Goal: Task Accomplishment & Management: Manage account settings

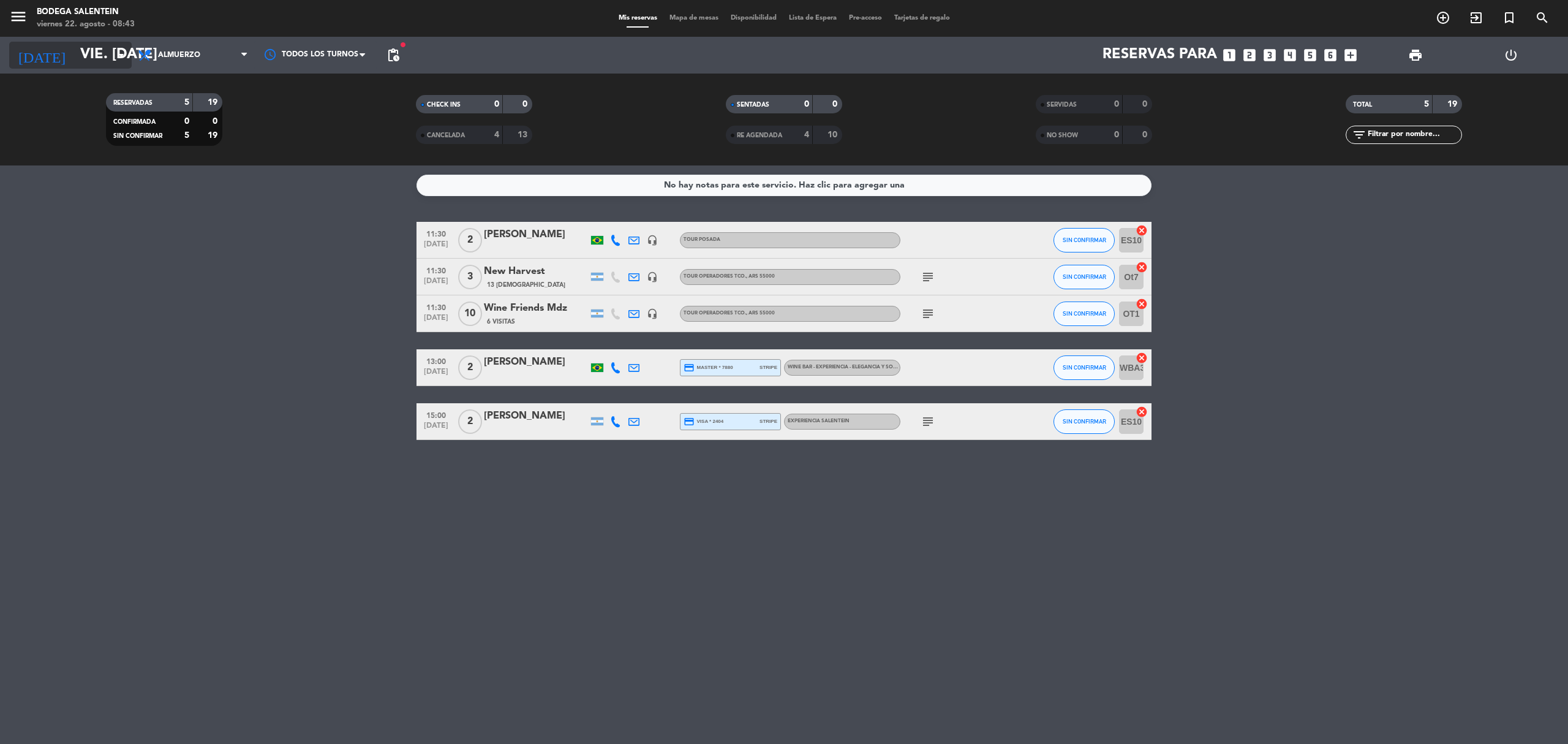
click at [74, 62] on input "vie. [DATE]" at bounding box center [165, 55] width 182 height 29
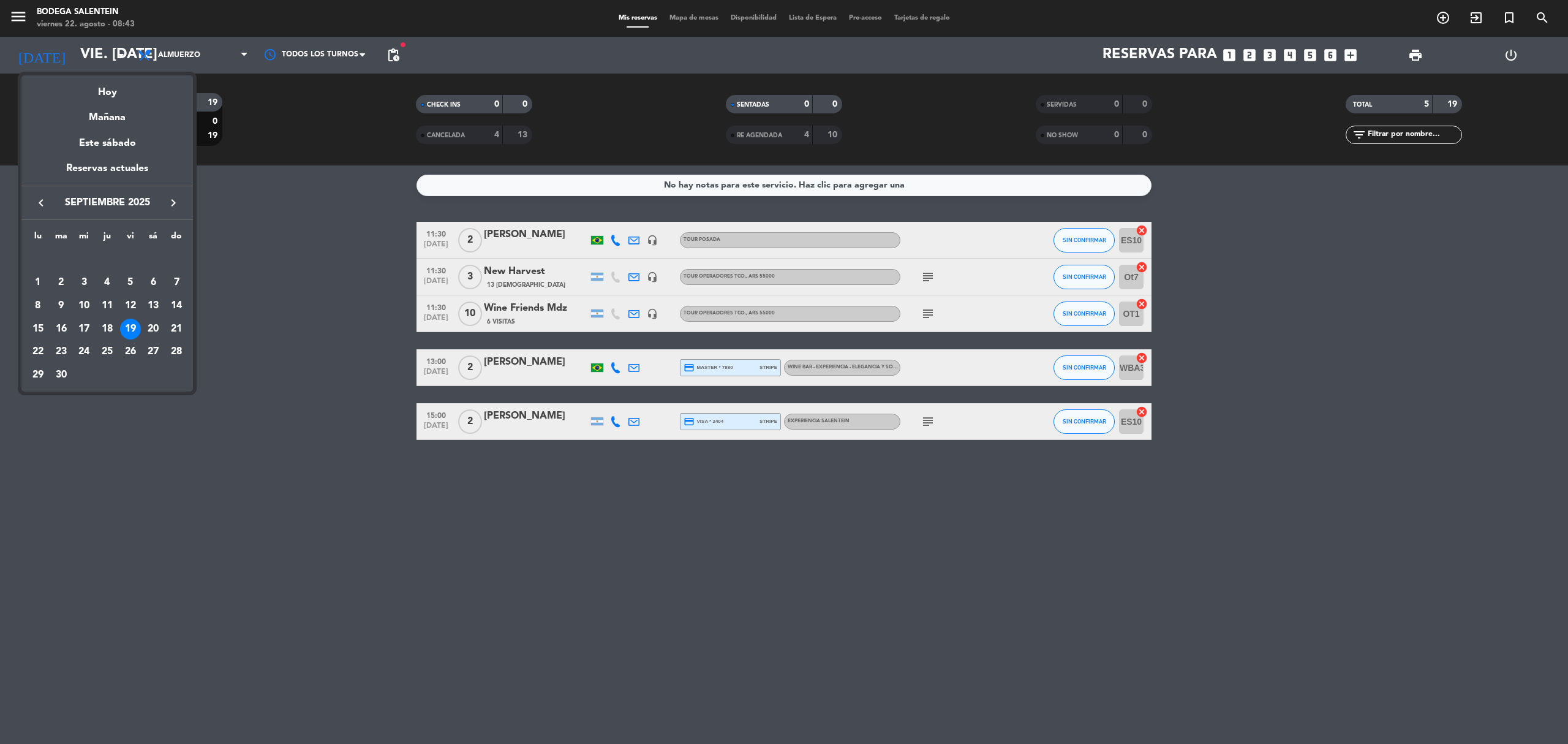
click at [62, 306] on div "9" at bounding box center [62, 305] width 21 height 21
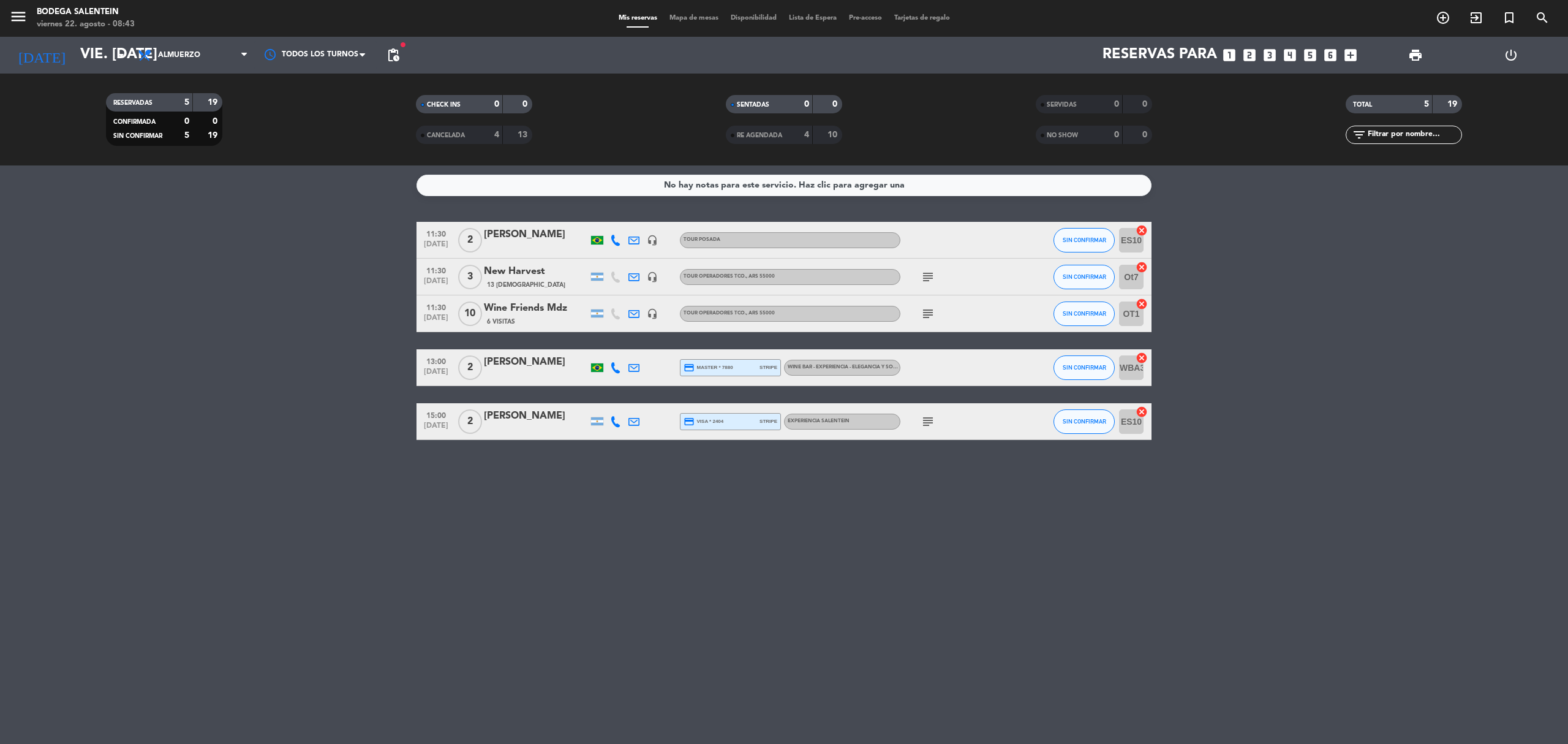
type input "[DATE] sep."
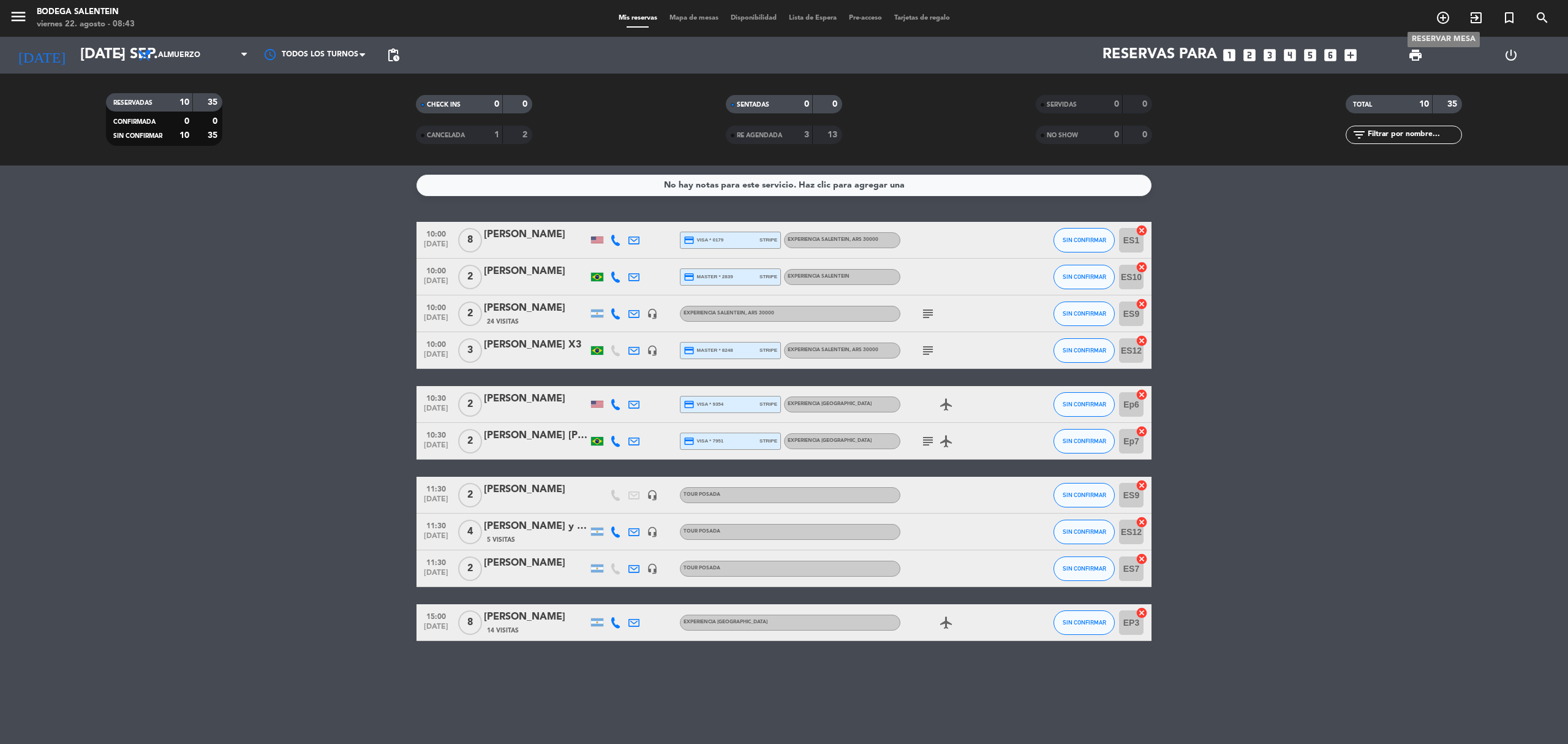
click at [1450, 18] on span "add_circle_outline" at bounding box center [1443, 18] width 33 height 21
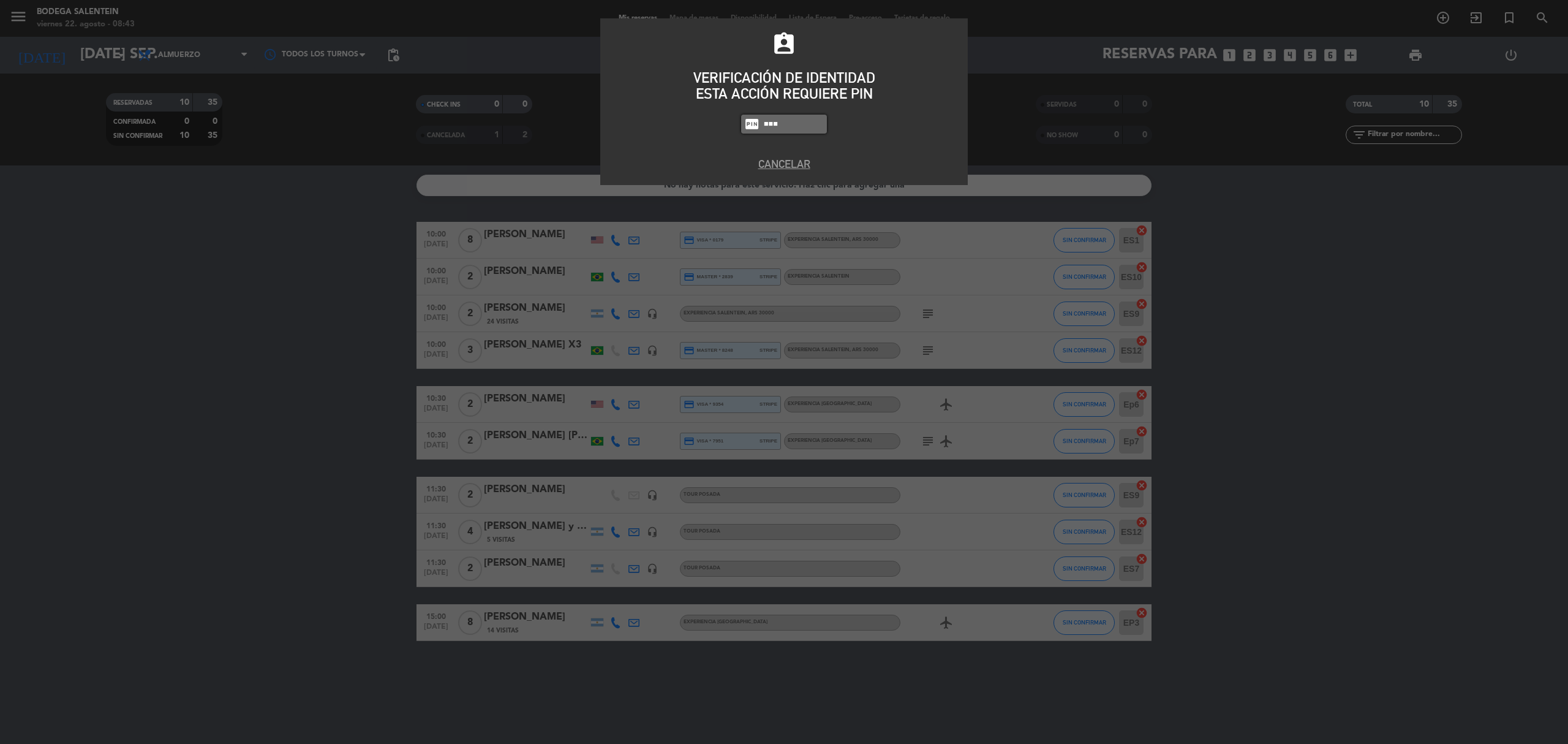
type input "8986"
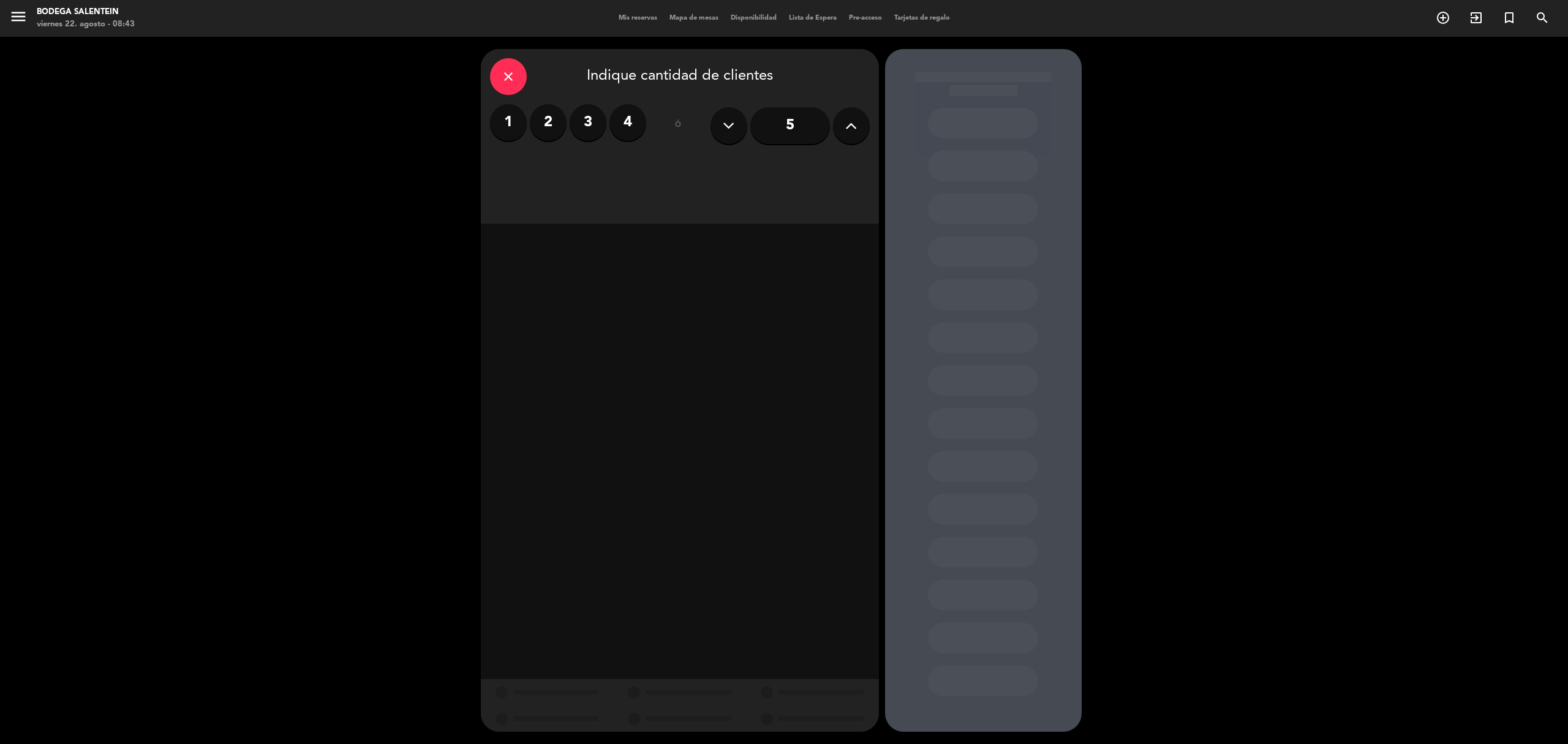
click at [542, 120] on label "2" at bounding box center [548, 123] width 36 height 36
click at [587, 174] on div "Almuerzo" at bounding box center [584, 167] width 188 height 25
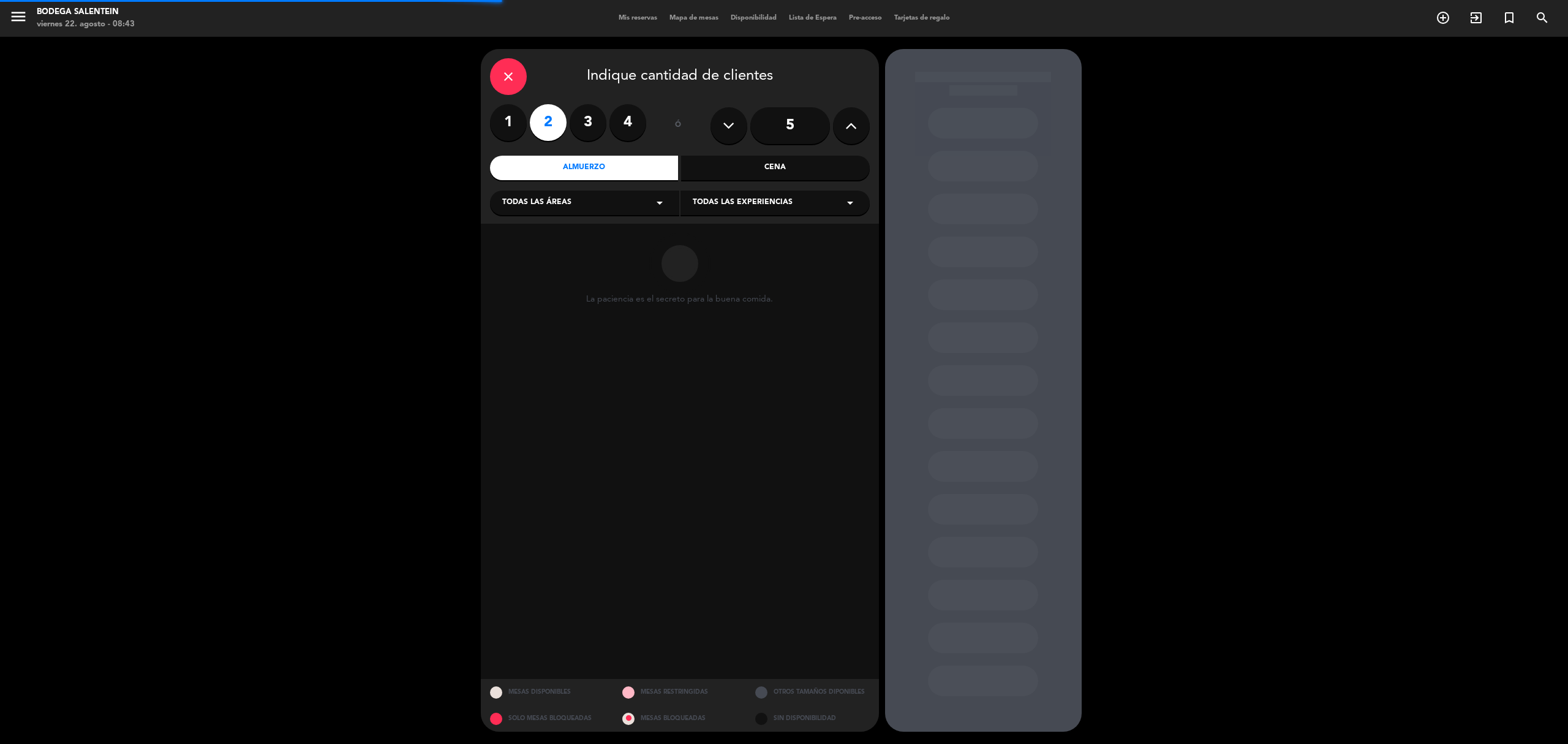
click at [576, 198] on div "Todas las áreas arrow_drop_down" at bounding box center [585, 202] width 189 height 25
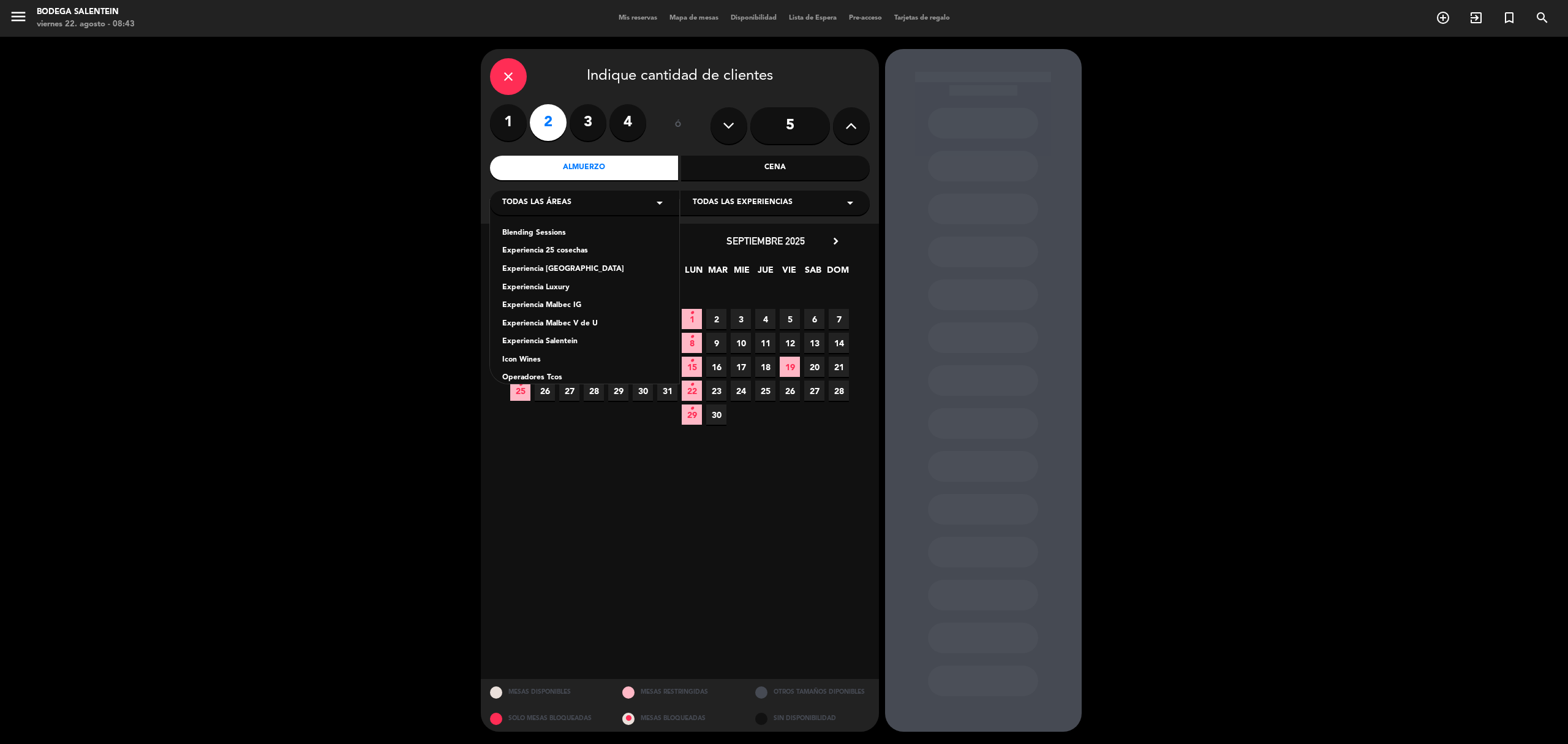
click at [529, 341] on div "Experiencia Salentein" at bounding box center [584, 341] width 165 height 12
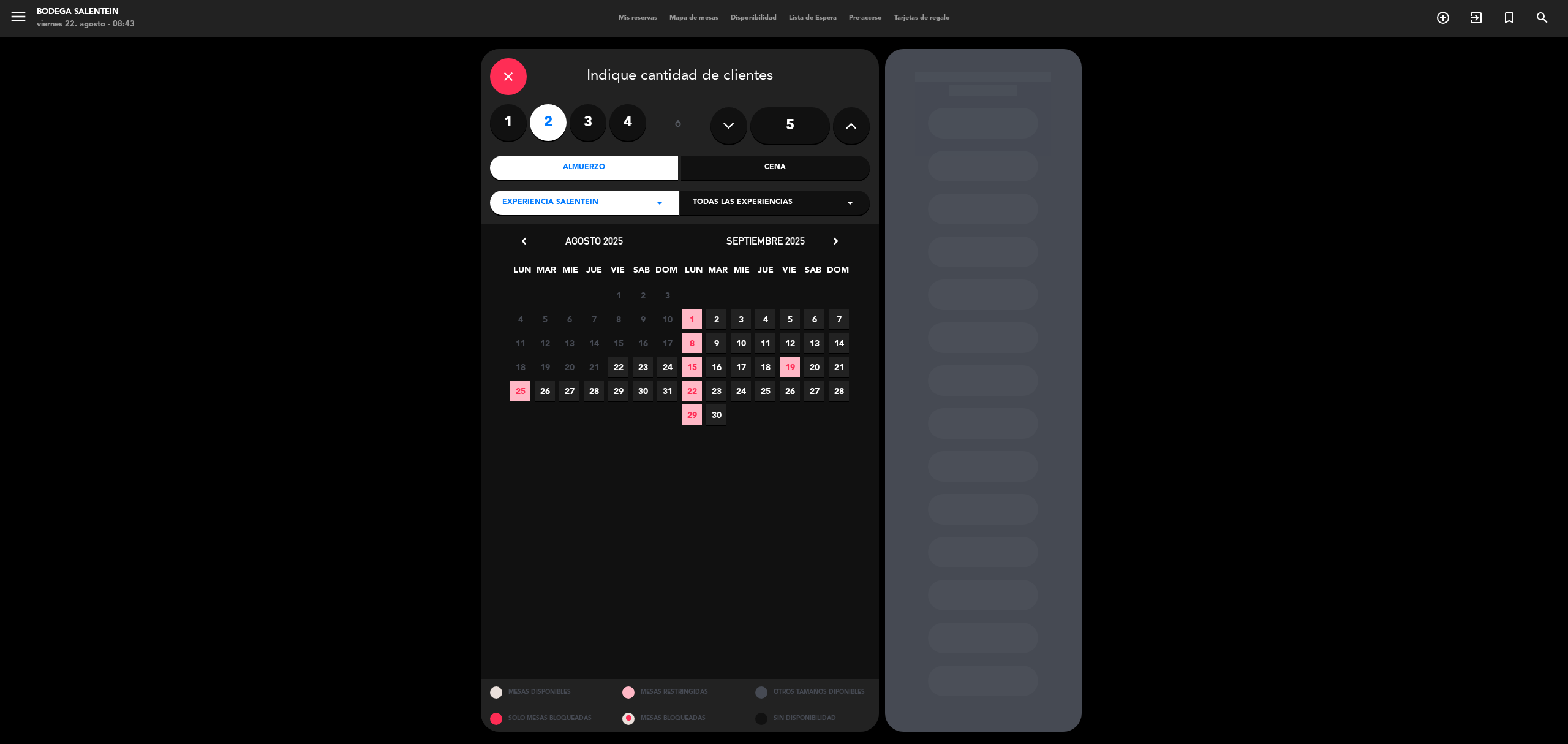
click at [856, 202] on icon "arrow_drop_down" at bounding box center [849, 202] width 15 height 15
click at [721, 268] on div "Salentein Experience" at bounding box center [775, 269] width 165 height 12
click at [709, 340] on span "9" at bounding box center [716, 343] width 20 height 20
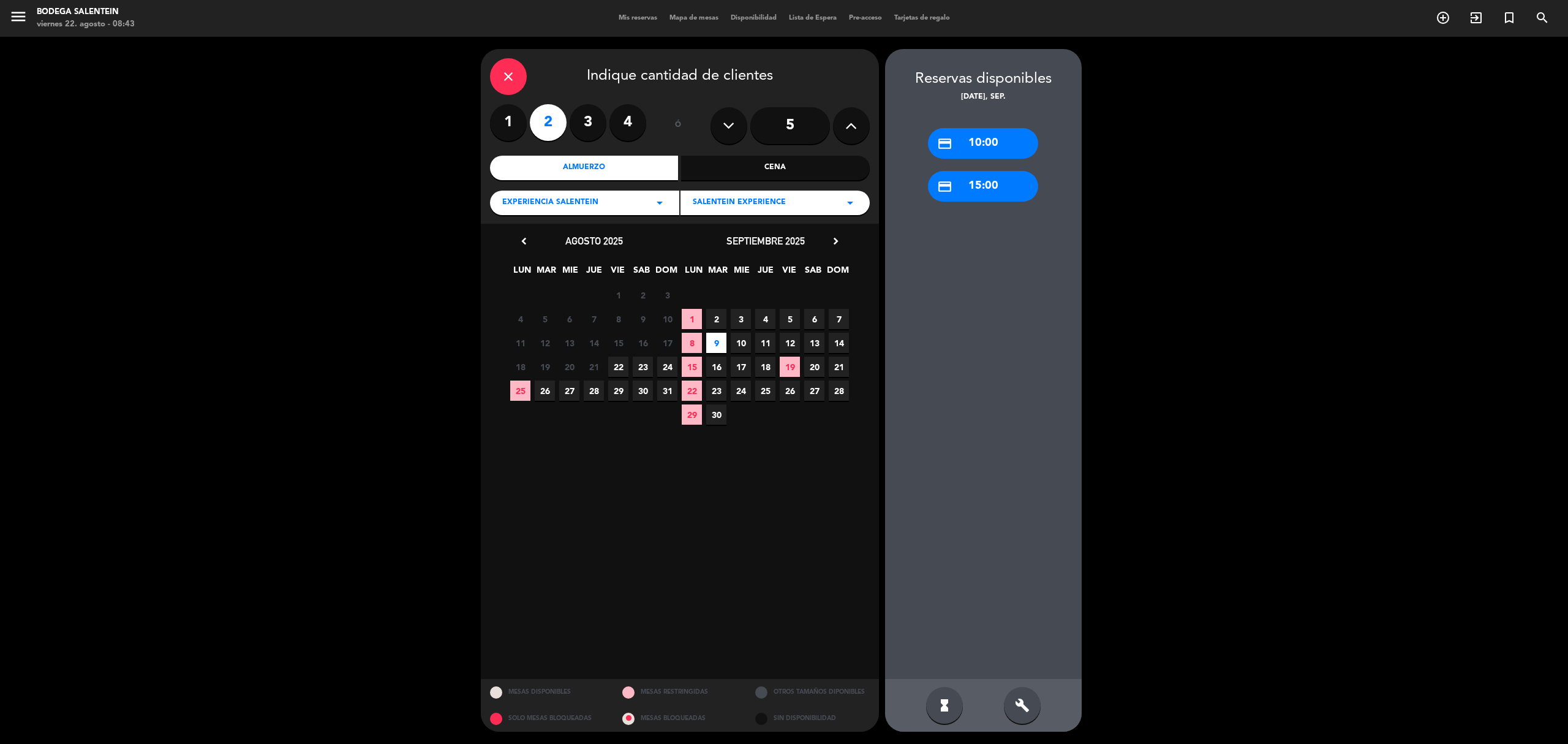
click at [990, 140] on div "credit_card 10:00" at bounding box center [983, 144] width 110 height 31
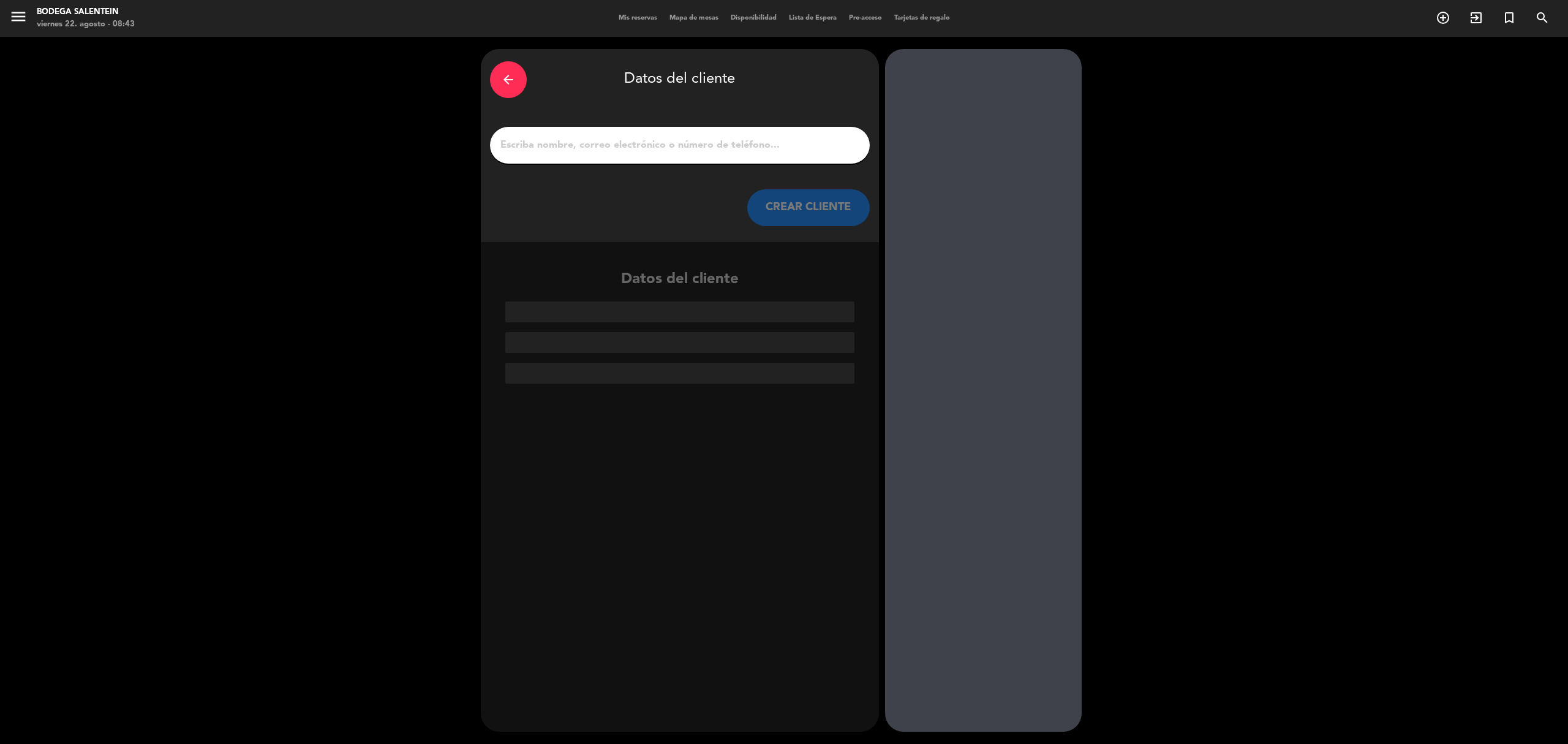
click at [618, 144] on input "1" at bounding box center [680, 145] width 361 height 17
click at [579, 147] on input "1" at bounding box center [680, 145] width 361 height 17
paste input "Futuro Travels <[EMAIL_ADDRESS][DOMAIN_NAME]>"
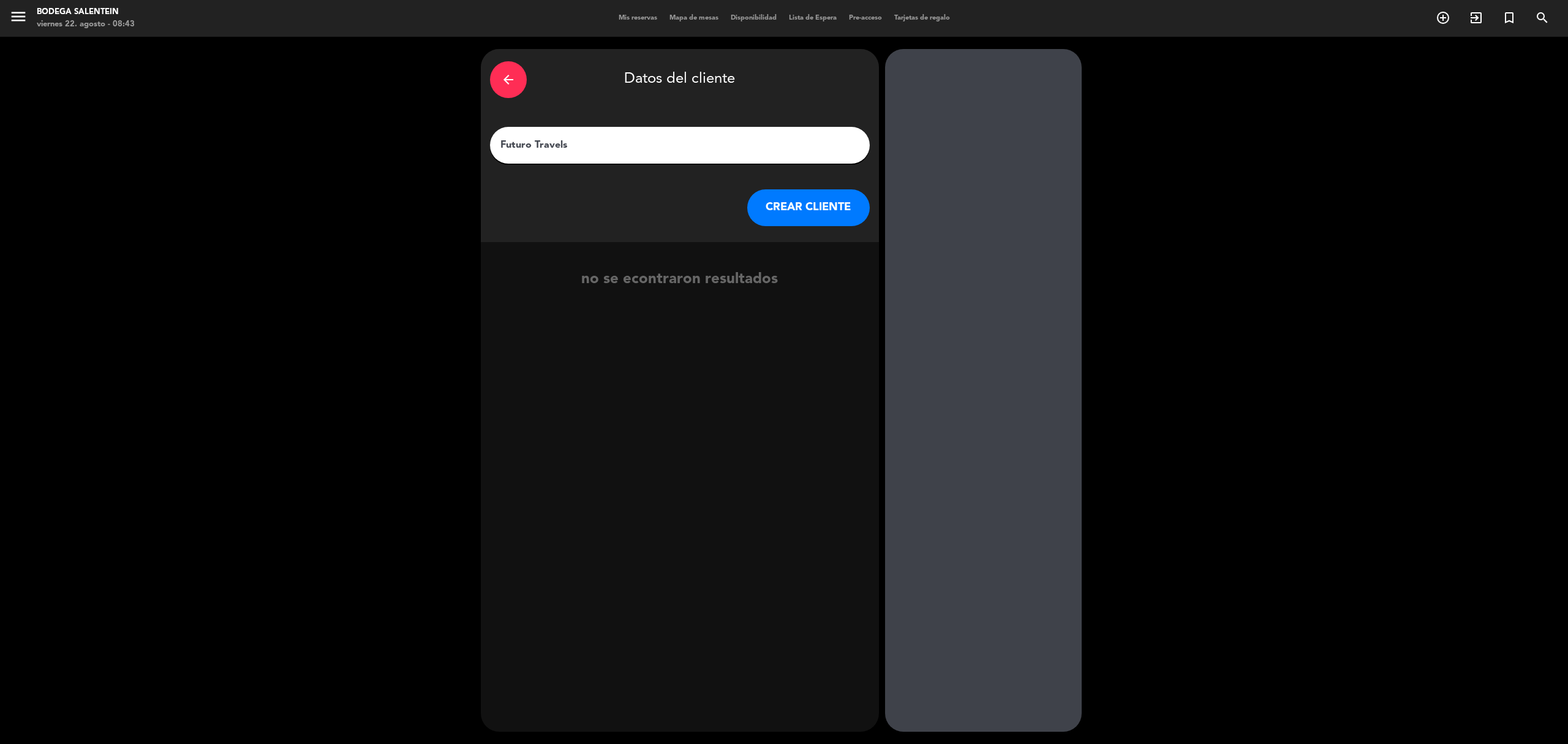
type input "Futuro Travels"
click at [798, 206] on button "CREAR CLIENTE" at bounding box center [808, 207] width 123 height 36
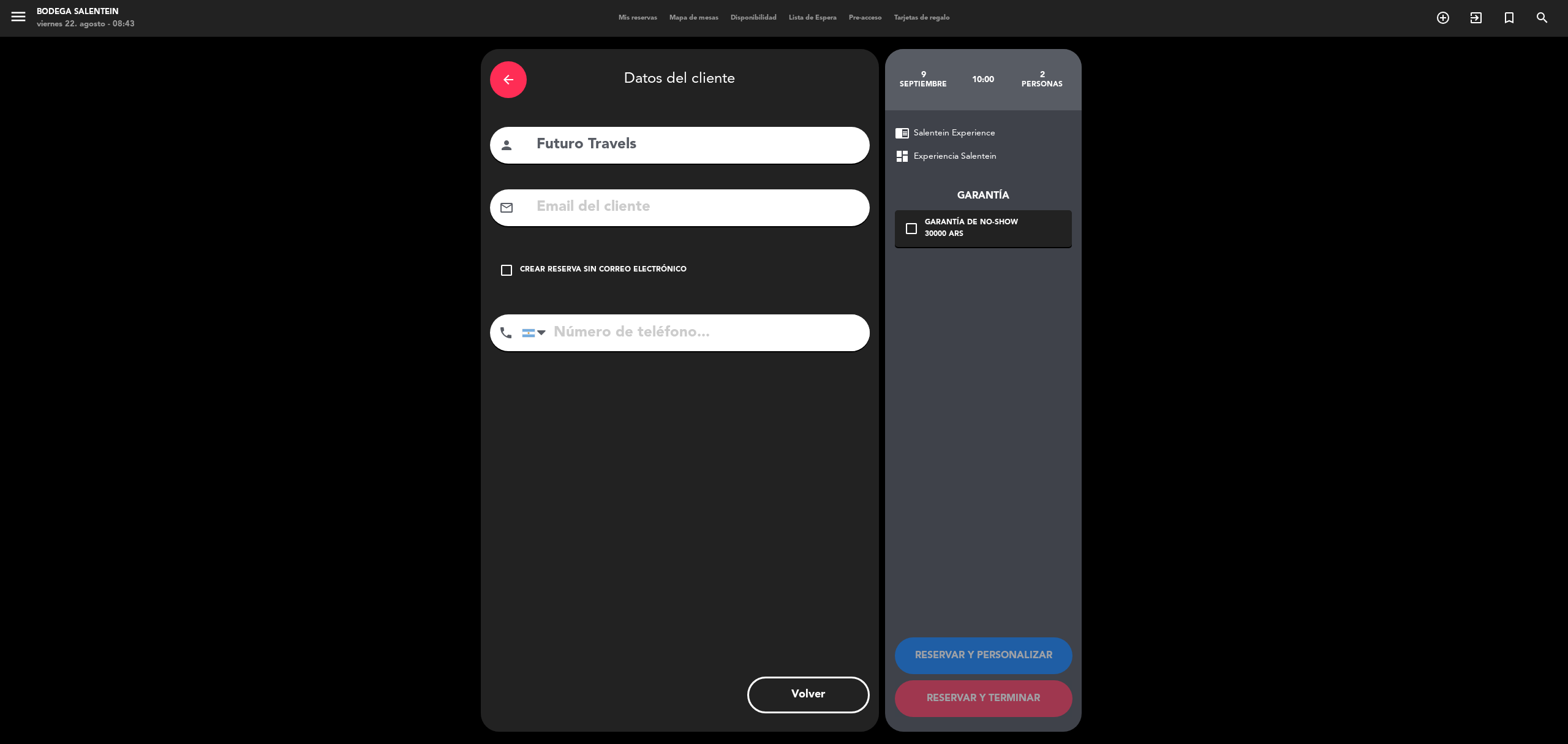
click at [596, 212] on input "text" at bounding box center [698, 207] width 325 height 25
paste input "[EMAIL_ADDRESS][DOMAIN_NAME]"
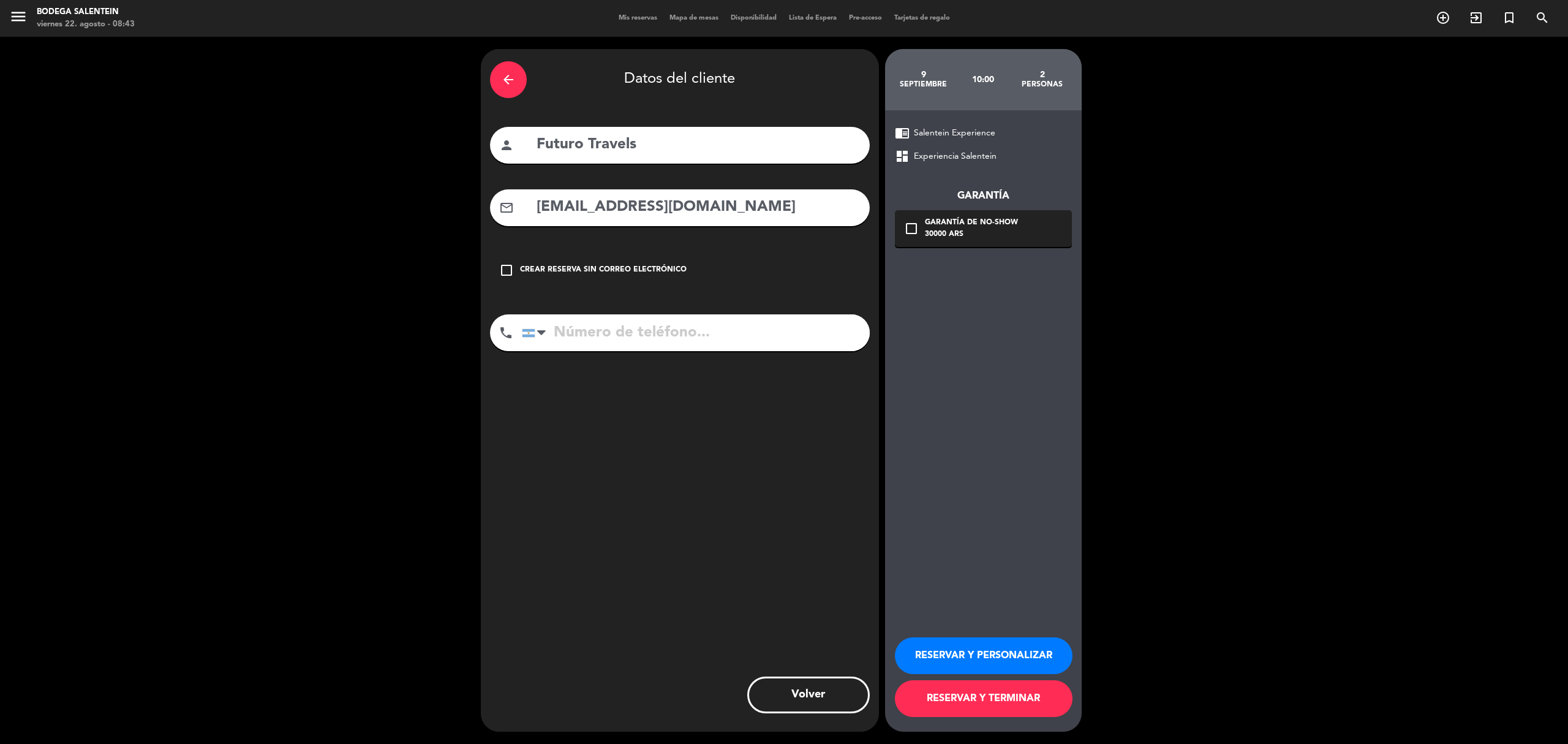
type input "[EMAIL_ADDRESS][DOMAIN_NAME]"
click at [956, 657] on button "RESERVAR Y PERSONALIZAR" at bounding box center [984, 655] width 178 height 36
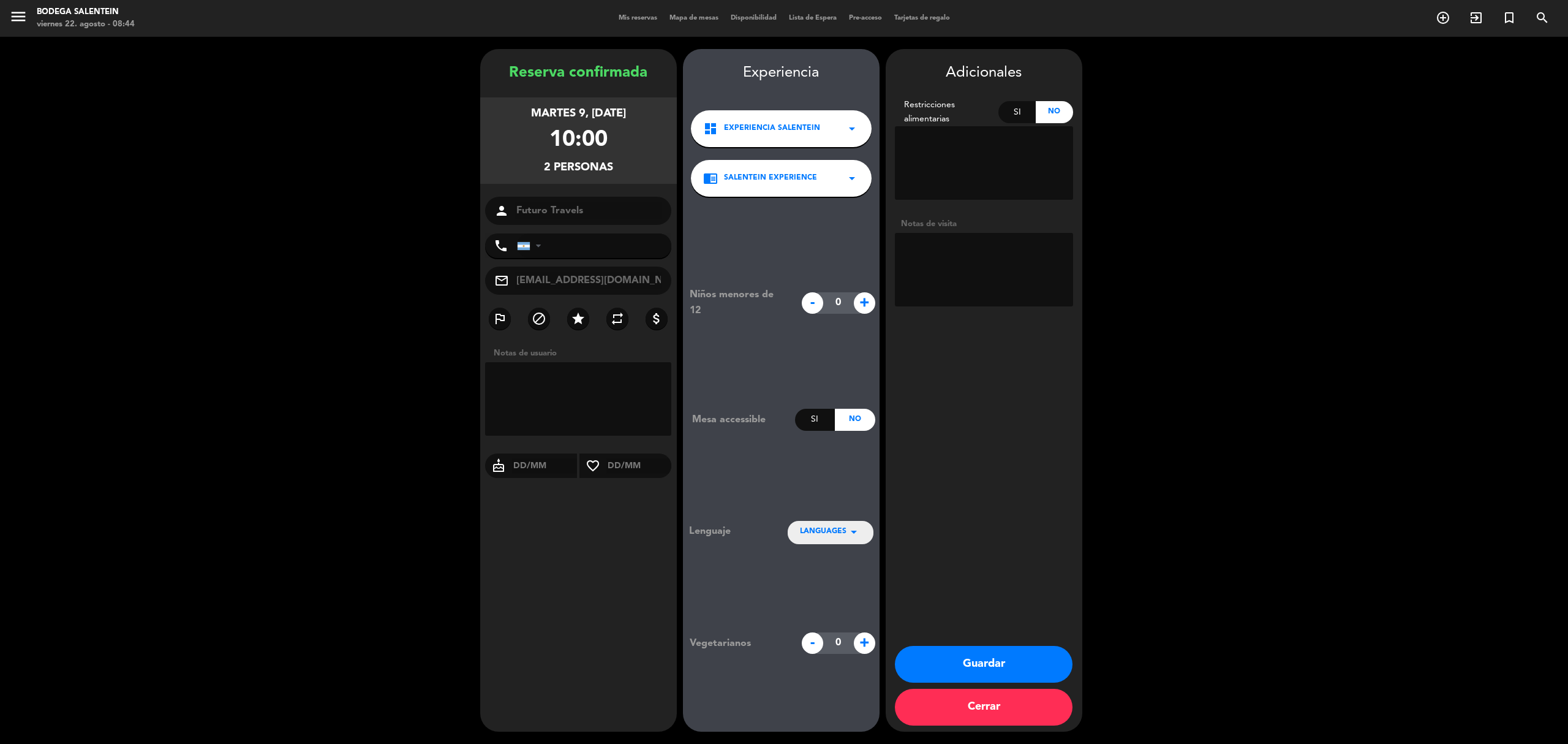
click at [948, 267] on textarea at bounding box center [984, 269] width 178 height 74
paste textarea "[PERSON_NAME] ▪Fecha de la reserva: 6/9 ▪Horario: 10 AM ▪Idioma: Portugues ▪Núm…"
type textarea "[PERSON_NAME] ▪Fecha de la reserva: 6/9 ▪Horario: 10 AM ▪Idioma: Portugues ▪Núm…"
click at [863, 538] on div "LANGUAGES arrow_drop_down" at bounding box center [831, 531] width 85 height 22
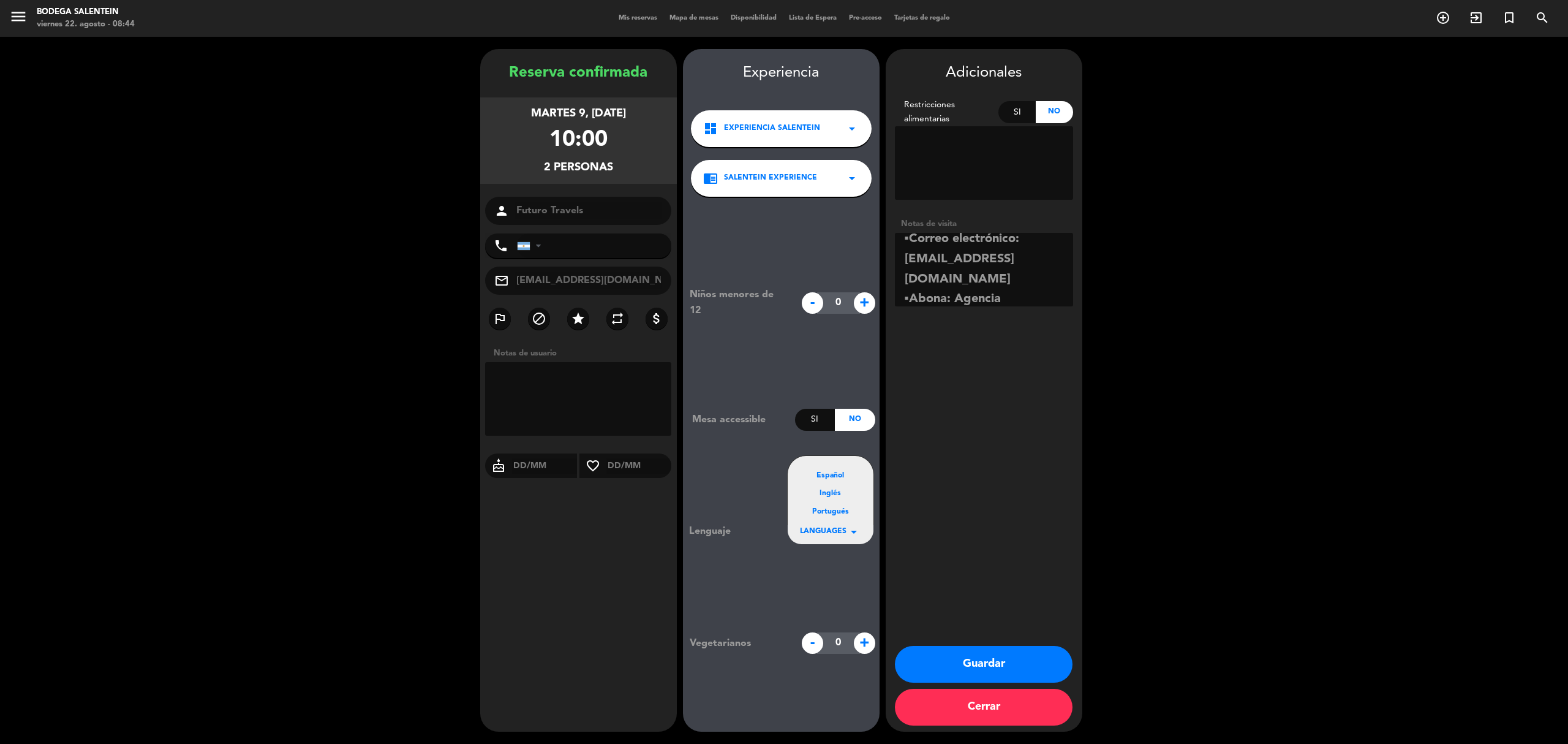
click at [828, 515] on div "Portugués" at bounding box center [830, 511] width 61 height 12
click at [992, 665] on button "Guardar" at bounding box center [984, 664] width 178 height 36
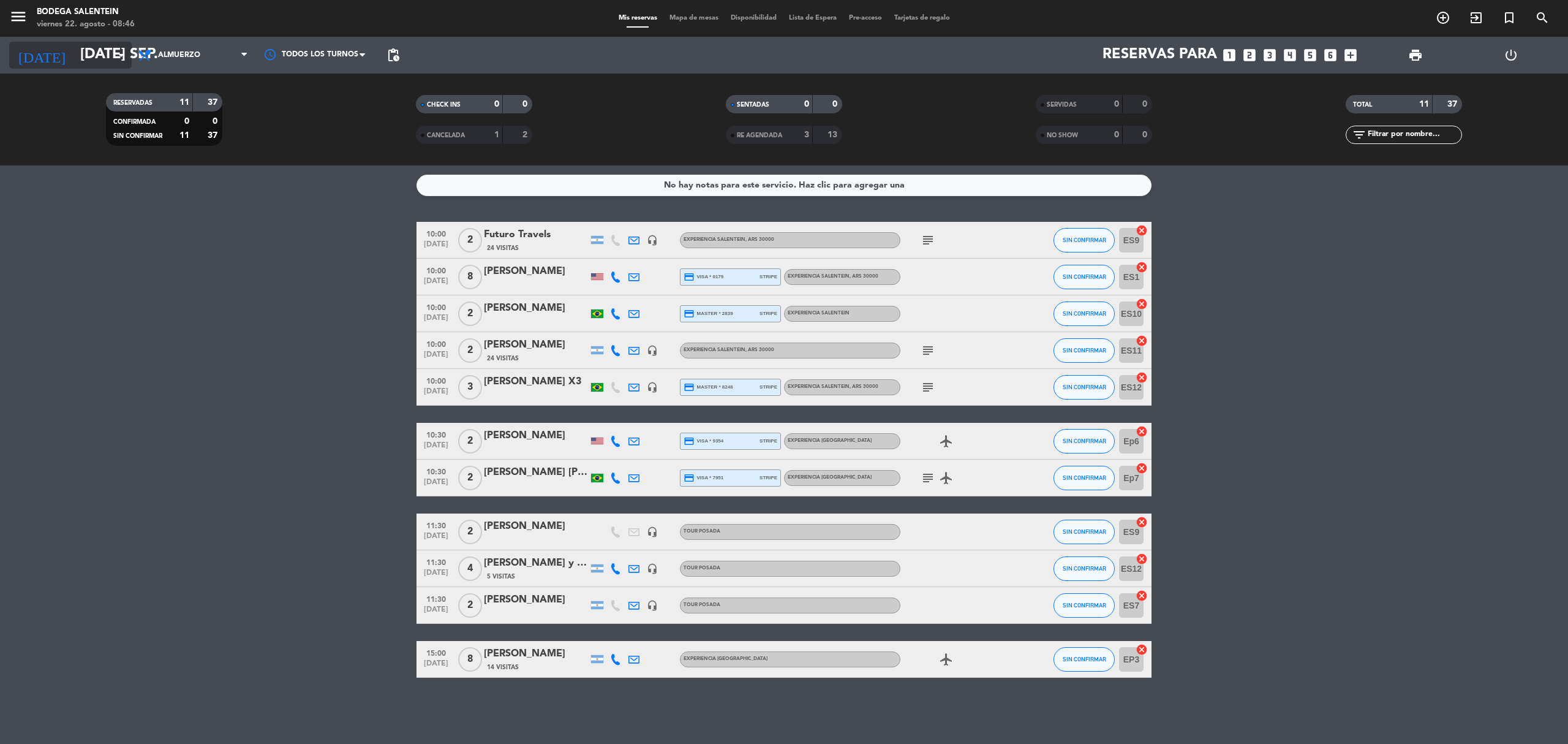
click at [74, 59] on input "[DATE] sep." at bounding box center [165, 55] width 182 height 29
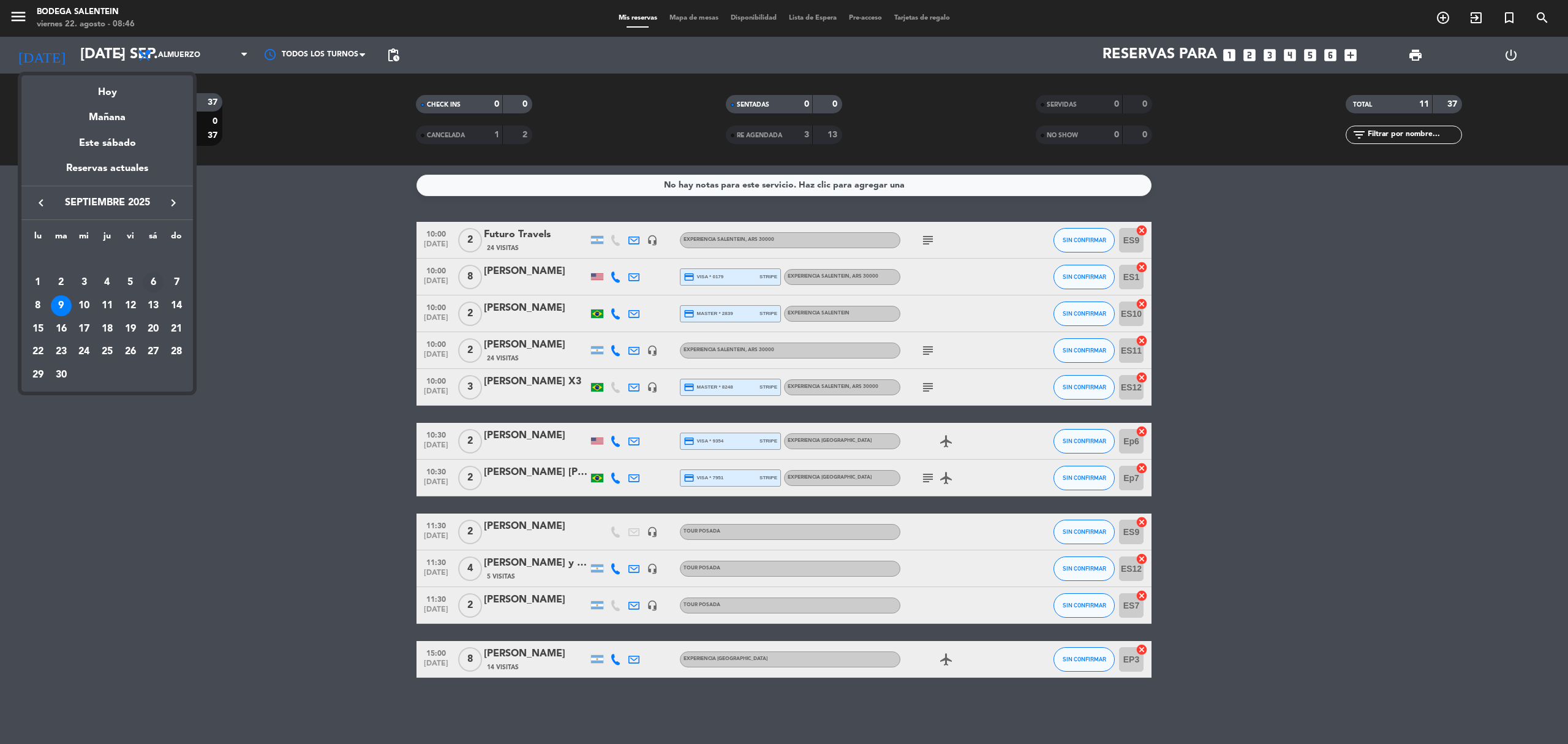
click at [153, 280] on div "6" at bounding box center [153, 282] width 21 height 21
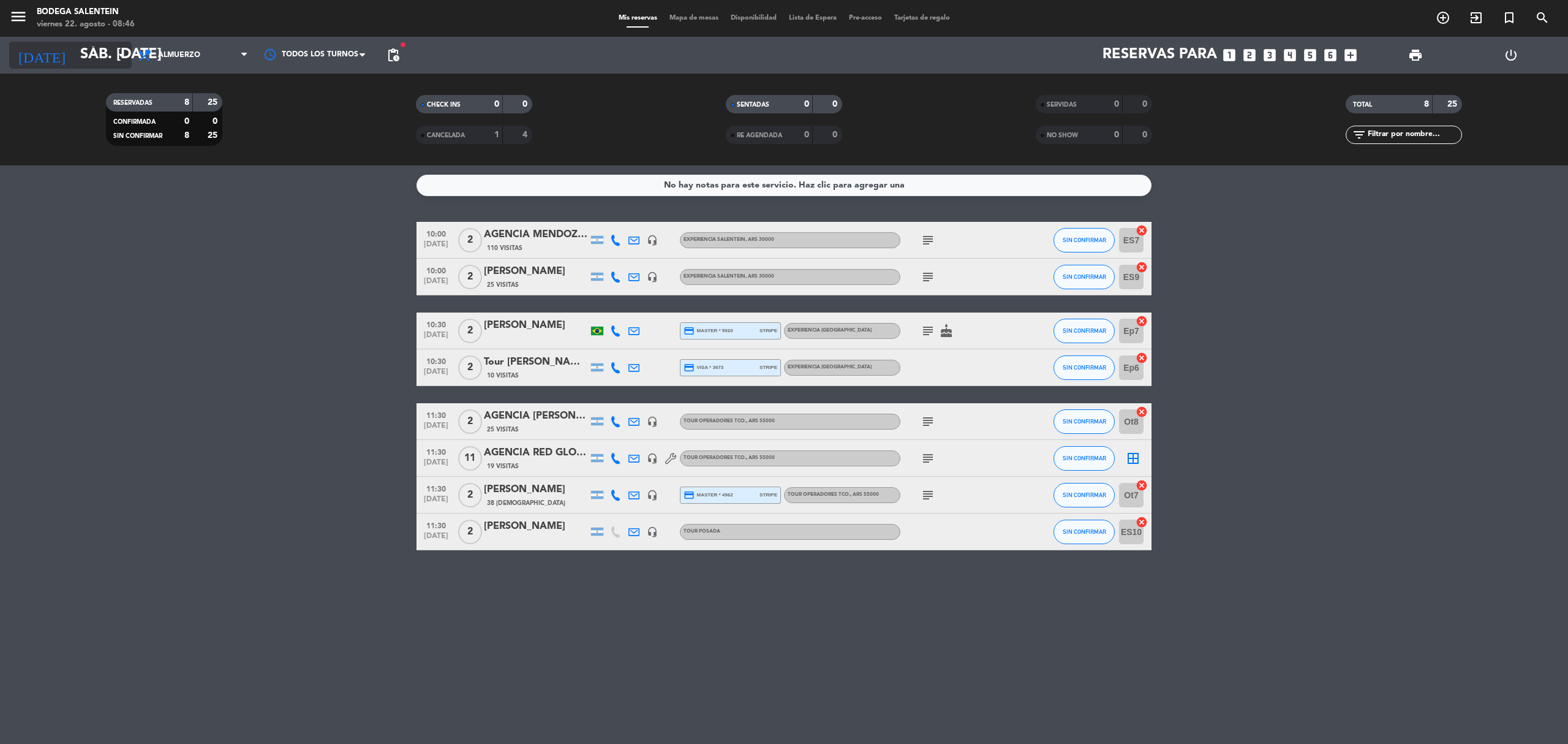
click at [76, 54] on input "sáb. [DATE]" at bounding box center [165, 55] width 182 height 29
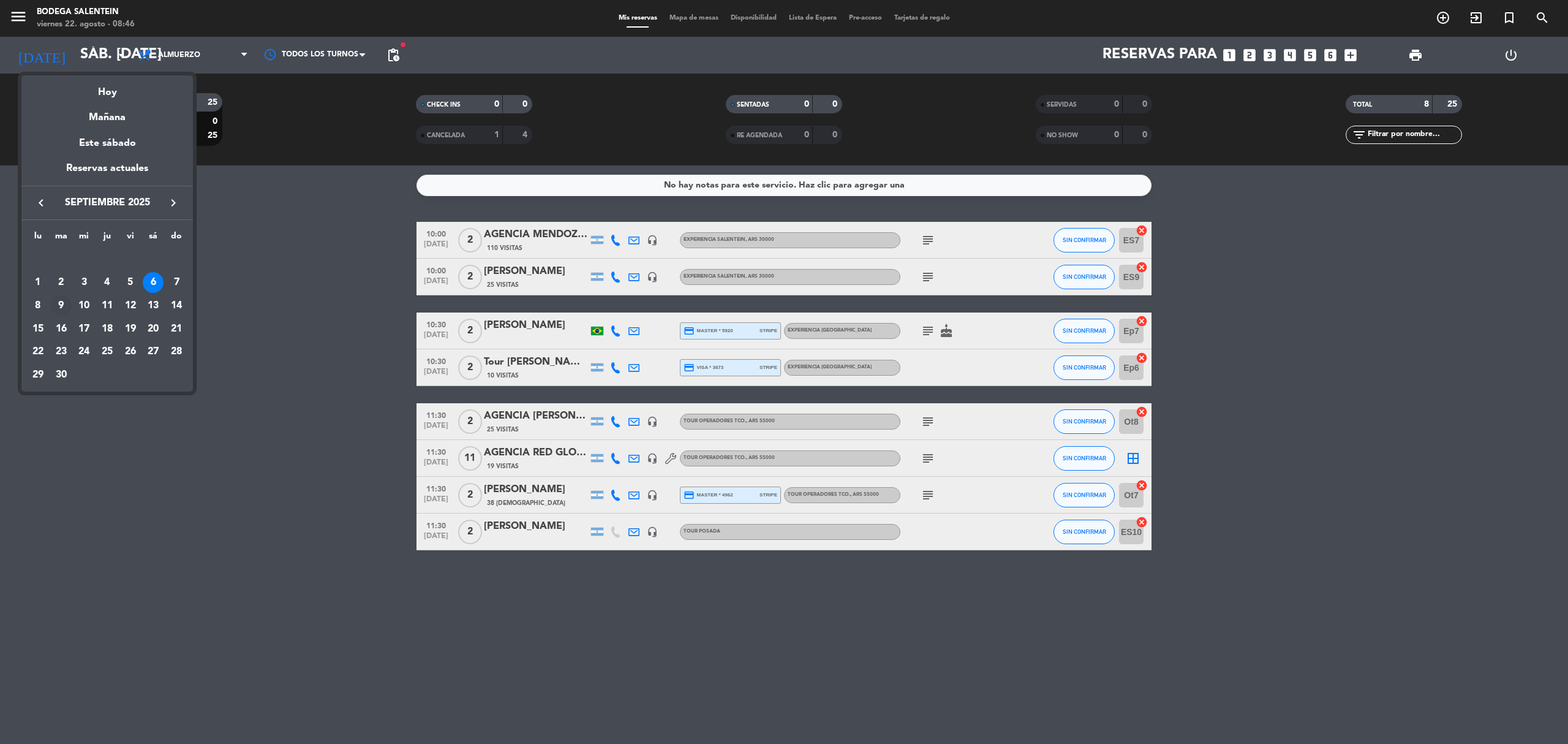
click at [57, 305] on div "9" at bounding box center [62, 305] width 21 height 21
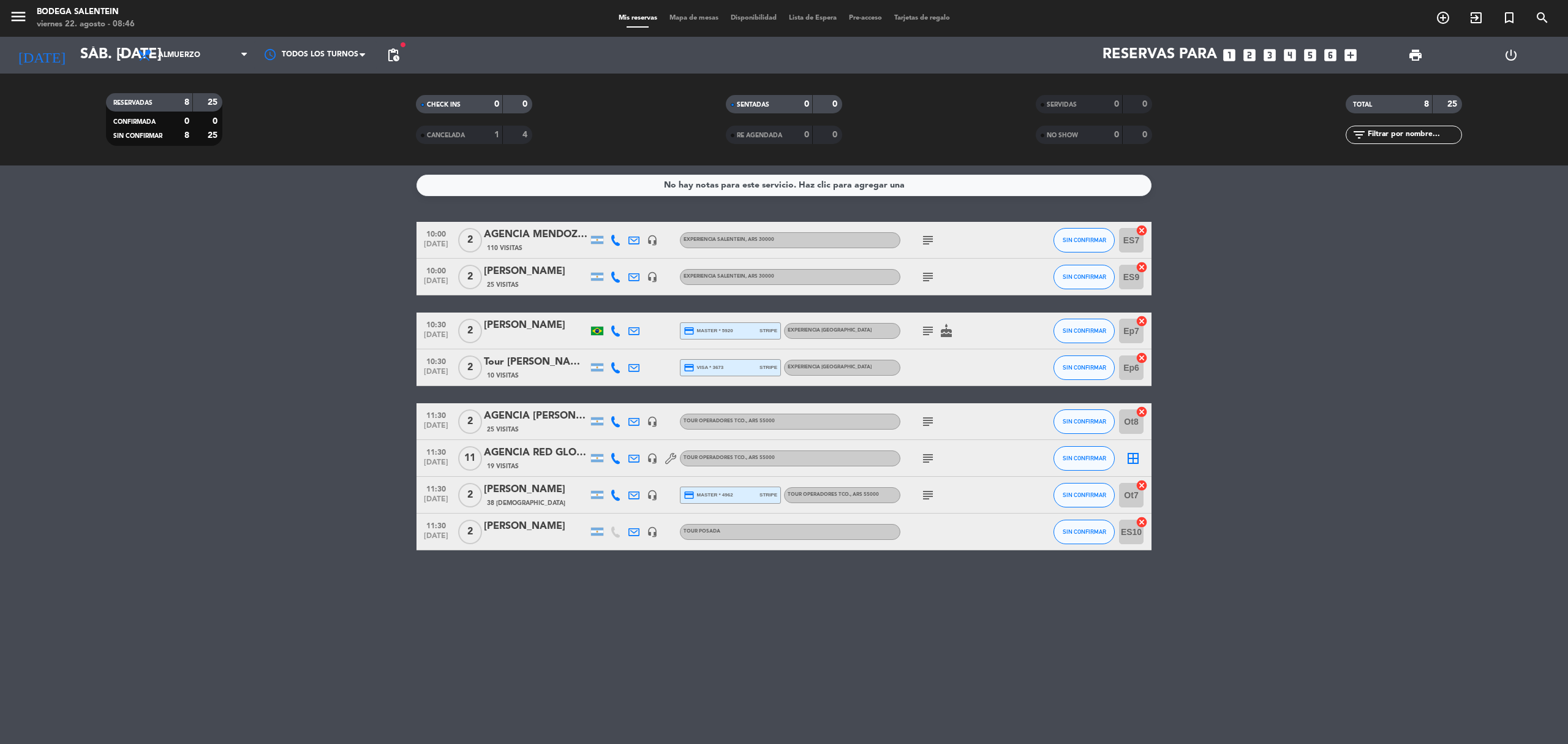
type input "[DATE] sep."
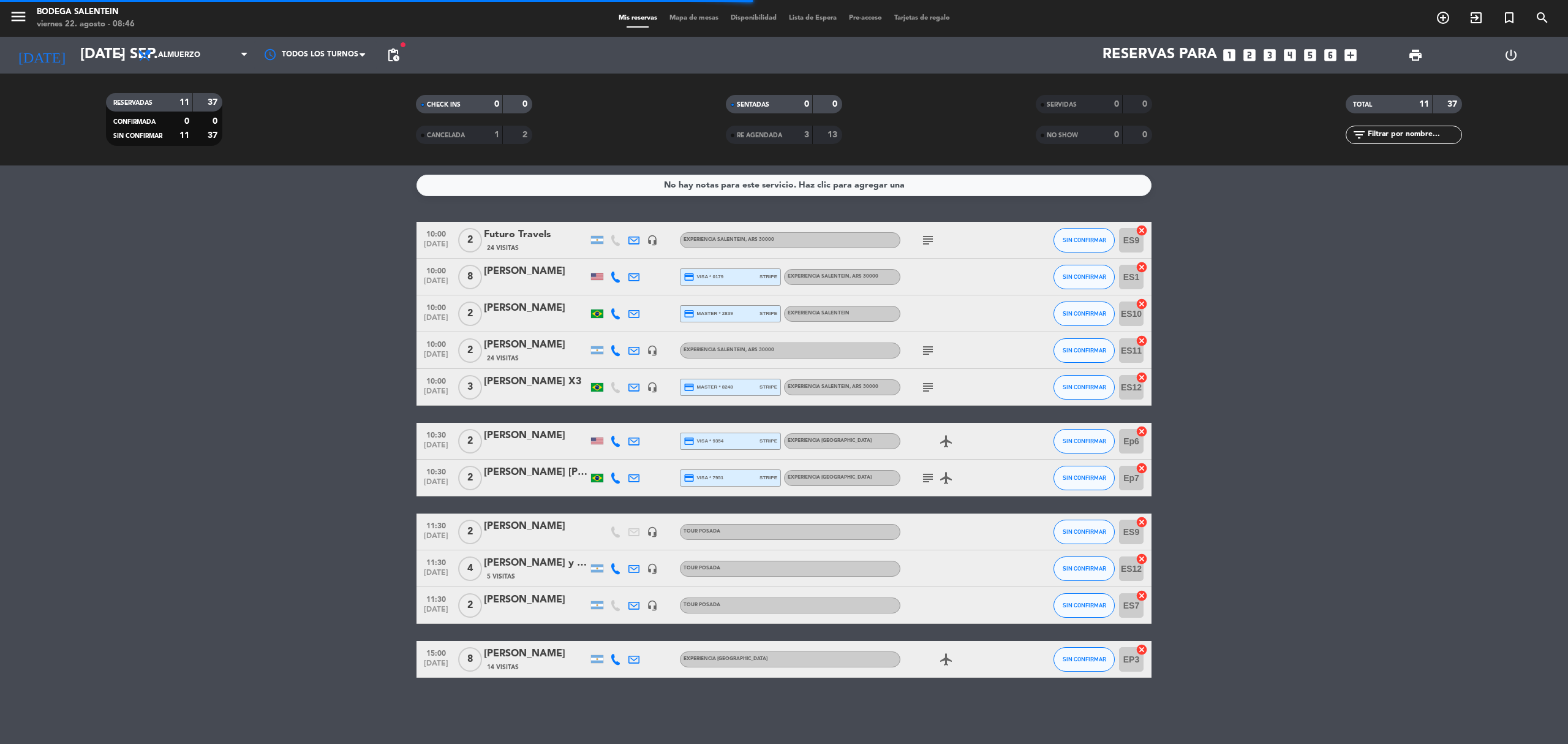
click at [511, 239] on div "Futuro Travels" at bounding box center [536, 235] width 104 height 16
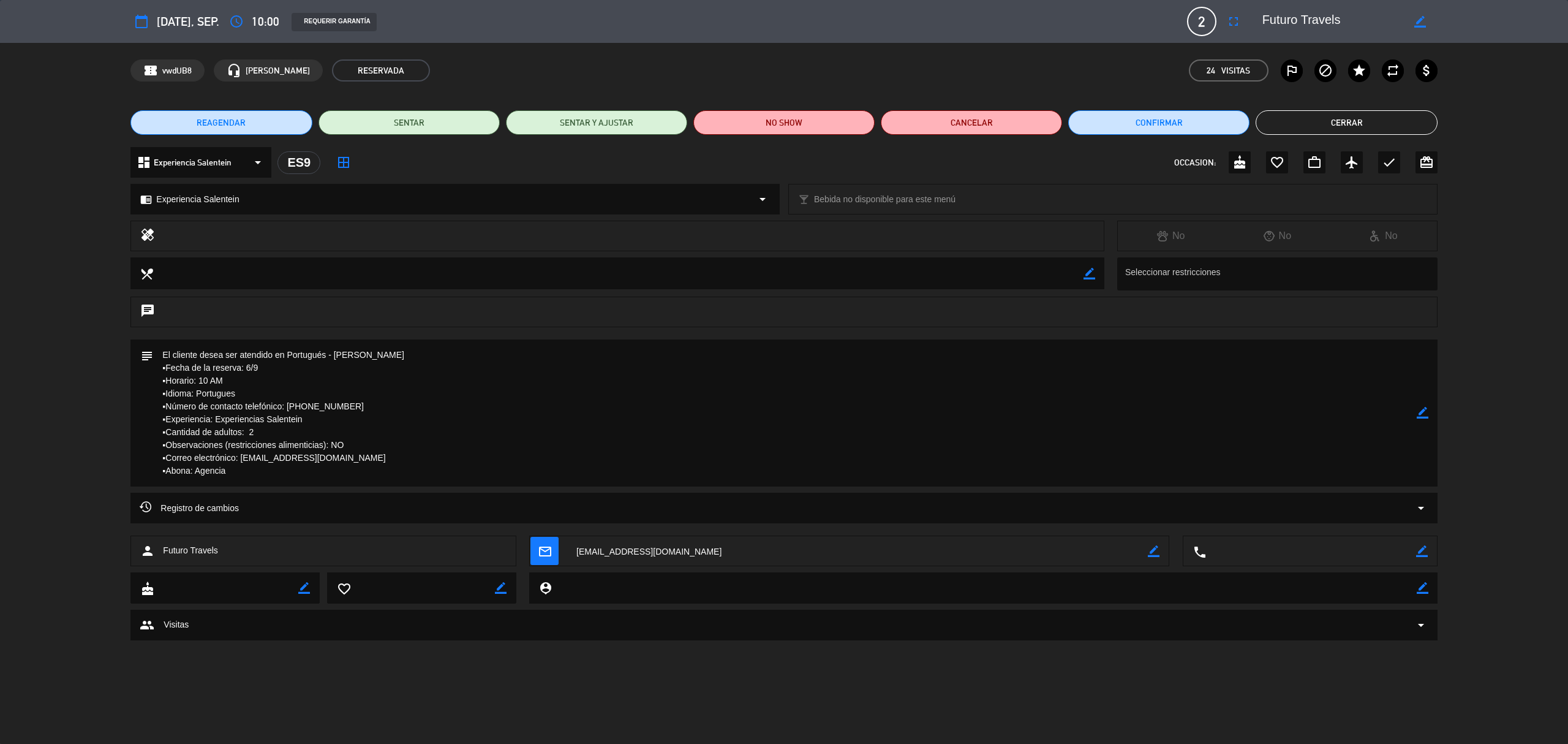
click at [214, 125] on span "REAGENDAR" at bounding box center [221, 123] width 49 height 13
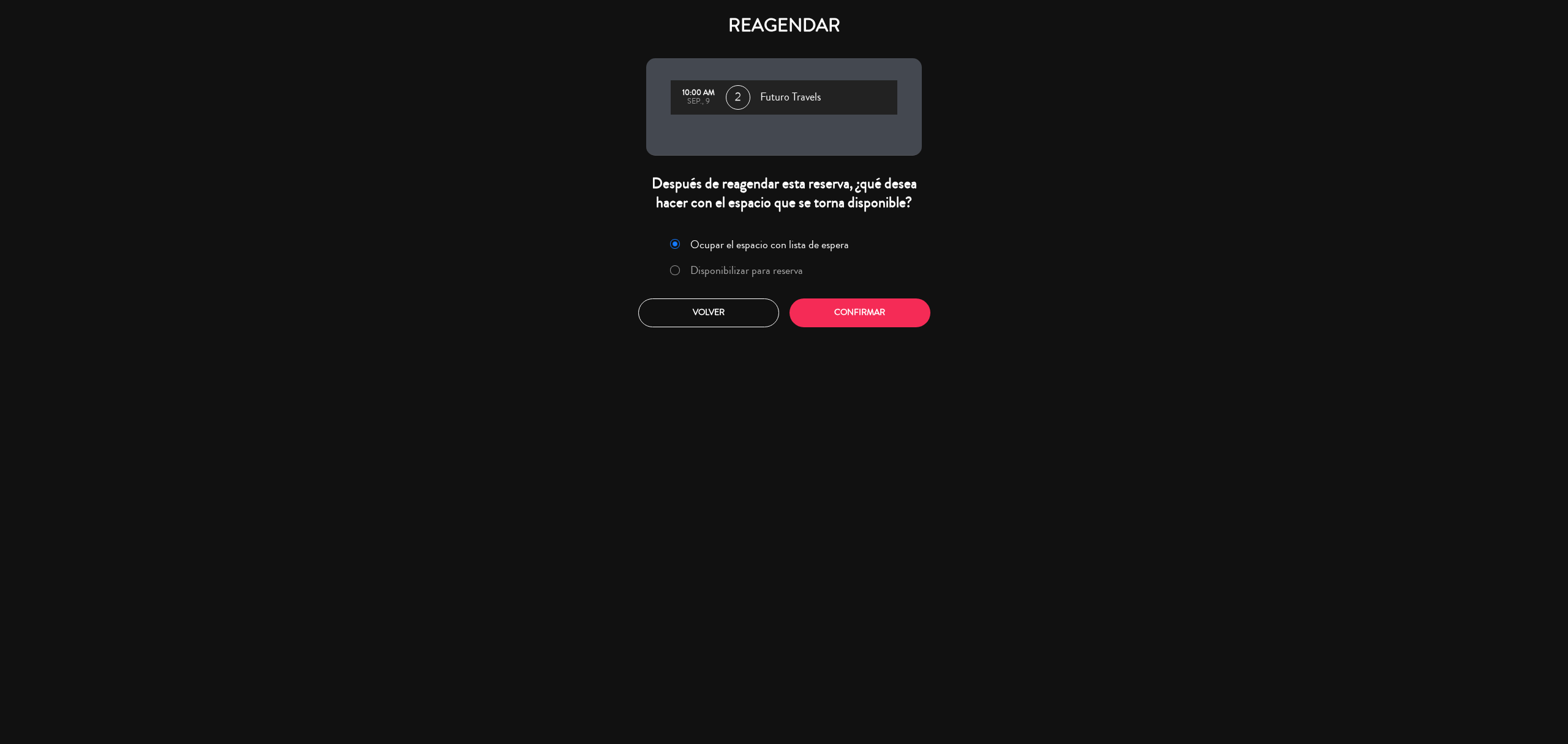
click at [744, 275] on label "Disponibilizar para reserva" at bounding box center [747, 270] width 113 height 11
click at [883, 314] on button "Confirmar" at bounding box center [859, 312] width 141 height 29
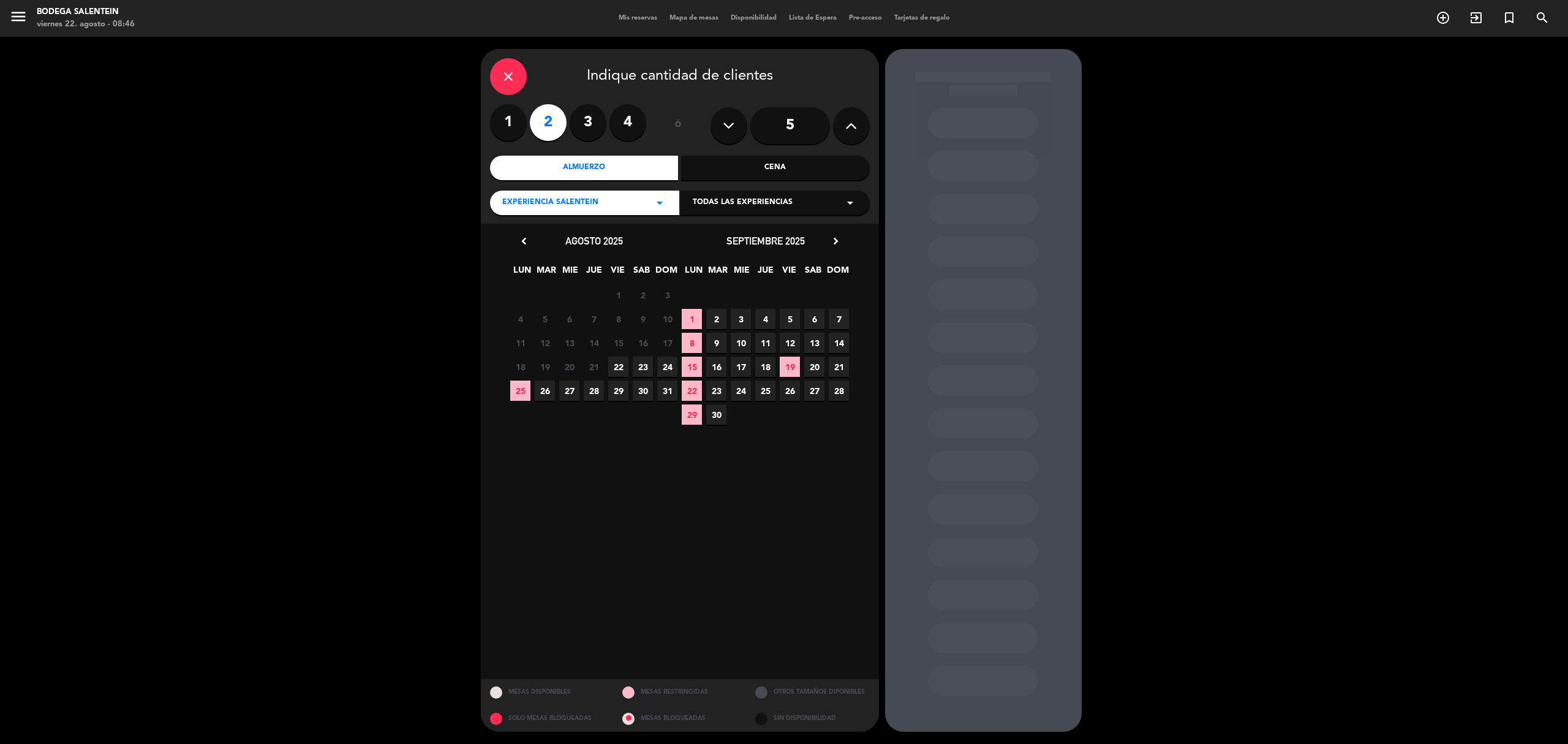
click at [868, 205] on div "Todas las experiencias arrow_drop_down" at bounding box center [775, 202] width 189 height 25
click at [723, 275] on div "Salentein Experience" at bounding box center [775, 269] width 165 height 12
click at [819, 319] on span "6" at bounding box center [814, 319] width 20 height 20
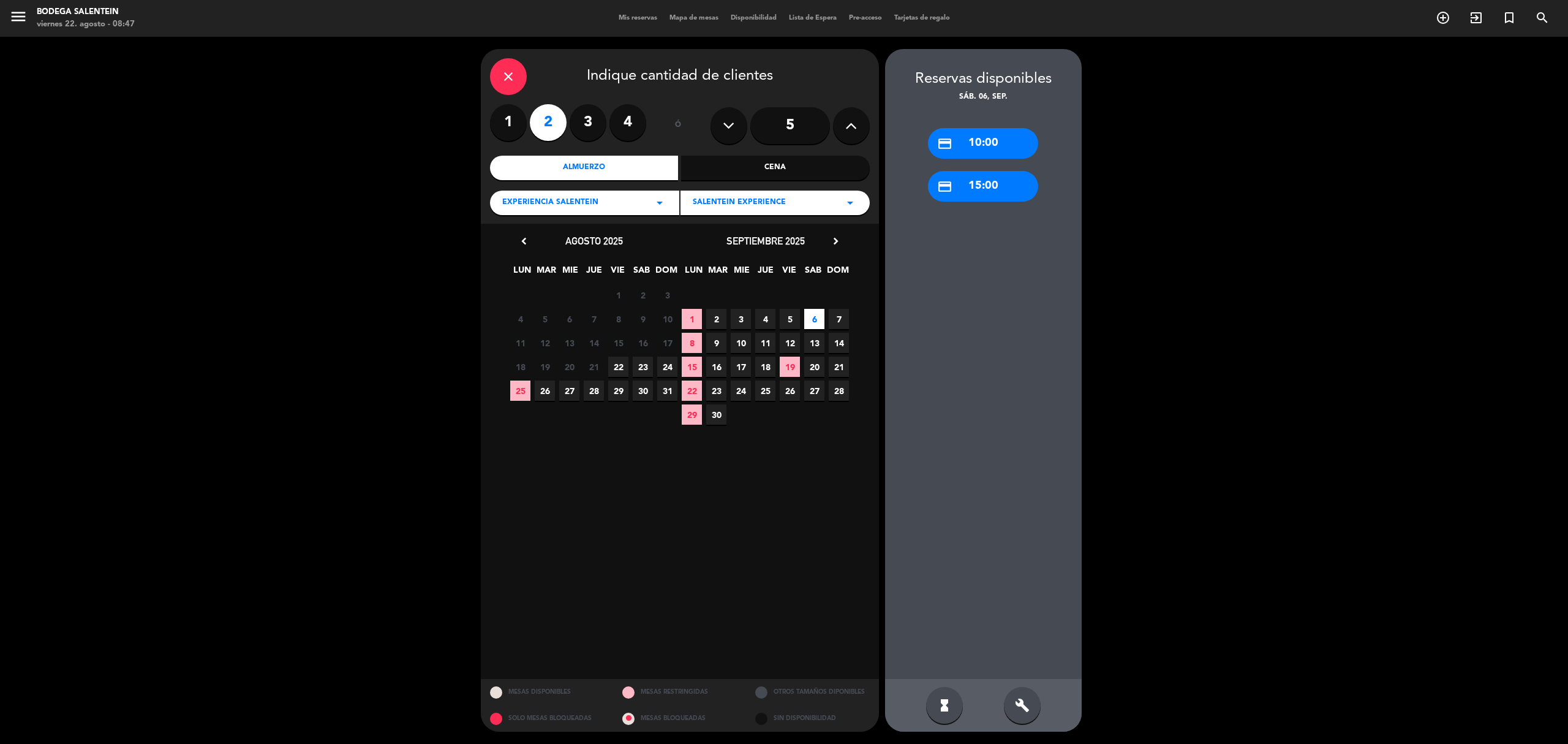
click at [513, 76] on icon "close" at bounding box center [508, 76] width 15 height 15
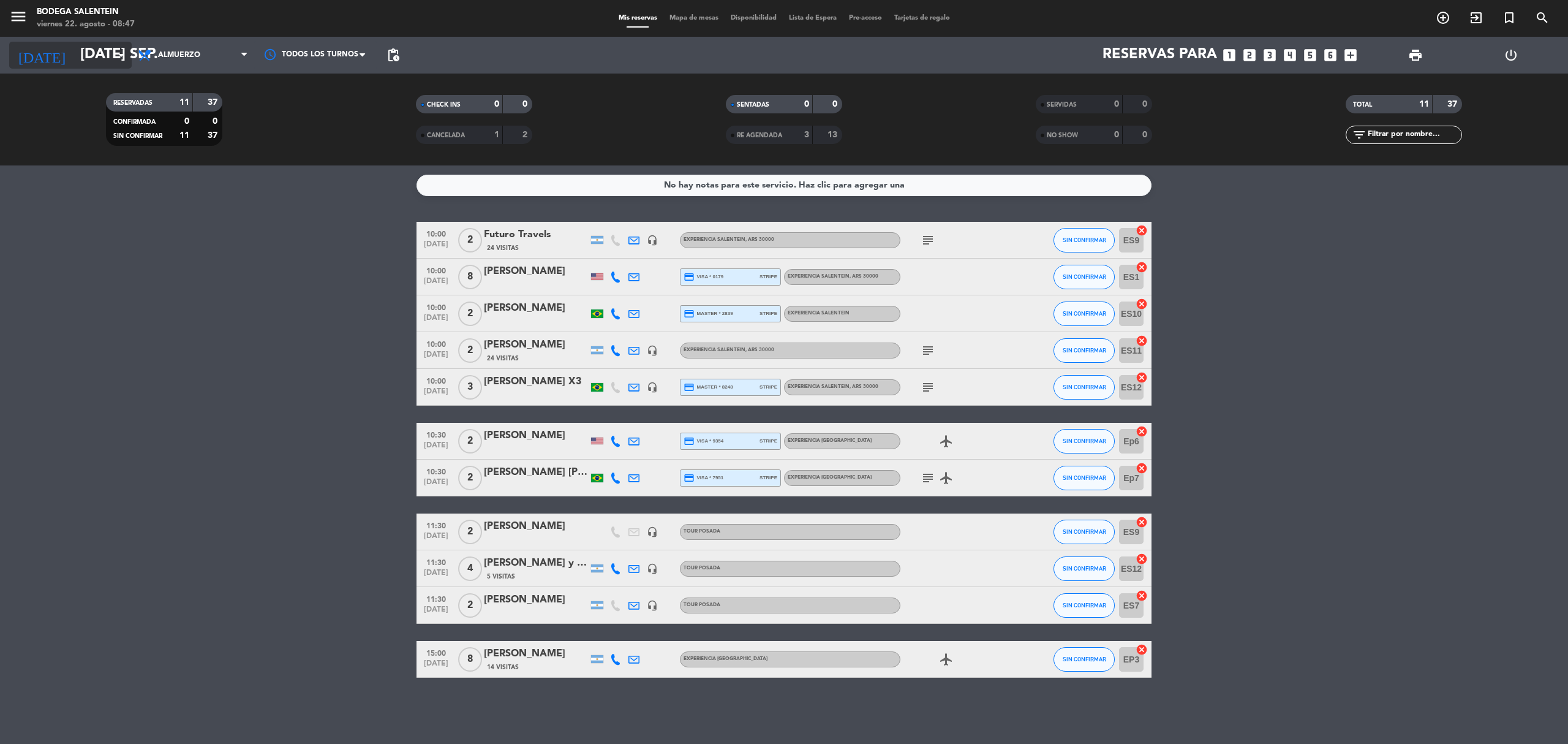
click at [109, 53] on input "[DATE] sep." at bounding box center [165, 55] width 182 height 29
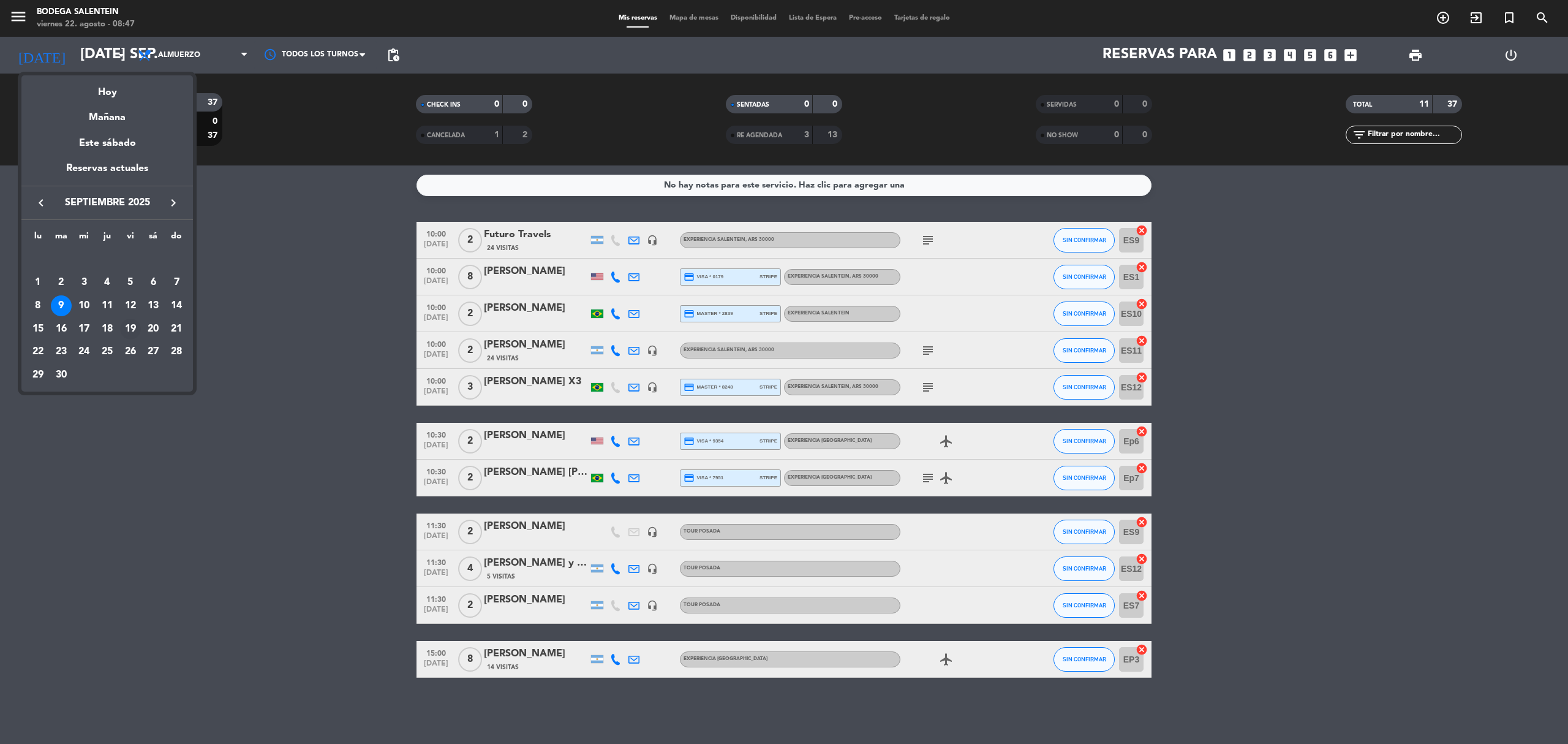
click at [129, 329] on div "19" at bounding box center [130, 329] width 21 height 21
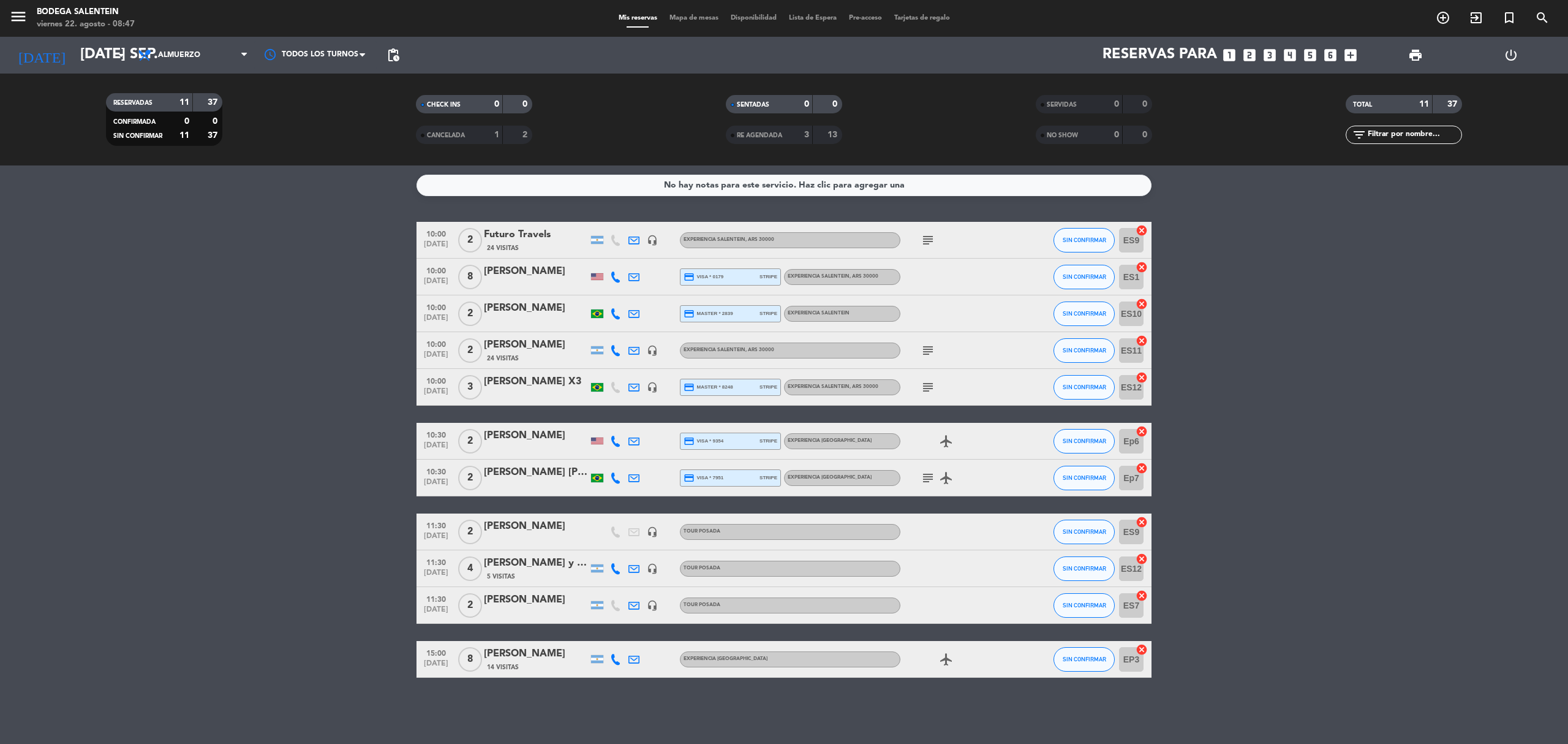
type input "vie. [DATE]"
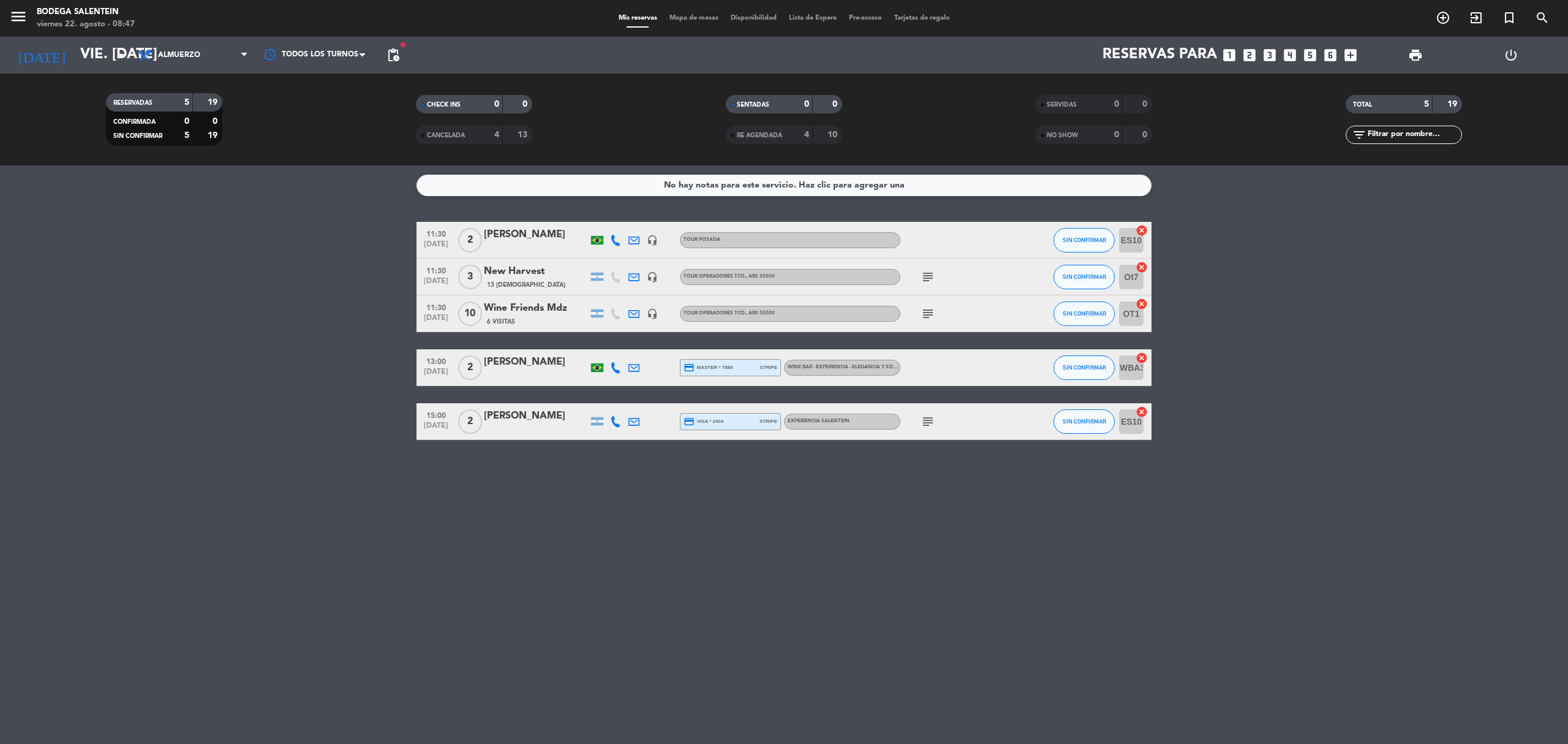
click at [529, 304] on div "Wine Friends Mdz" at bounding box center [536, 308] width 104 height 16
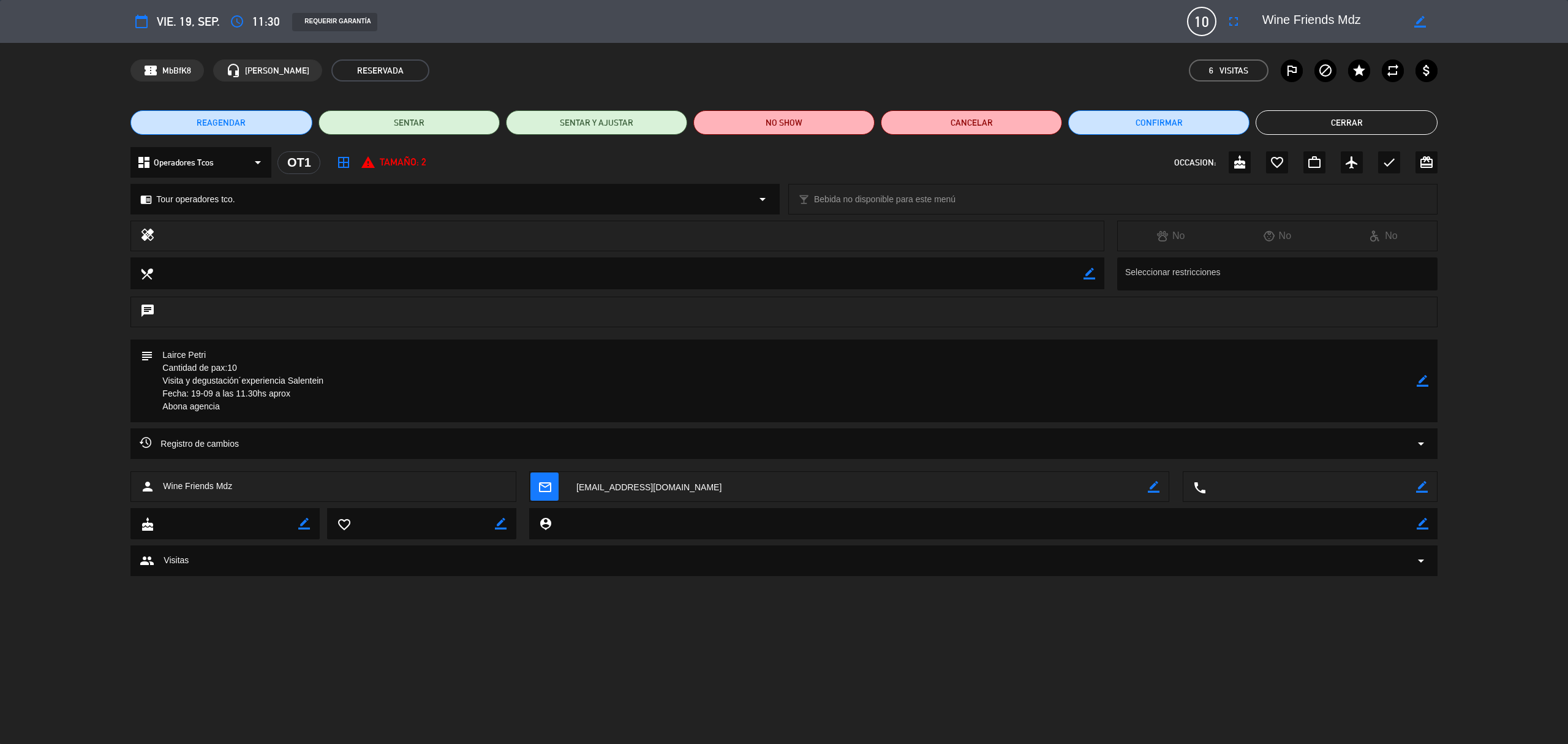
click at [228, 120] on span "REAGENDAR" at bounding box center [221, 123] width 49 height 13
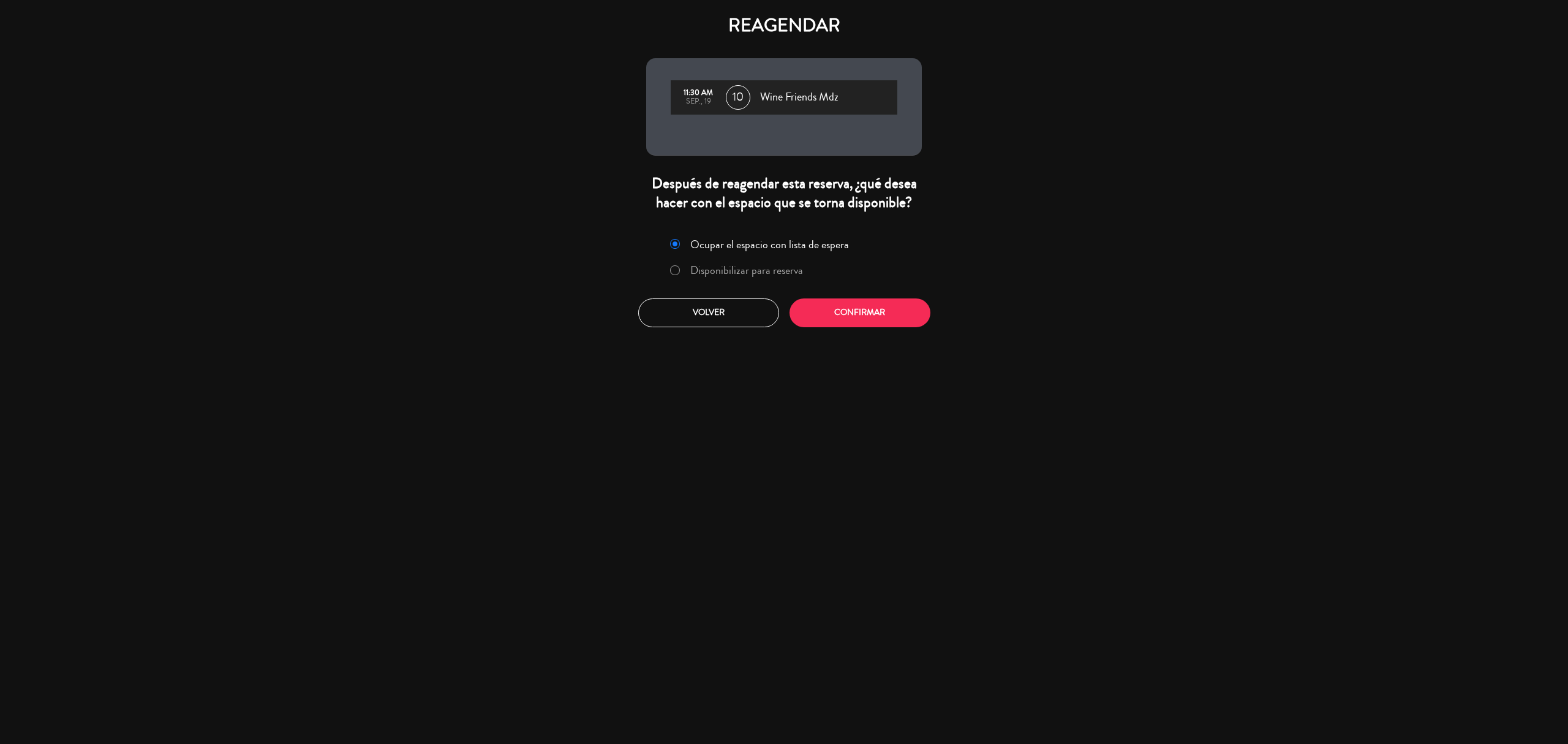
click at [740, 270] on label "Disponibilizar para reserva" at bounding box center [747, 270] width 113 height 11
click at [807, 298] on button "Confirmar" at bounding box center [859, 312] width 141 height 29
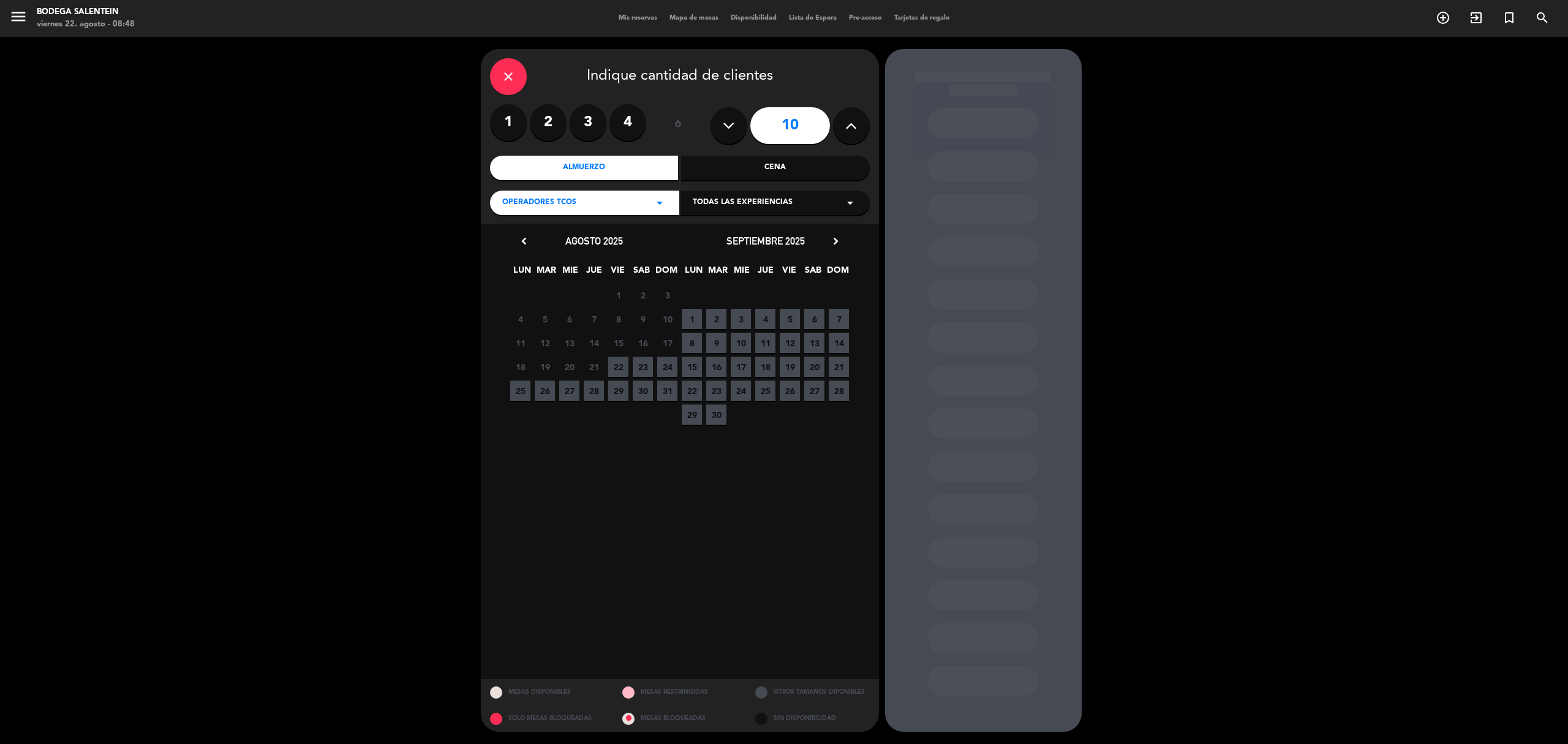
click at [838, 199] on div "Todas las experiencias arrow_drop_down" at bounding box center [775, 202] width 189 height 25
click at [733, 226] on div "Tour operadores tco. Visita sin degustación" at bounding box center [775, 235] width 189 height 70
click at [721, 232] on div "Tour operadores tco." at bounding box center [775, 233] width 165 height 12
click at [817, 364] on span "20" at bounding box center [814, 366] width 20 height 20
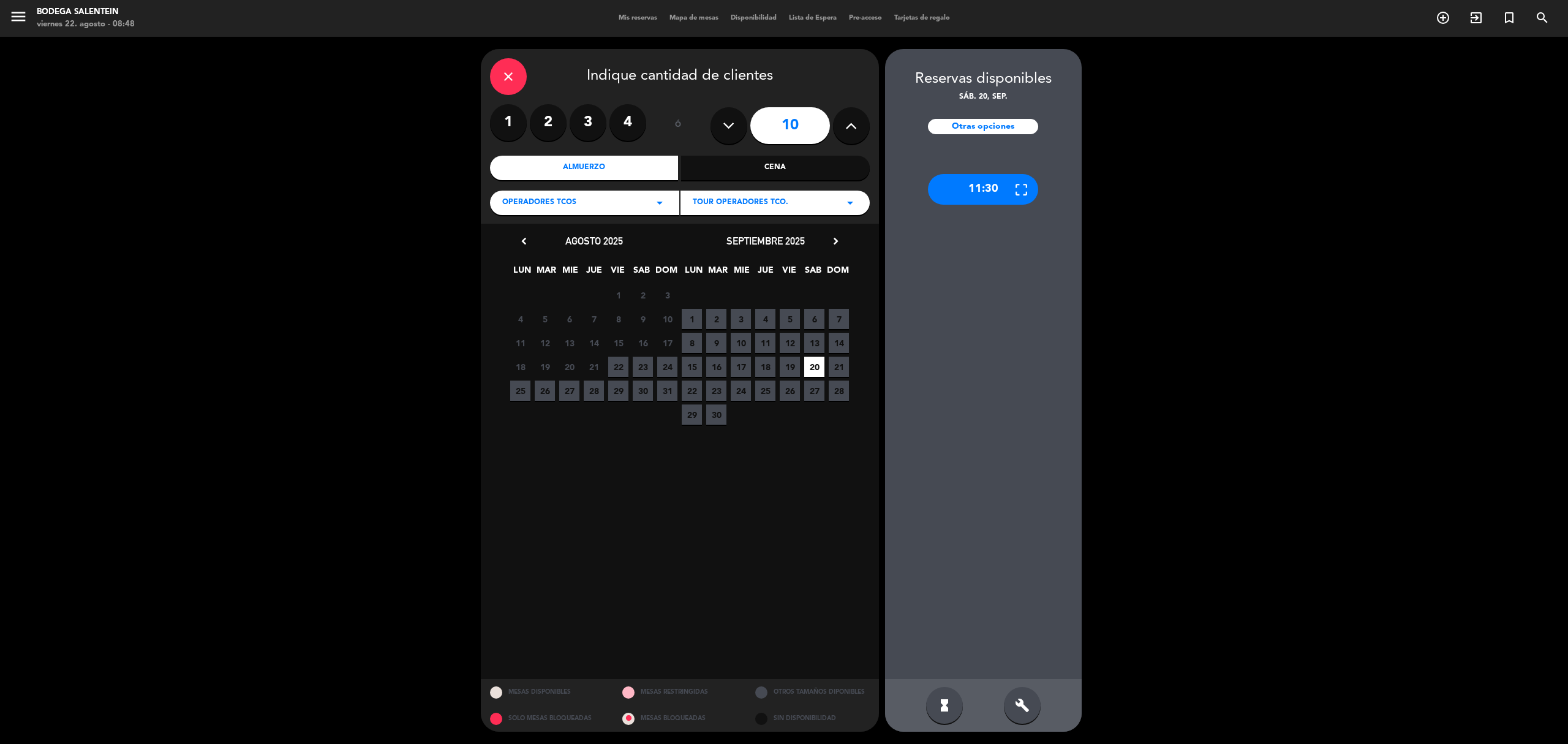
click at [964, 184] on div "11:30" at bounding box center [983, 189] width 110 height 31
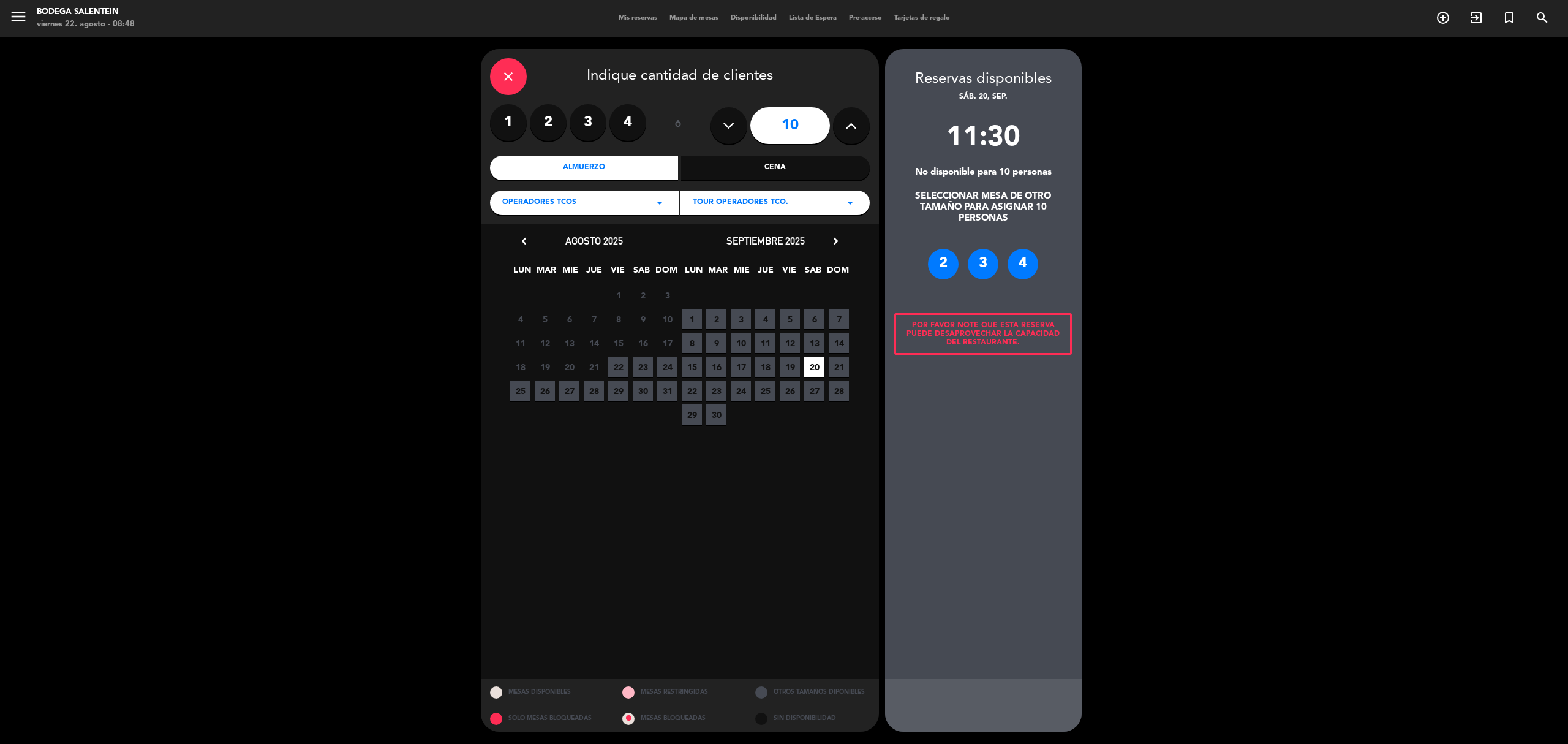
click at [948, 271] on div "2" at bounding box center [943, 264] width 31 height 31
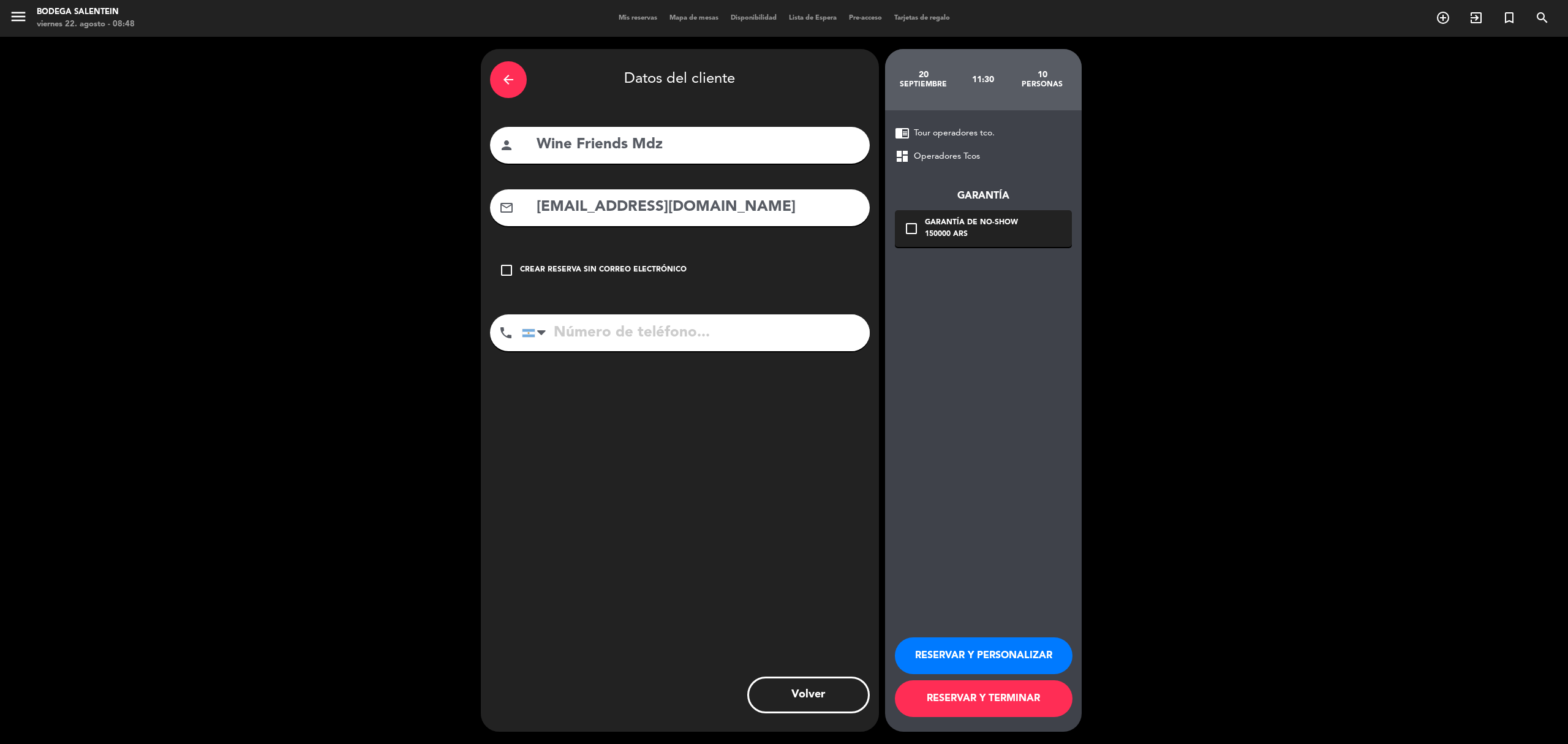
click at [978, 648] on button "RESERVAR Y PERSONALIZAR" at bounding box center [984, 655] width 178 height 36
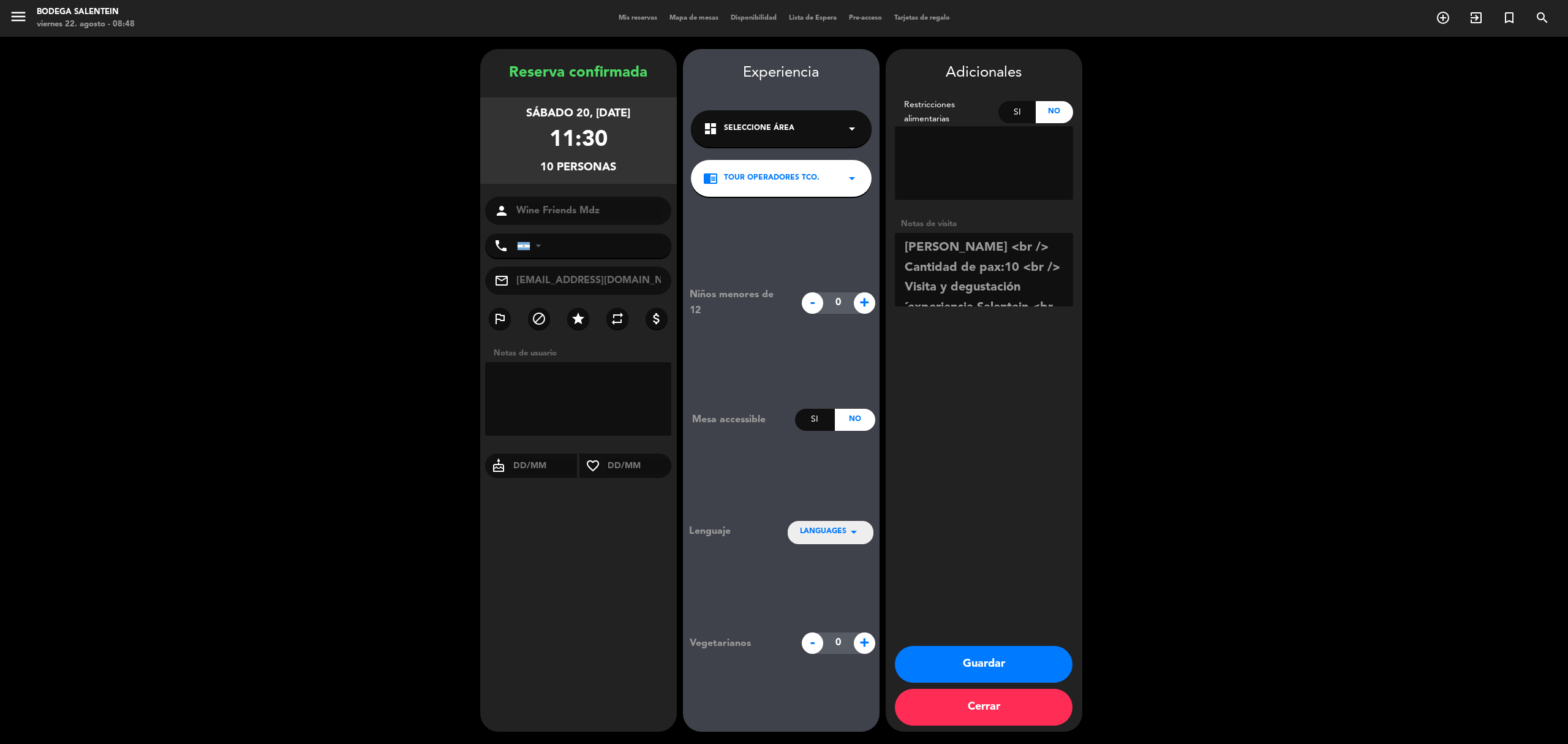
click at [1004, 671] on button "Guardar" at bounding box center [984, 664] width 178 height 36
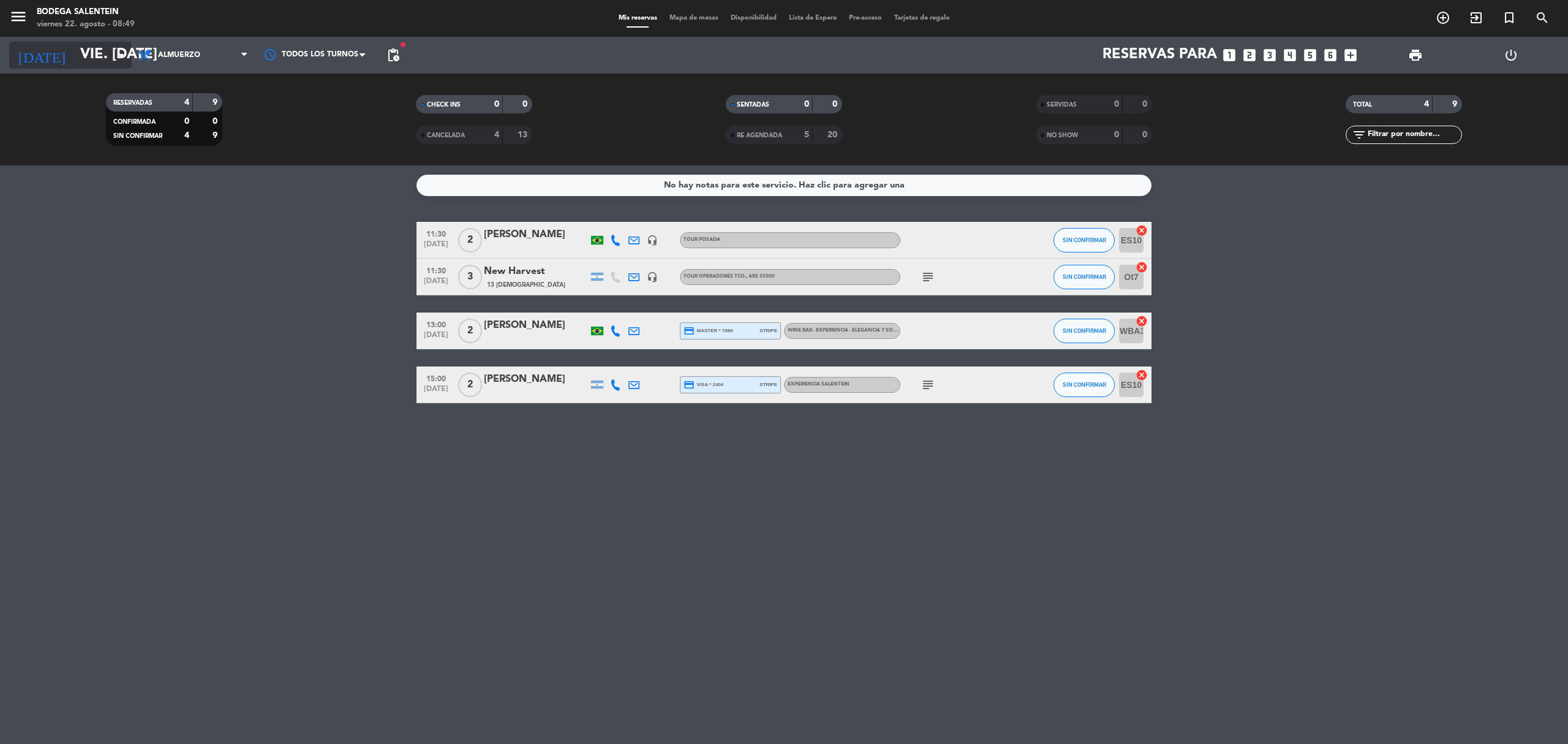
click at [93, 57] on input "vie. [DATE]" at bounding box center [165, 55] width 182 height 29
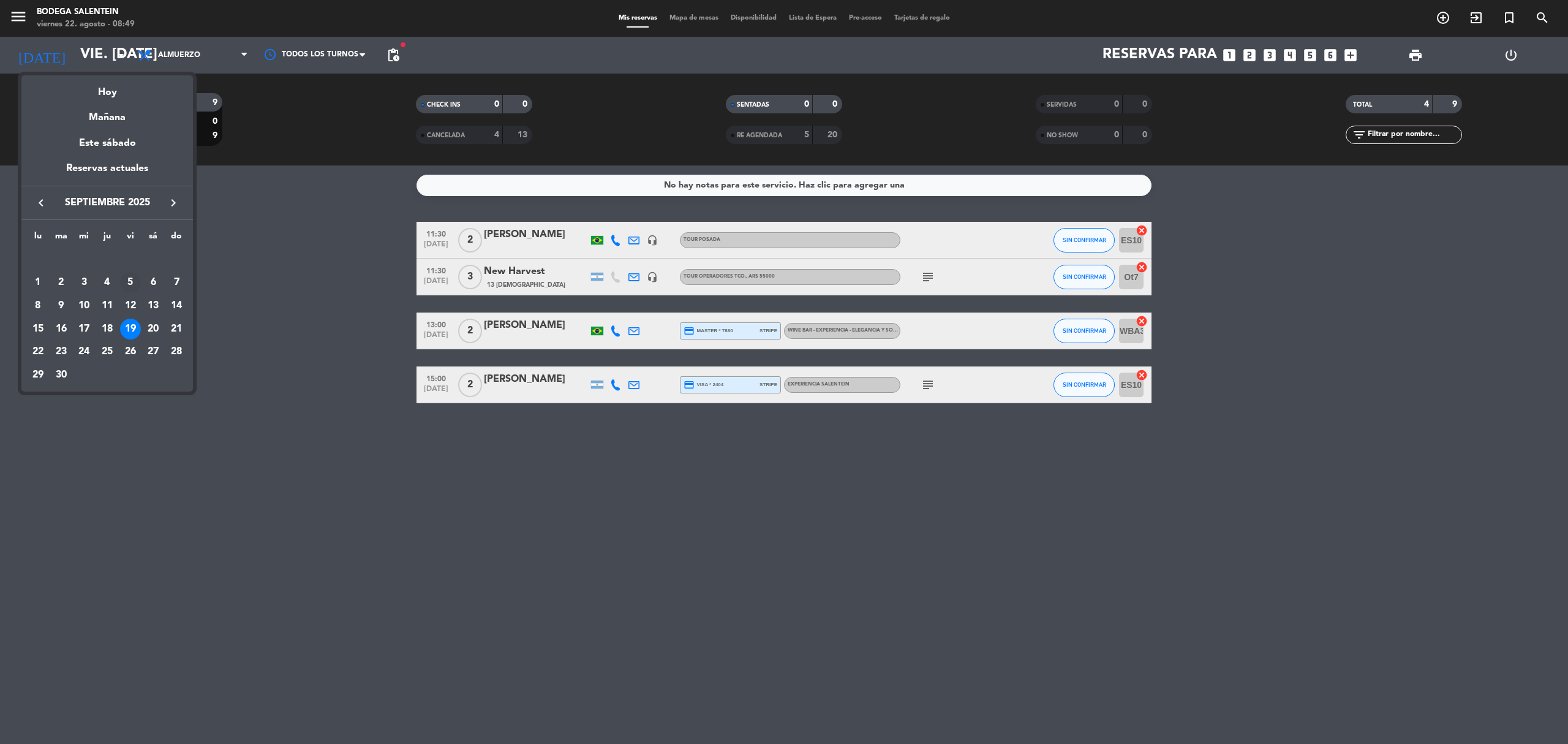
click at [130, 282] on div "5" at bounding box center [130, 282] width 21 height 21
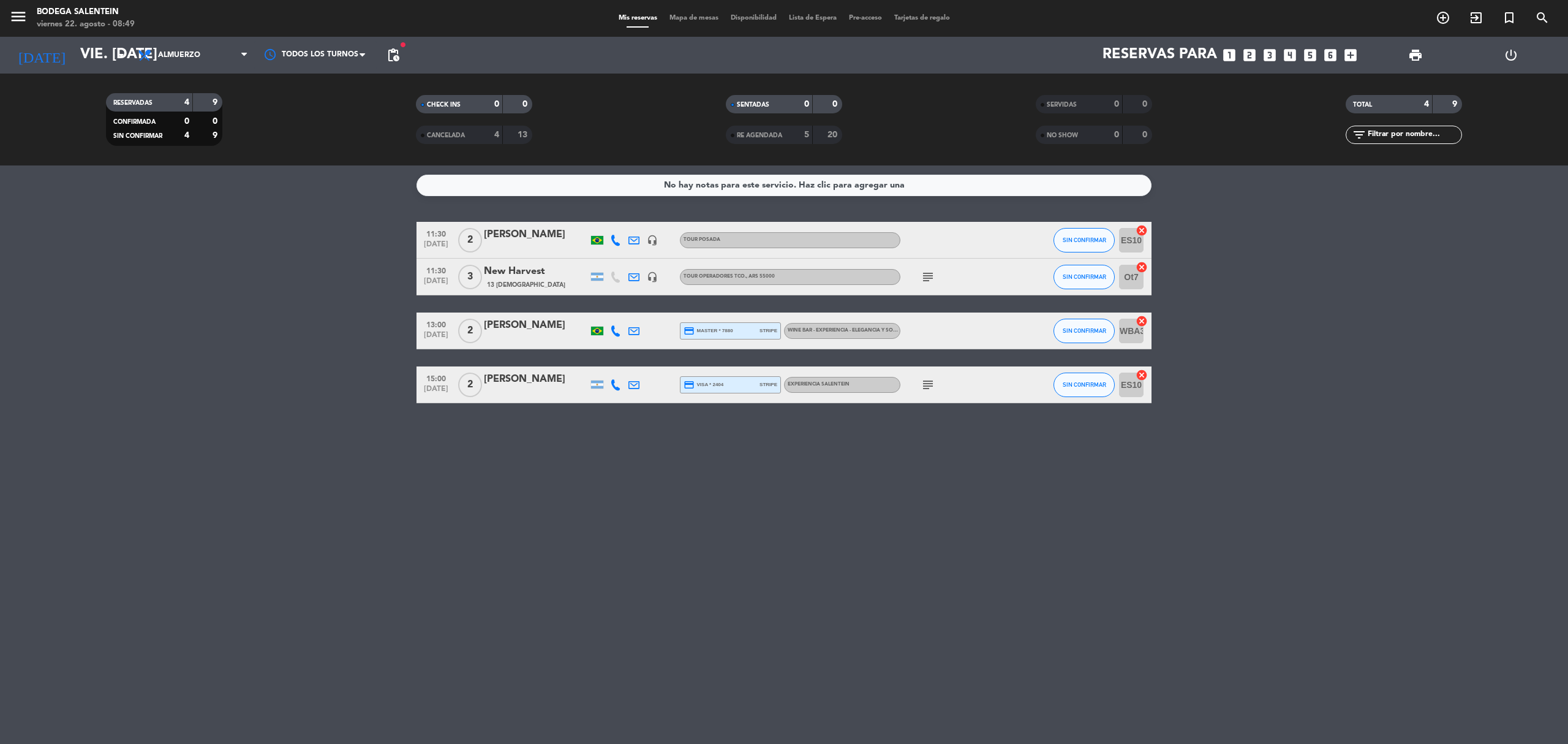
type input "vie. [DATE]"
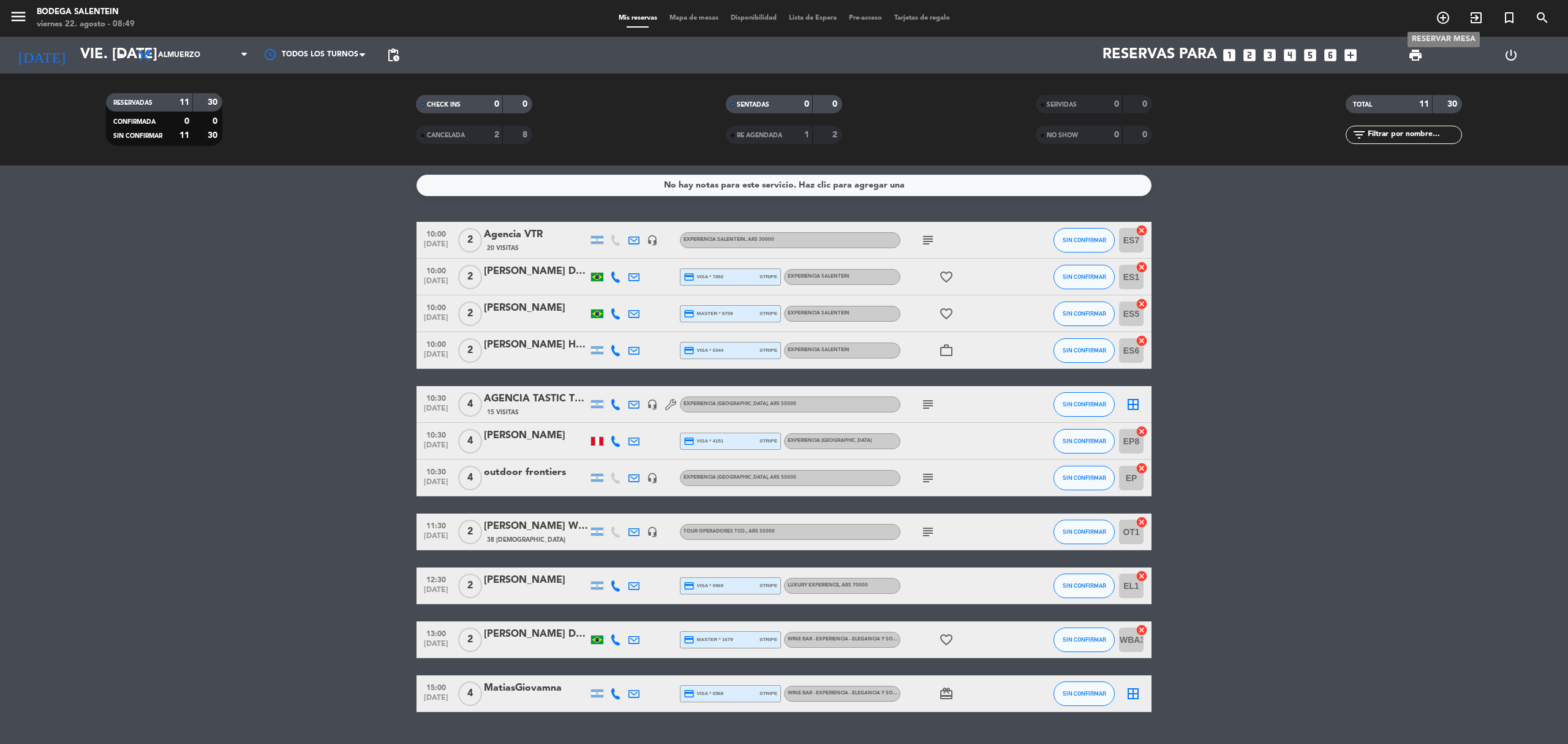
click at [1438, 16] on icon "add_circle_outline" at bounding box center [1443, 18] width 15 height 15
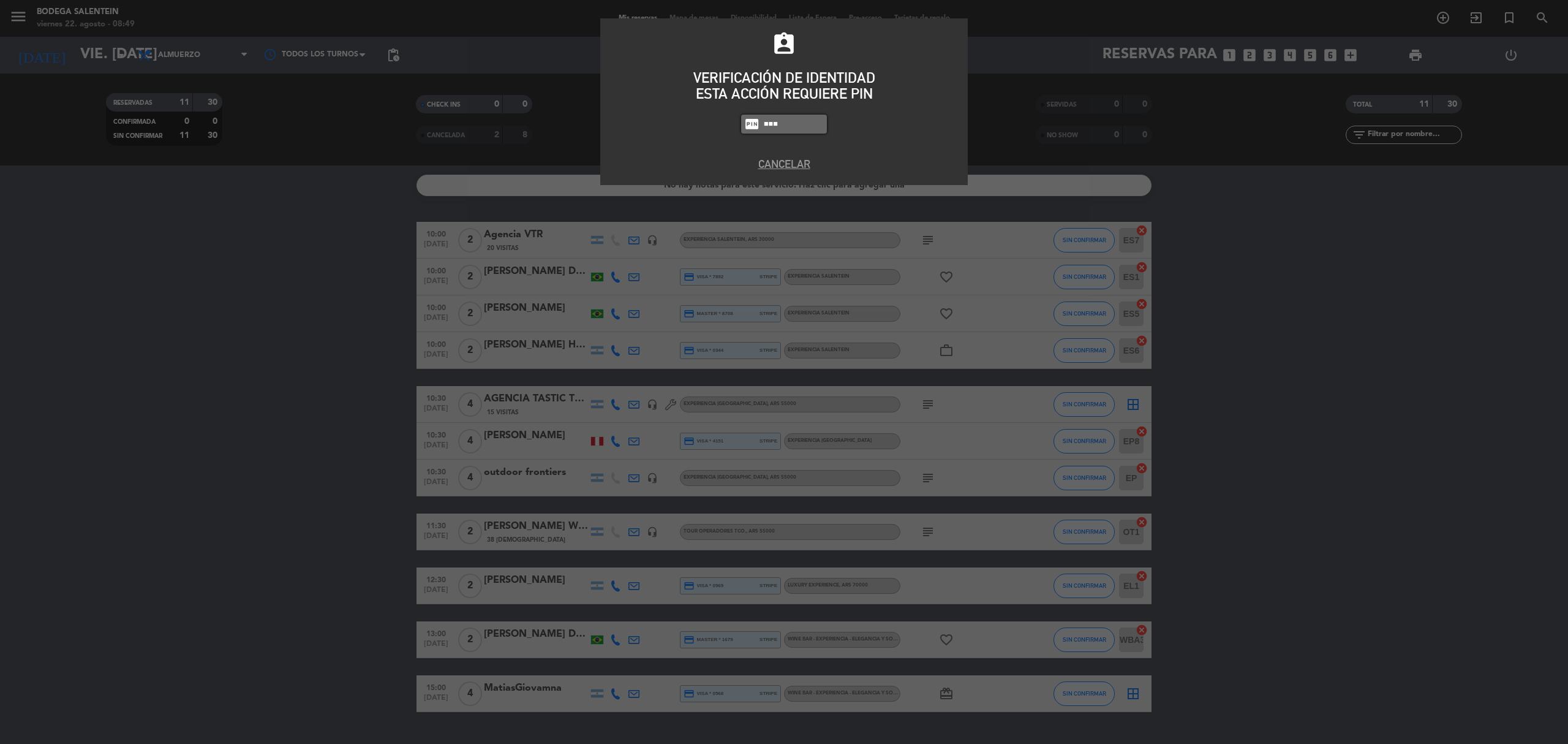
type input "8986"
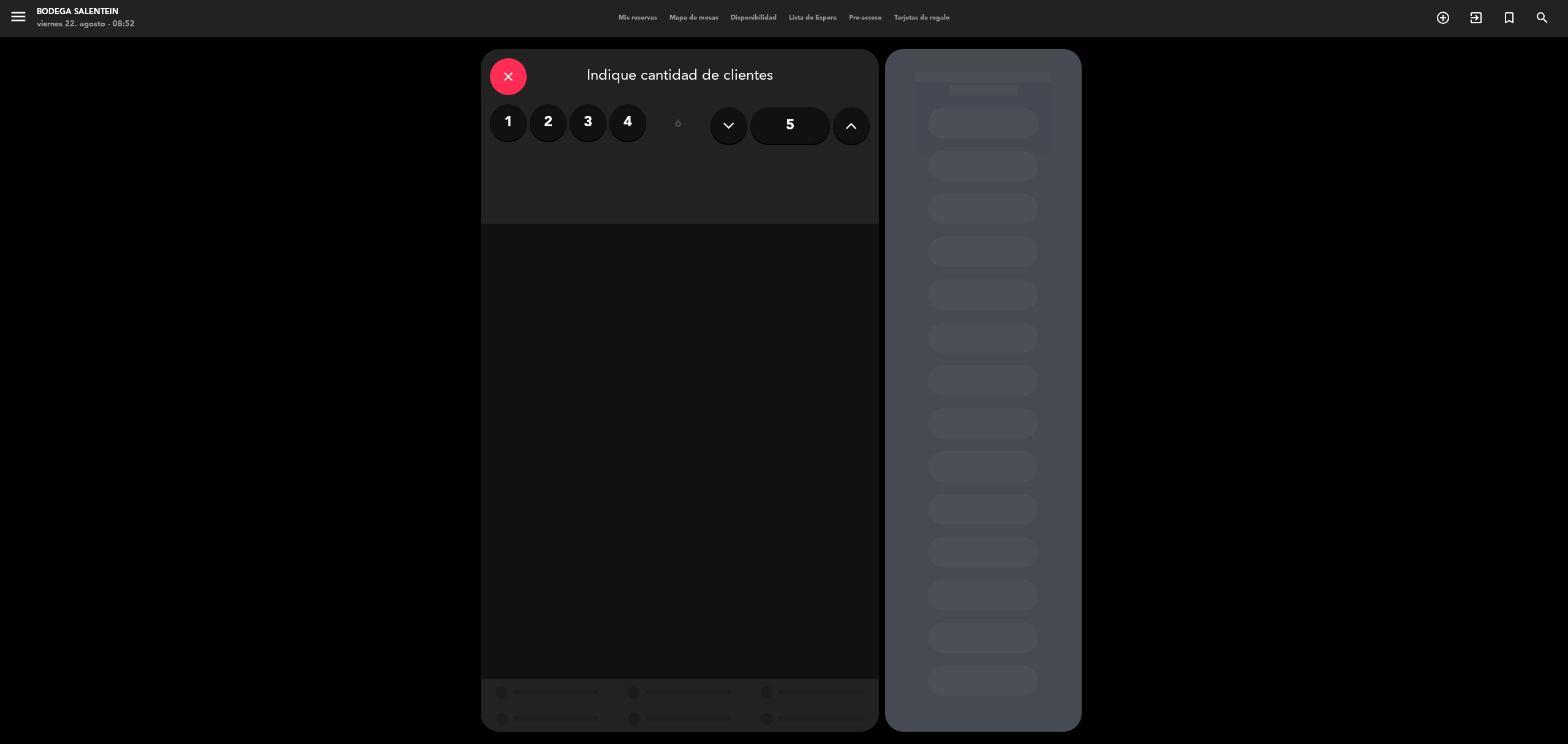
click at [504, 115] on label "1" at bounding box center [508, 123] width 36 height 36
click at [594, 167] on div "Almuerzo" at bounding box center [584, 167] width 188 height 25
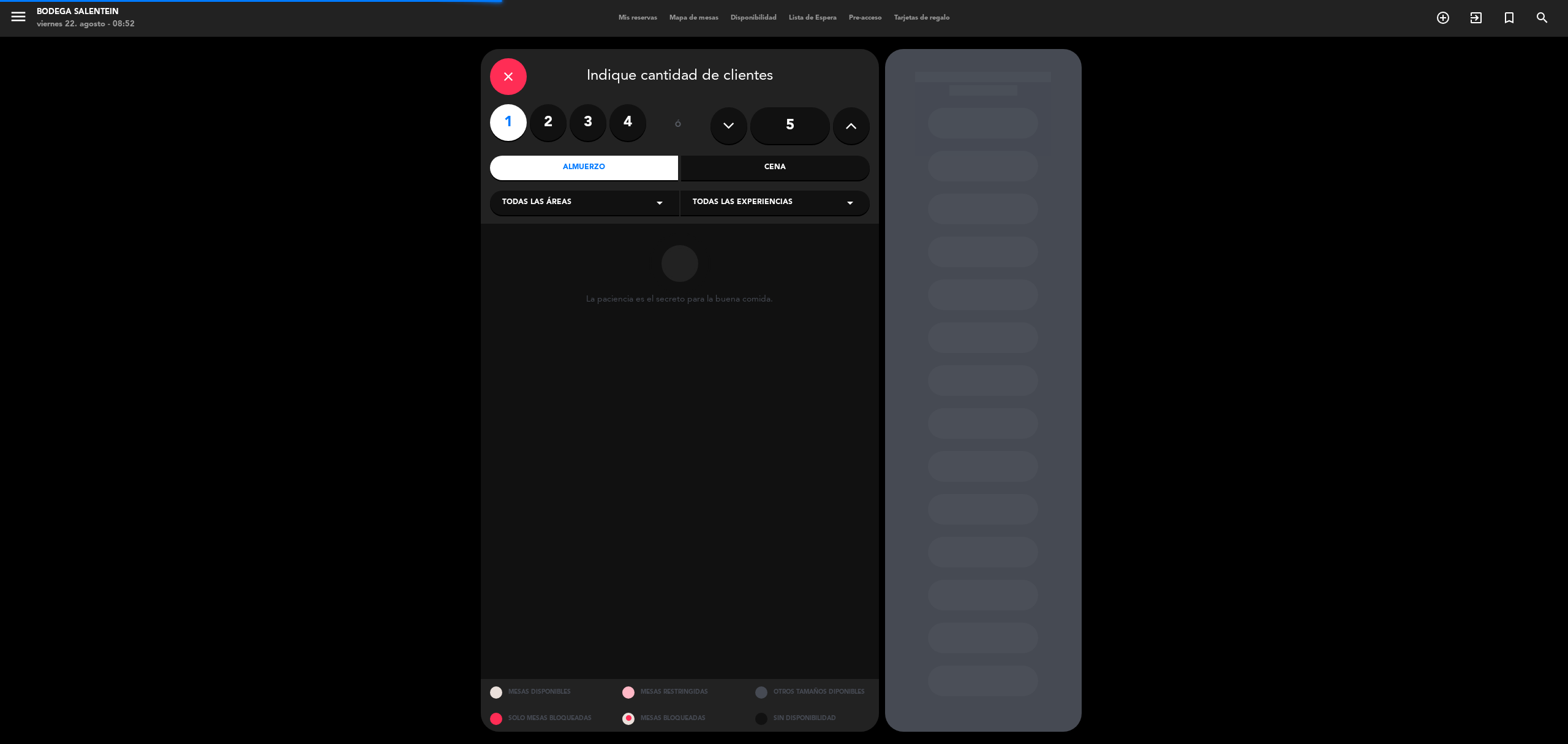
click at [646, 208] on div "Todas las áreas arrow_drop_down" at bounding box center [585, 202] width 189 height 25
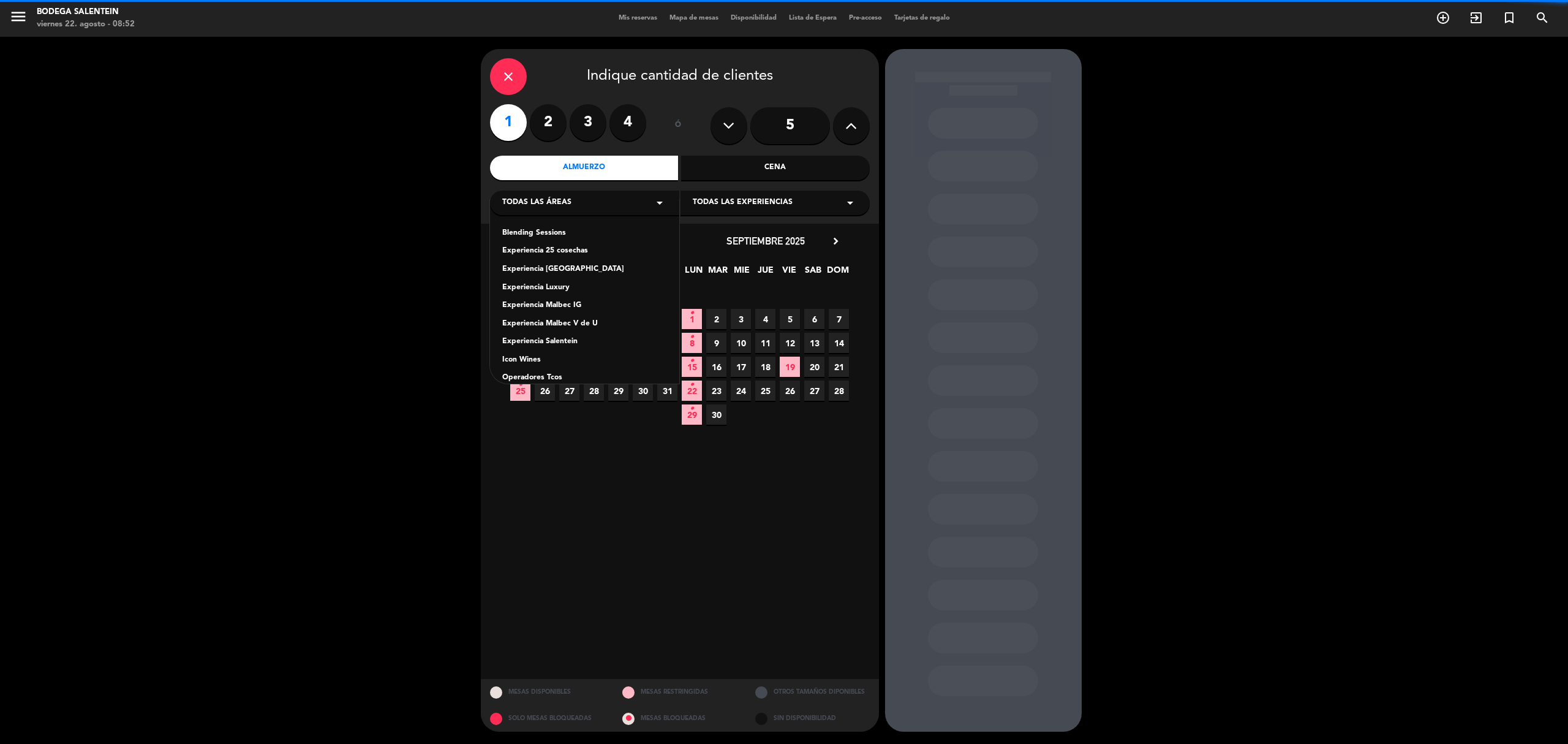
click at [554, 375] on div "Operadores Tcos" at bounding box center [584, 378] width 165 height 12
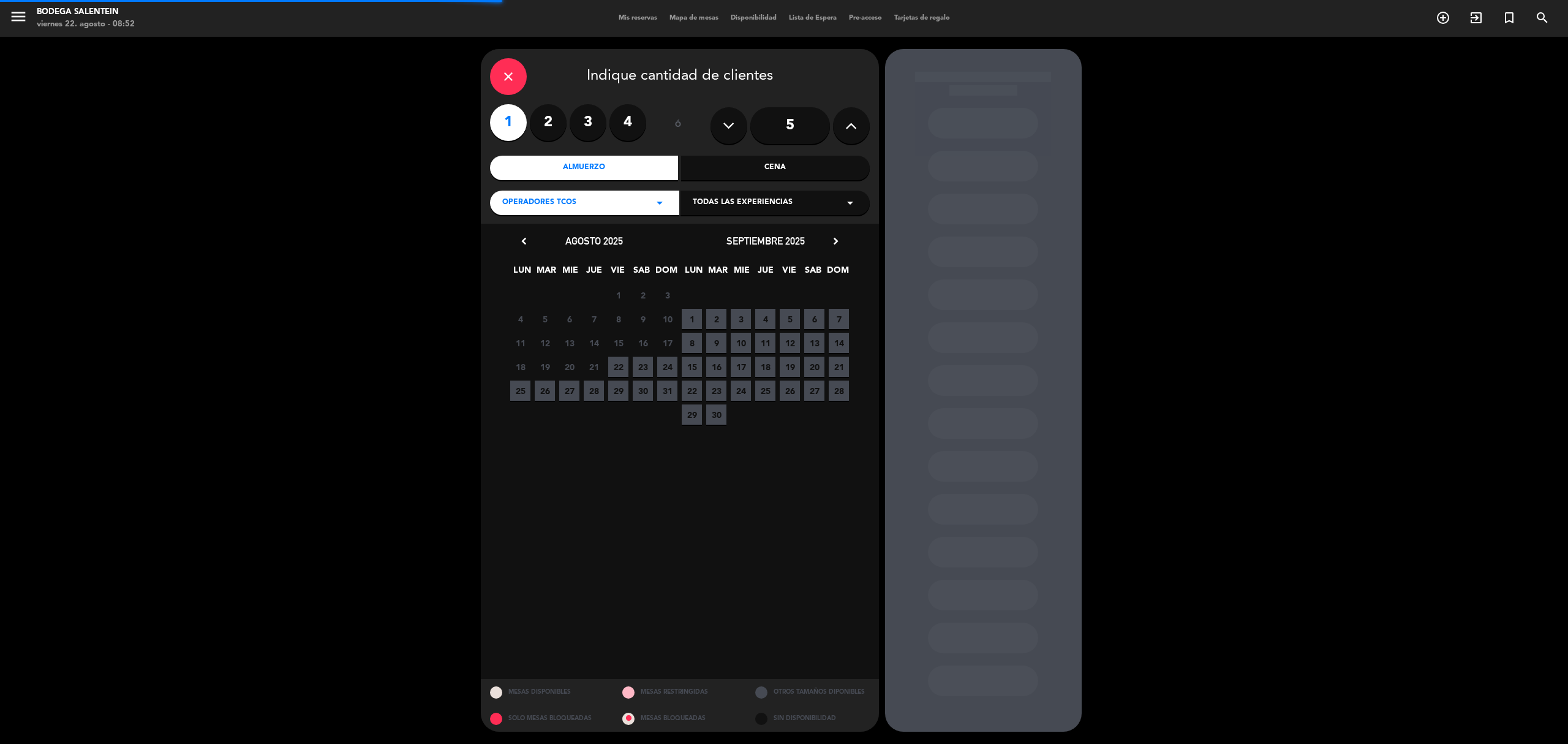
click at [846, 204] on icon "arrow_drop_down" at bounding box center [849, 202] width 15 height 15
click at [755, 237] on div "Tour operadores tco." at bounding box center [775, 233] width 165 height 12
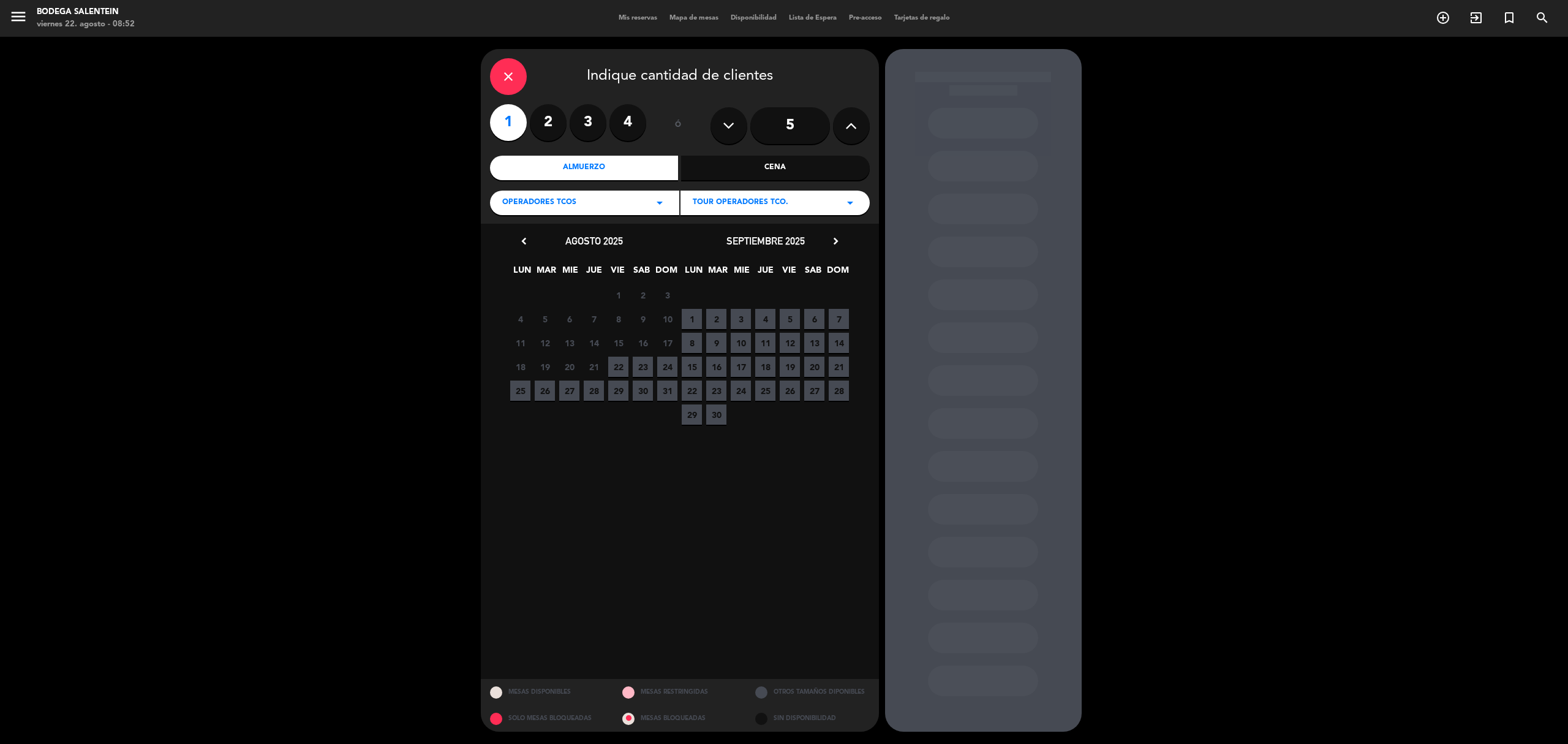
click at [795, 319] on span "5" at bounding box center [789, 319] width 20 height 20
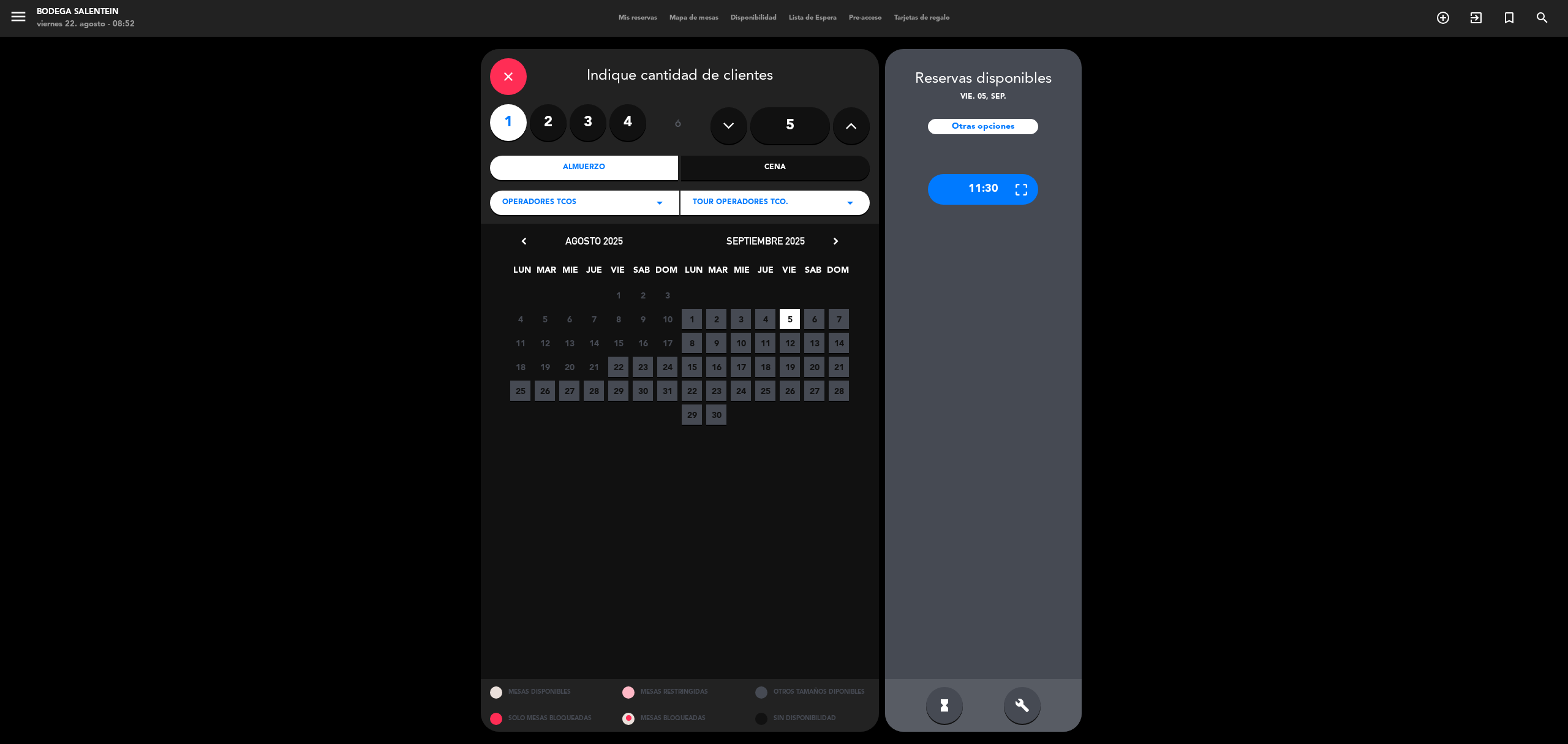
click at [975, 195] on div "11:30" at bounding box center [983, 189] width 110 height 31
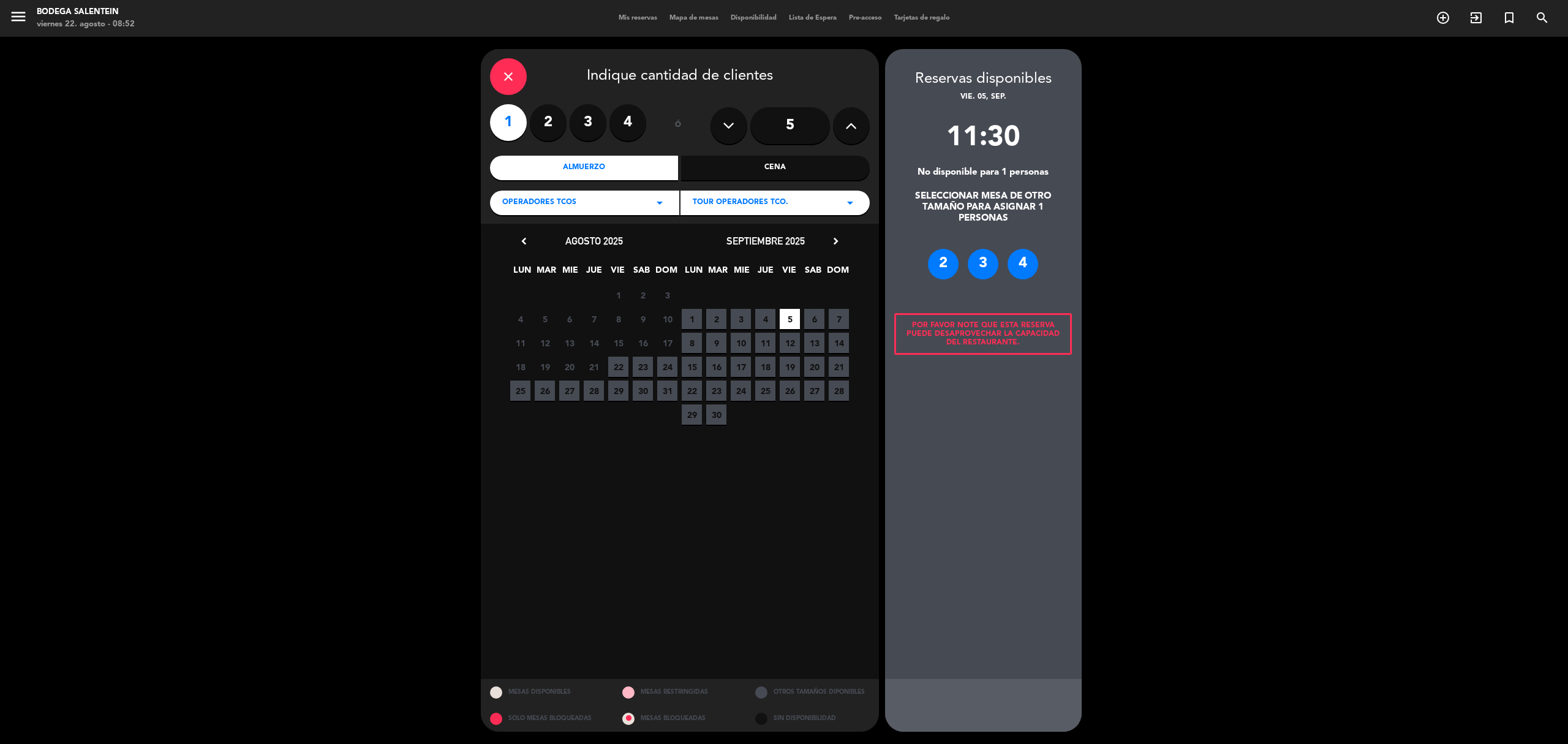
click at [934, 260] on div "2" at bounding box center [943, 264] width 31 height 31
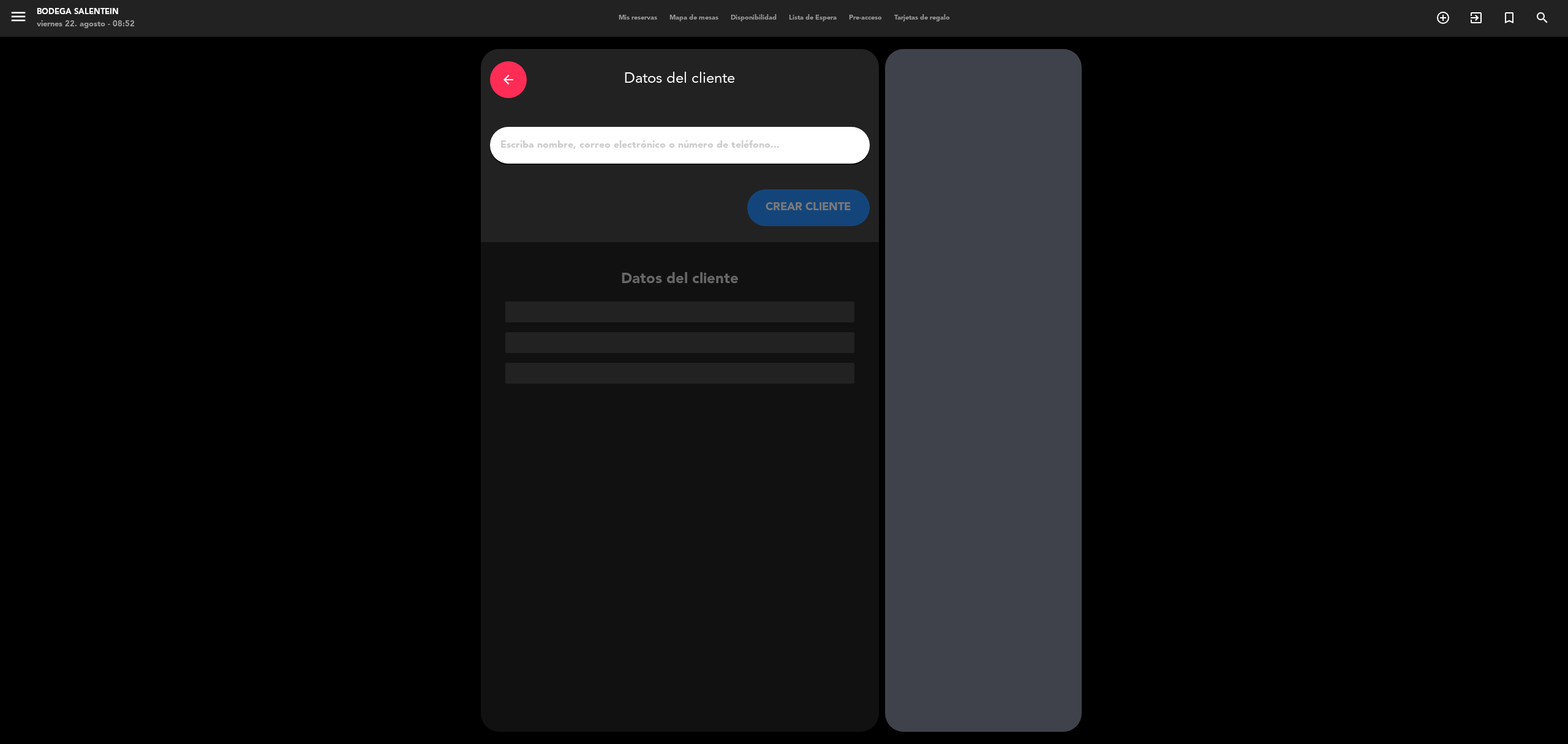
click at [567, 152] on input "1" at bounding box center [680, 145] width 361 height 17
click at [623, 157] on div at bounding box center [680, 145] width 380 height 36
click at [611, 149] on input "1" at bounding box center [680, 145] width 361 height 17
paste input "[EMAIL_ADDRESS][DOMAIN_NAME] <[EMAIL_ADDRESS][DOMAIN_NAME]>"
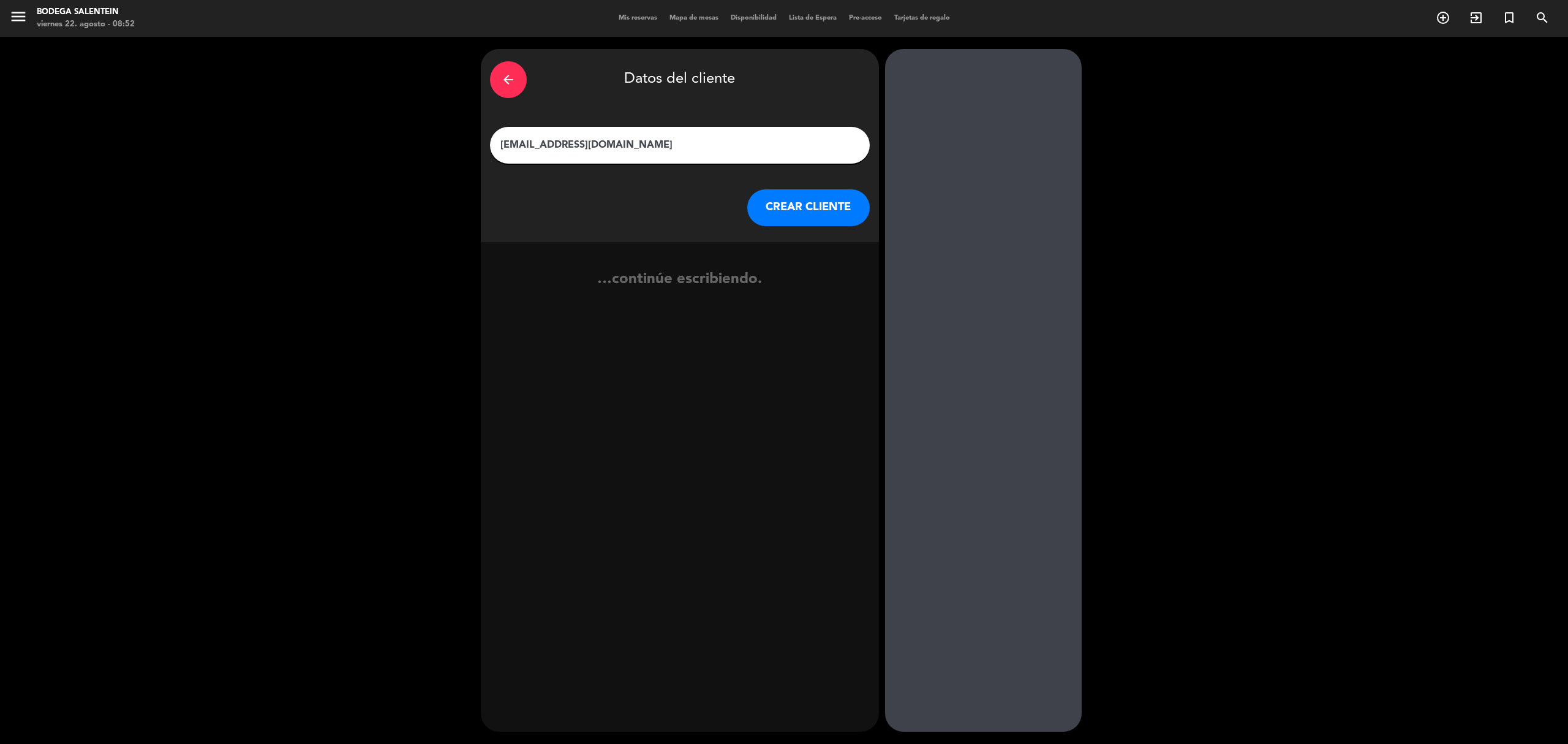
type input "[EMAIL_ADDRESS][DOMAIN_NAME]"
click at [801, 213] on button "CREAR CLIENTE" at bounding box center [808, 207] width 123 height 36
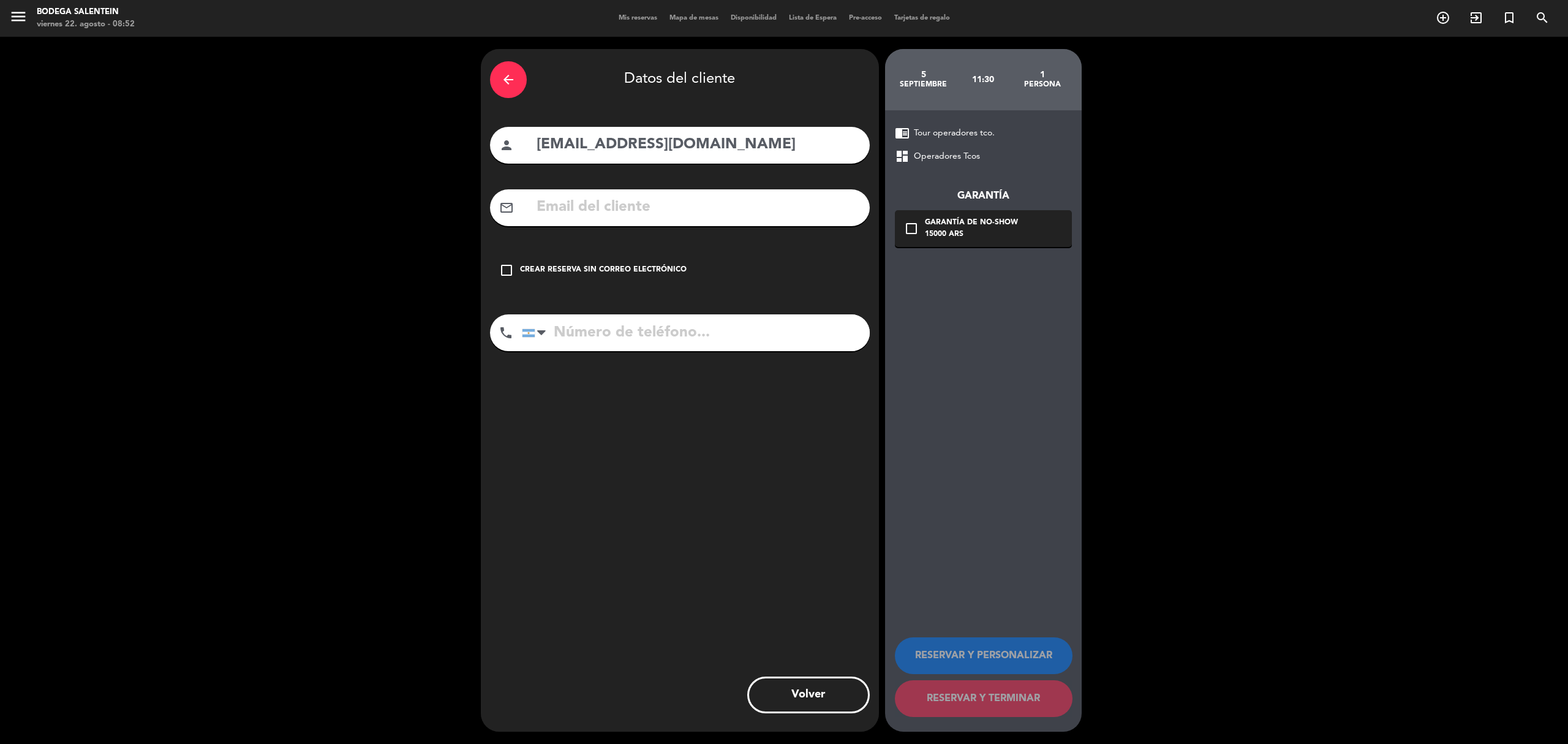
click at [638, 212] on input "text" at bounding box center [698, 207] width 325 height 25
paste input "[EMAIL_ADDRESS][DOMAIN_NAME]"
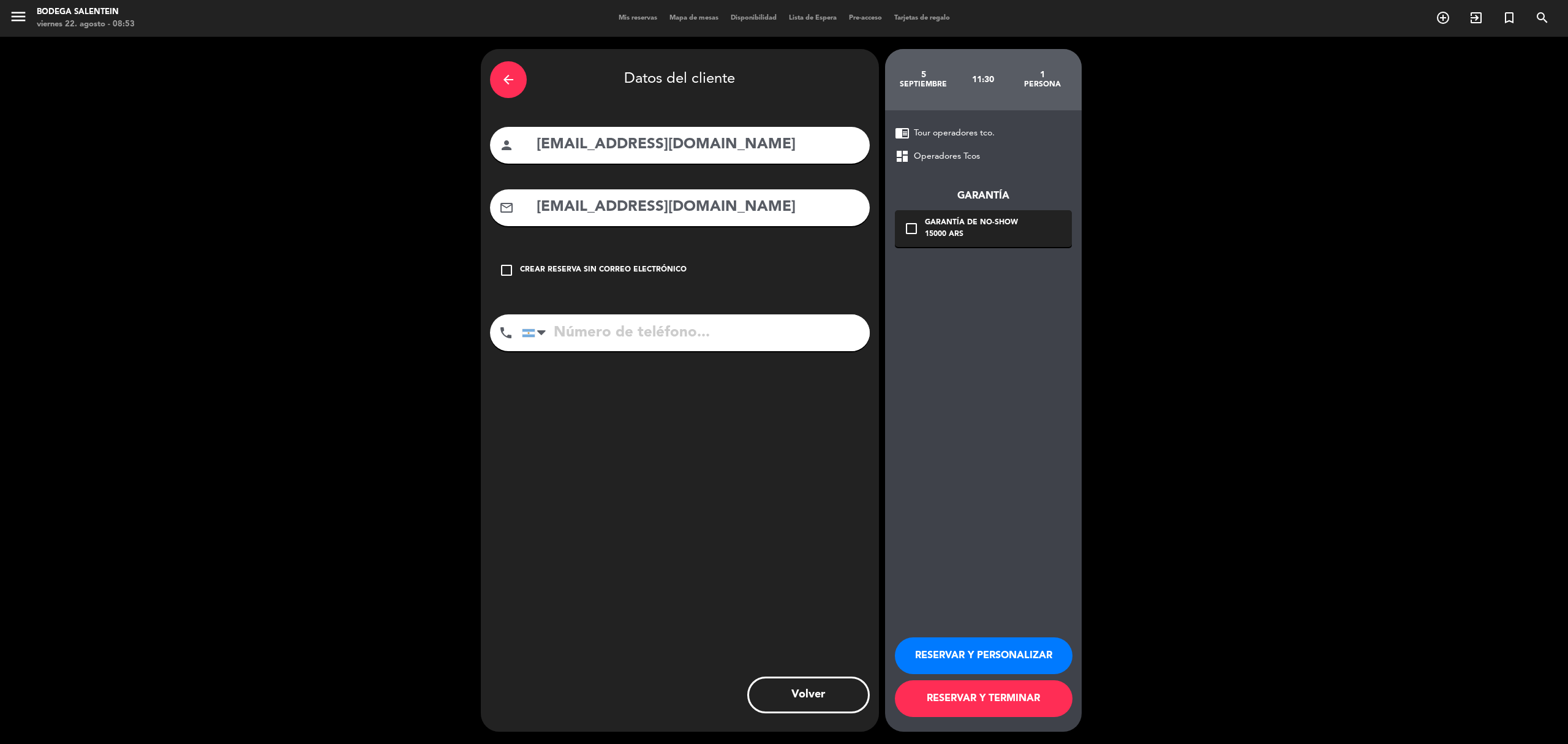
type input "[EMAIL_ADDRESS][DOMAIN_NAME]"
drag, startPoint x: 1015, startPoint y: 648, endPoint x: 995, endPoint y: 626, distance: 29.7
click at [1012, 647] on button "RESERVAR Y PERSONALIZAR" at bounding box center [984, 655] width 178 height 36
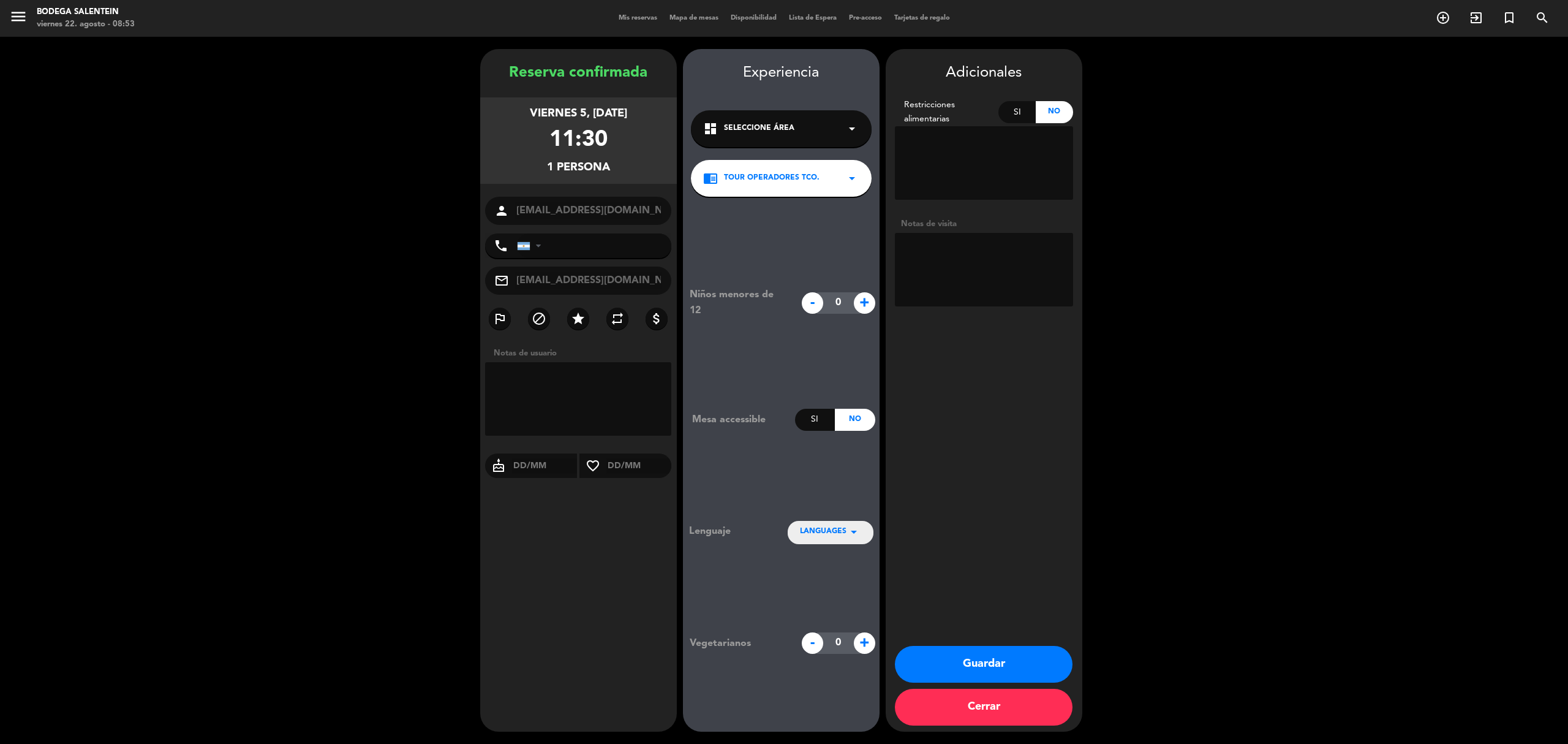
drag, startPoint x: 960, startPoint y: 232, endPoint x: 959, endPoint y: 249, distance: 17.0
click at [960, 233] on textarea at bounding box center [984, 269] width 178 height 74
paste textarea "[PERSON_NAME] ( tour coordinador) x 01 Fecha: VIE 05/09 Hora: 11:30hs Servicio:…"
type textarea "[PERSON_NAME] ( tour coordinador) x 01 Fecha: VIE 05/09 Hora: 11:30hs Servicio:…"
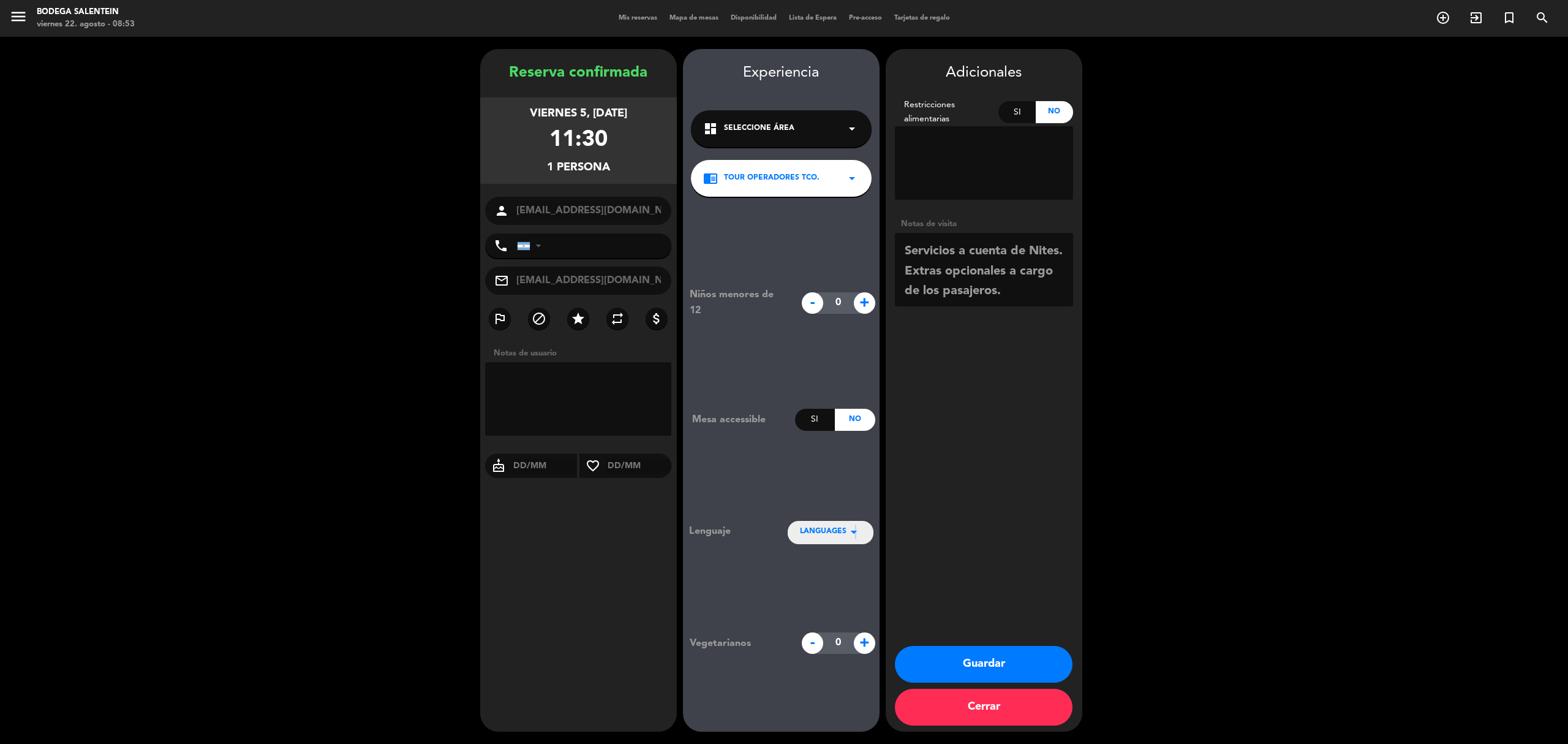
click at [855, 535] on icon "arrow_drop_down" at bounding box center [853, 532] width 15 height 15
click at [838, 478] on div "Español" at bounding box center [830, 476] width 61 height 12
click at [985, 662] on button "Guardar" at bounding box center [984, 664] width 178 height 36
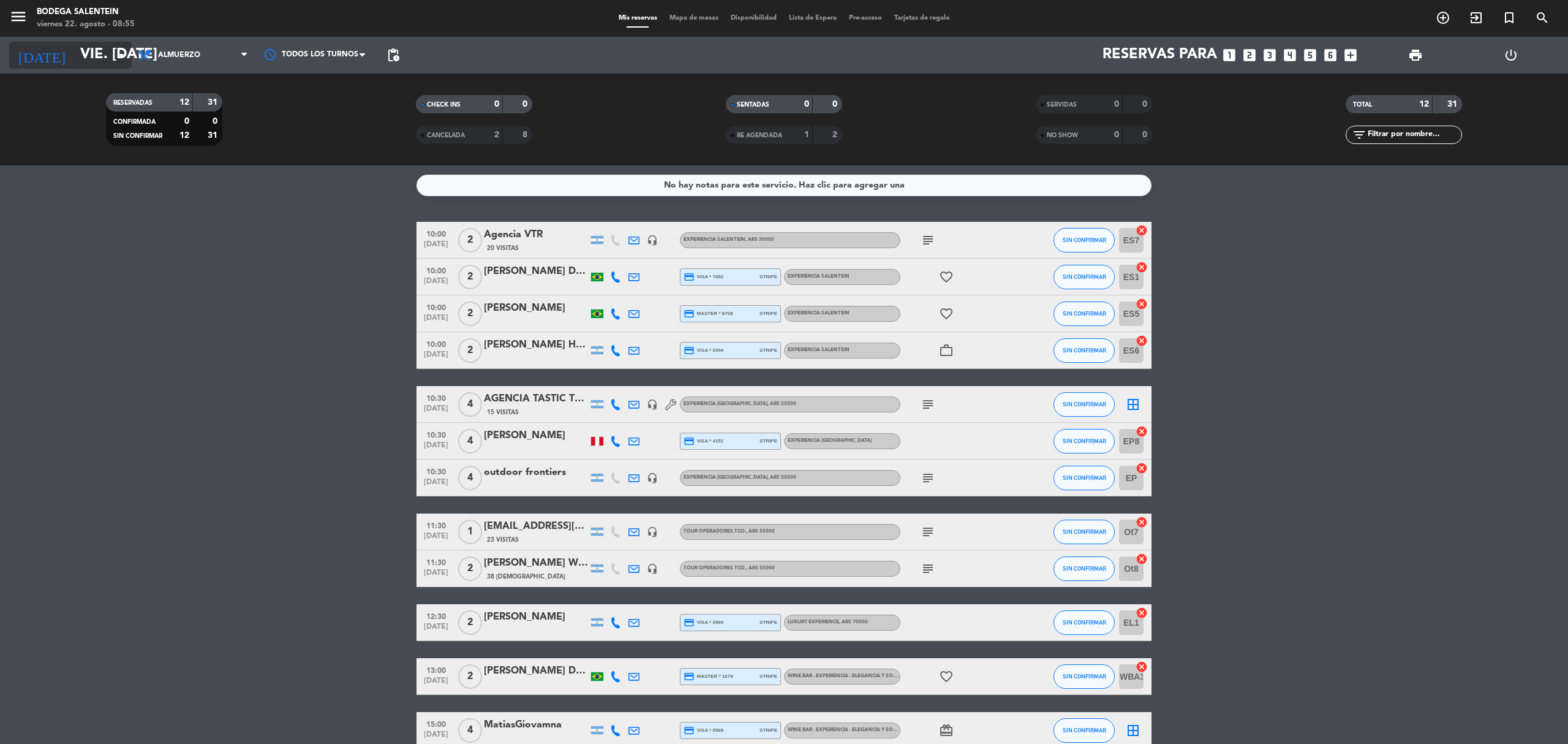
click at [84, 57] on input "vie. [DATE]" at bounding box center [165, 55] width 182 height 29
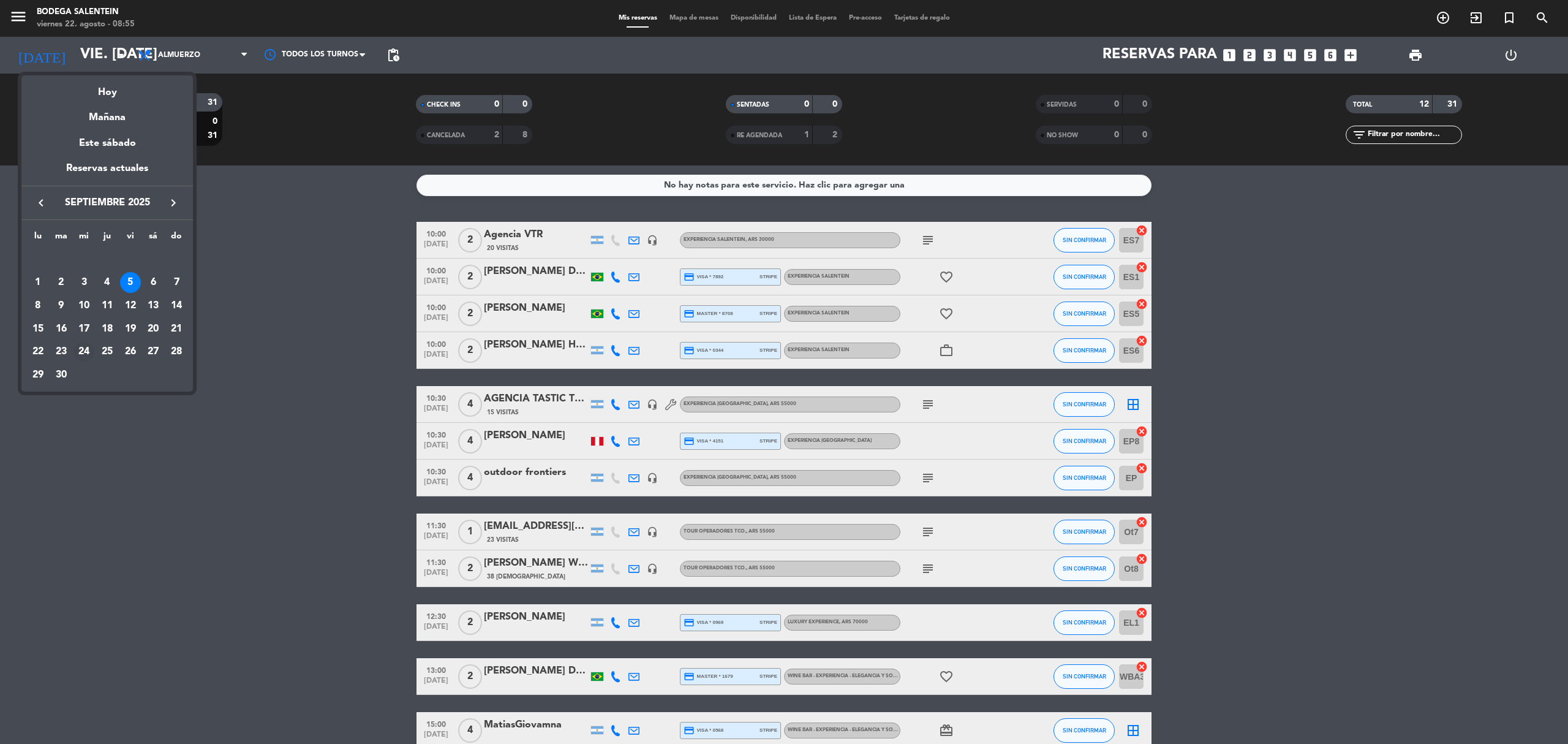
click at [76, 356] on div "24" at bounding box center [84, 352] width 21 height 21
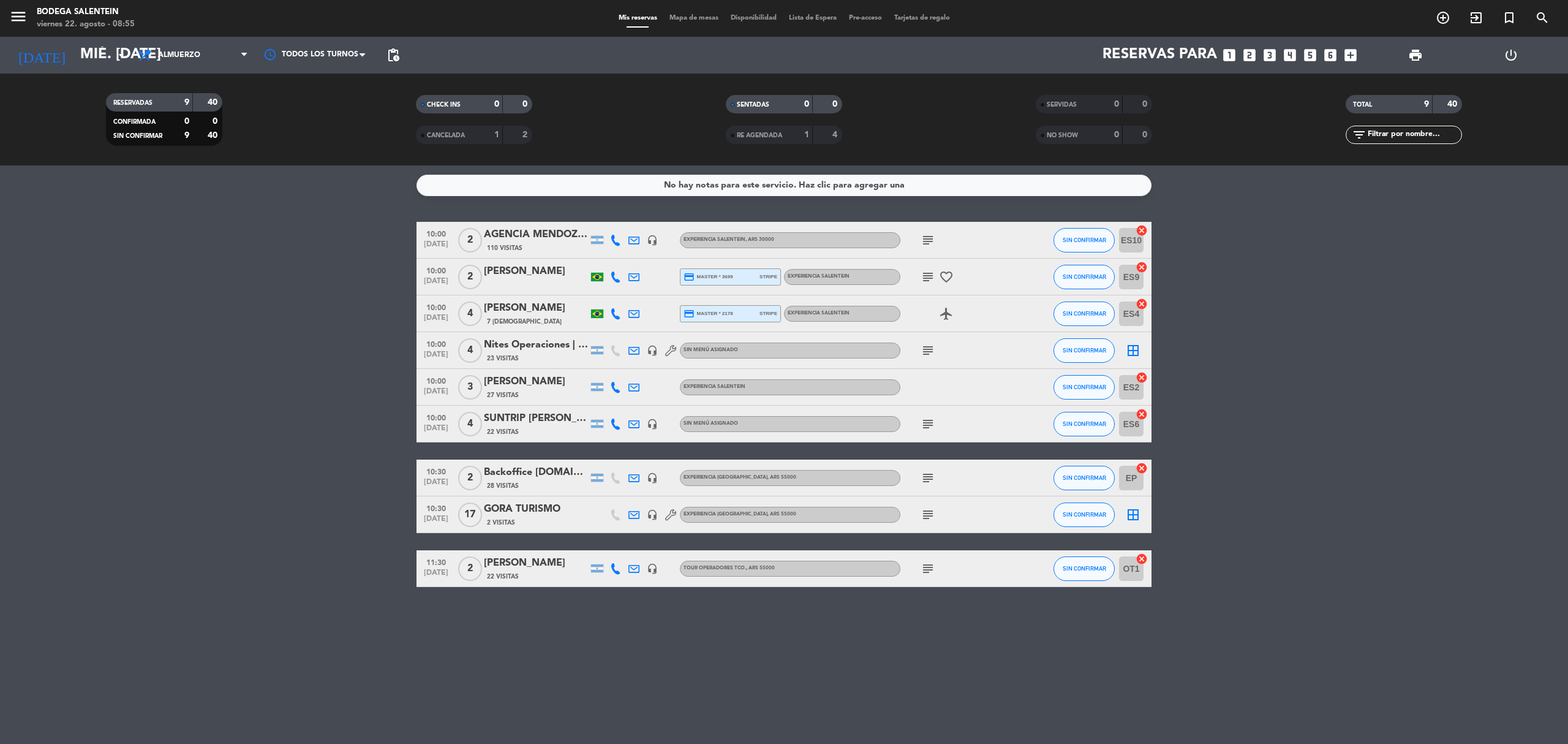
click at [552, 513] on div "GORA TURISMO" at bounding box center [536, 509] width 104 height 16
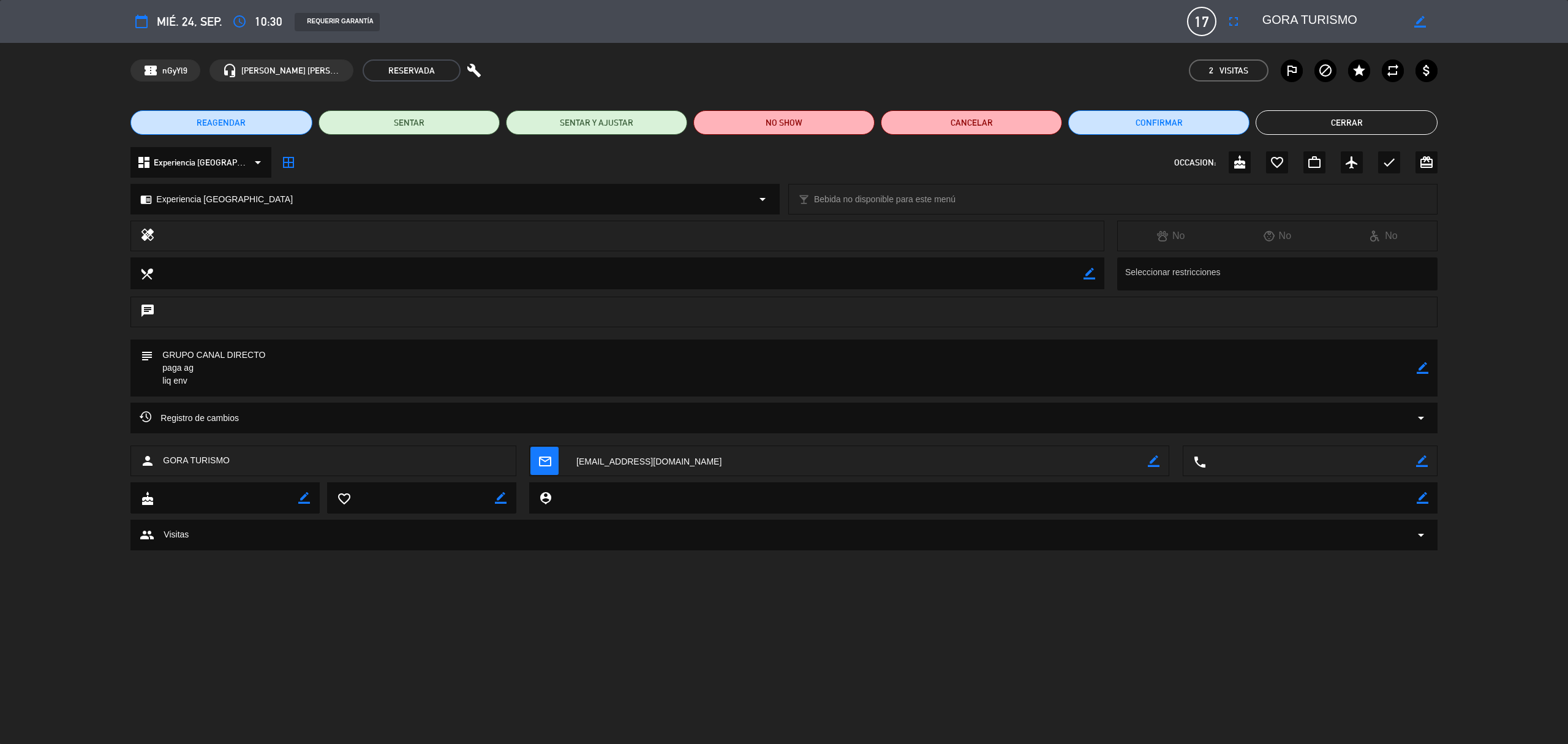
drag, startPoint x: 302, startPoint y: 357, endPoint x: 149, endPoint y: 354, distance: 153.0
click at [149, 354] on div "subject border_color" at bounding box center [783, 367] width 1306 height 57
click at [1350, 118] on button "Cerrar" at bounding box center [1346, 122] width 181 height 25
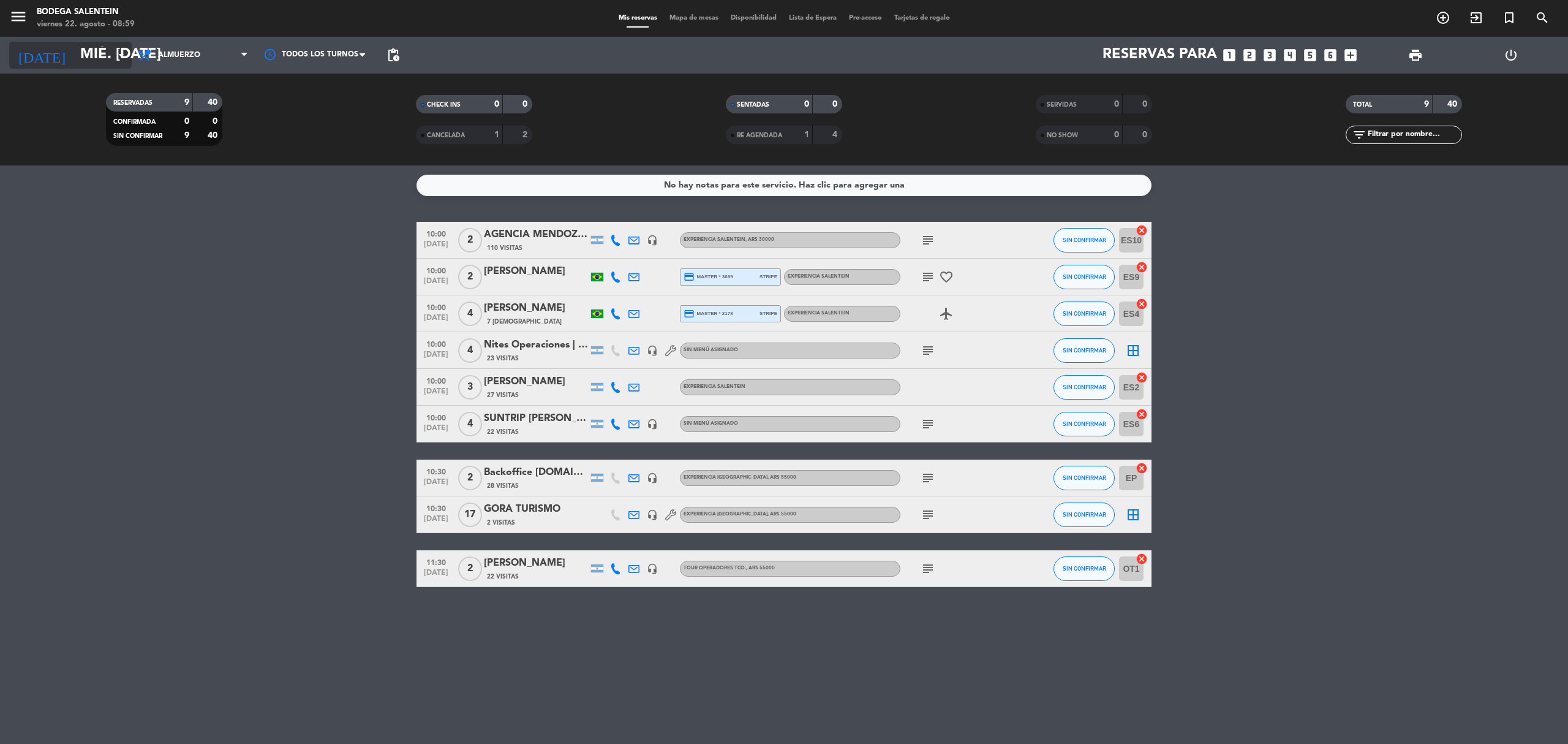
click at [85, 49] on input "mié. [DATE]" at bounding box center [165, 55] width 182 height 29
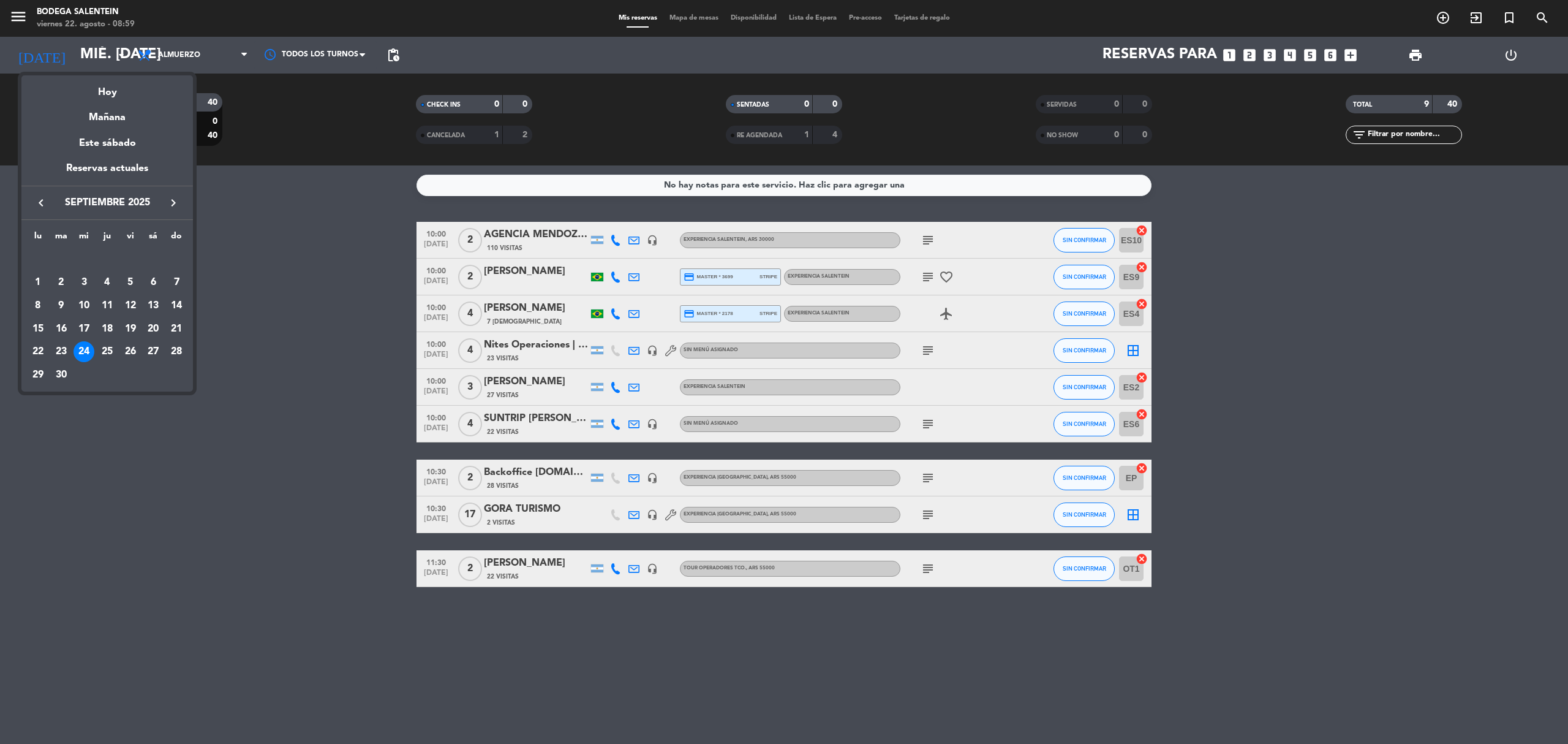
click at [48, 202] on icon "keyboard_arrow_left" at bounding box center [41, 202] width 15 height 15
click at [157, 331] on div "23" at bounding box center [153, 329] width 21 height 21
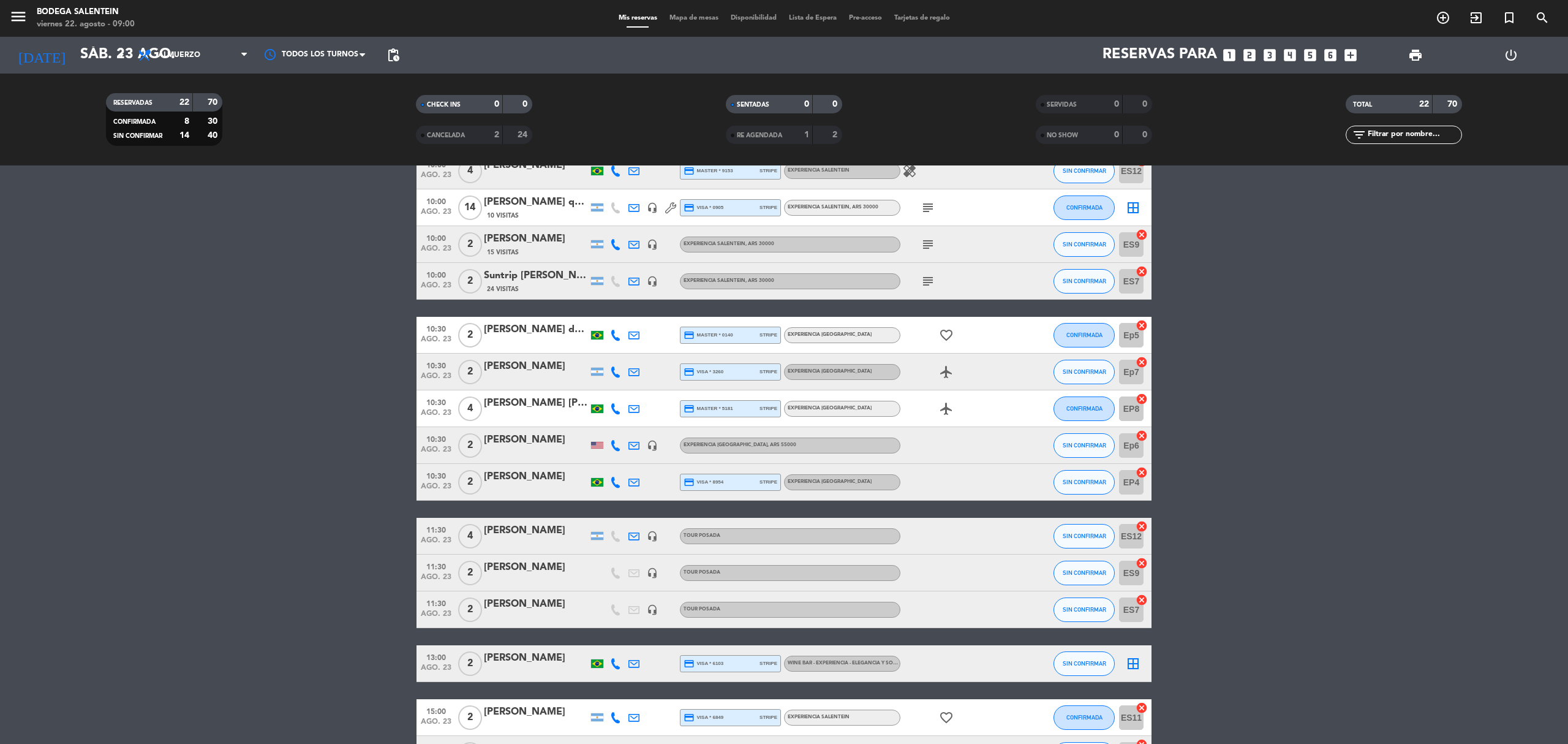
scroll to position [163, 0]
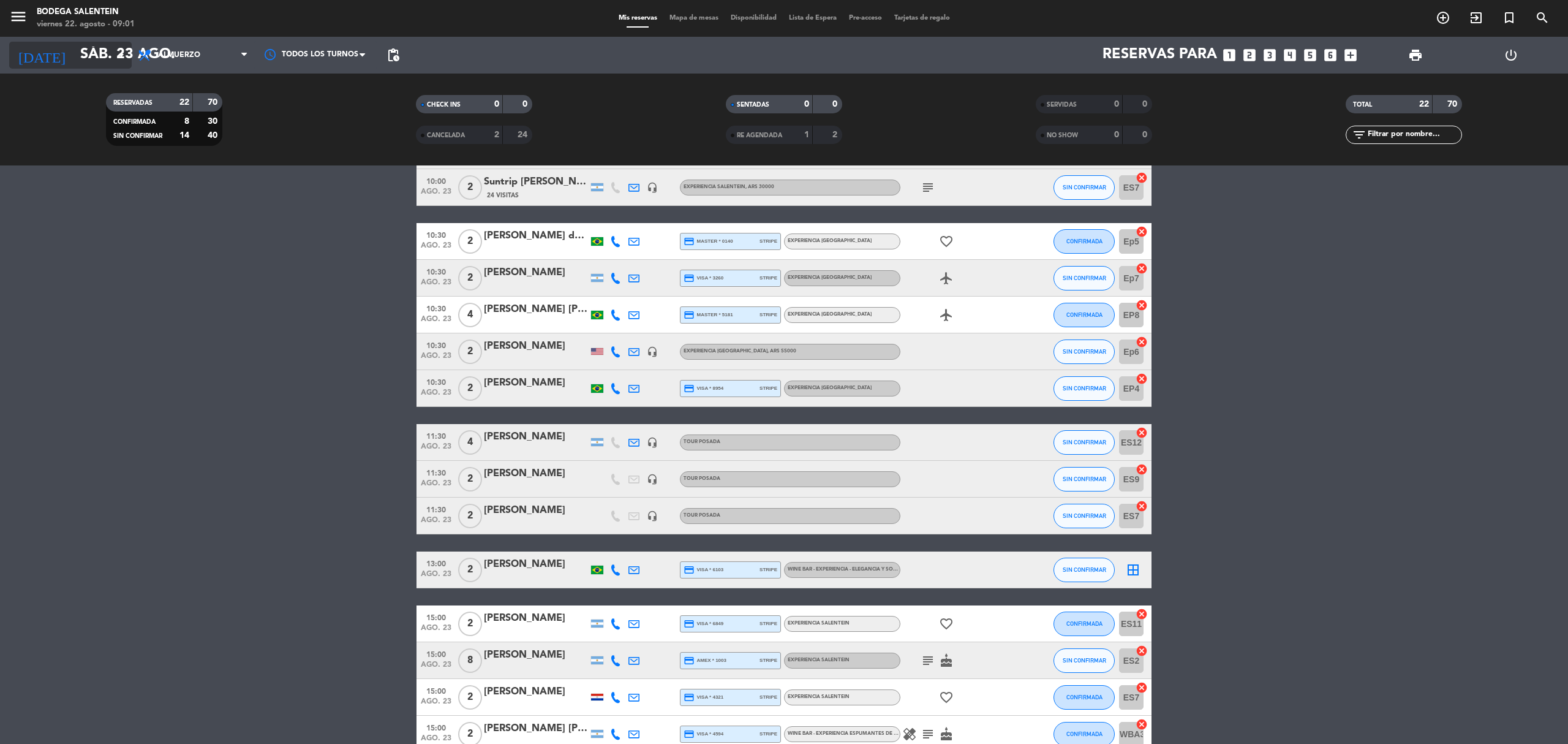
click at [81, 53] on input "sáb. 23 ago." at bounding box center [165, 55] width 182 height 29
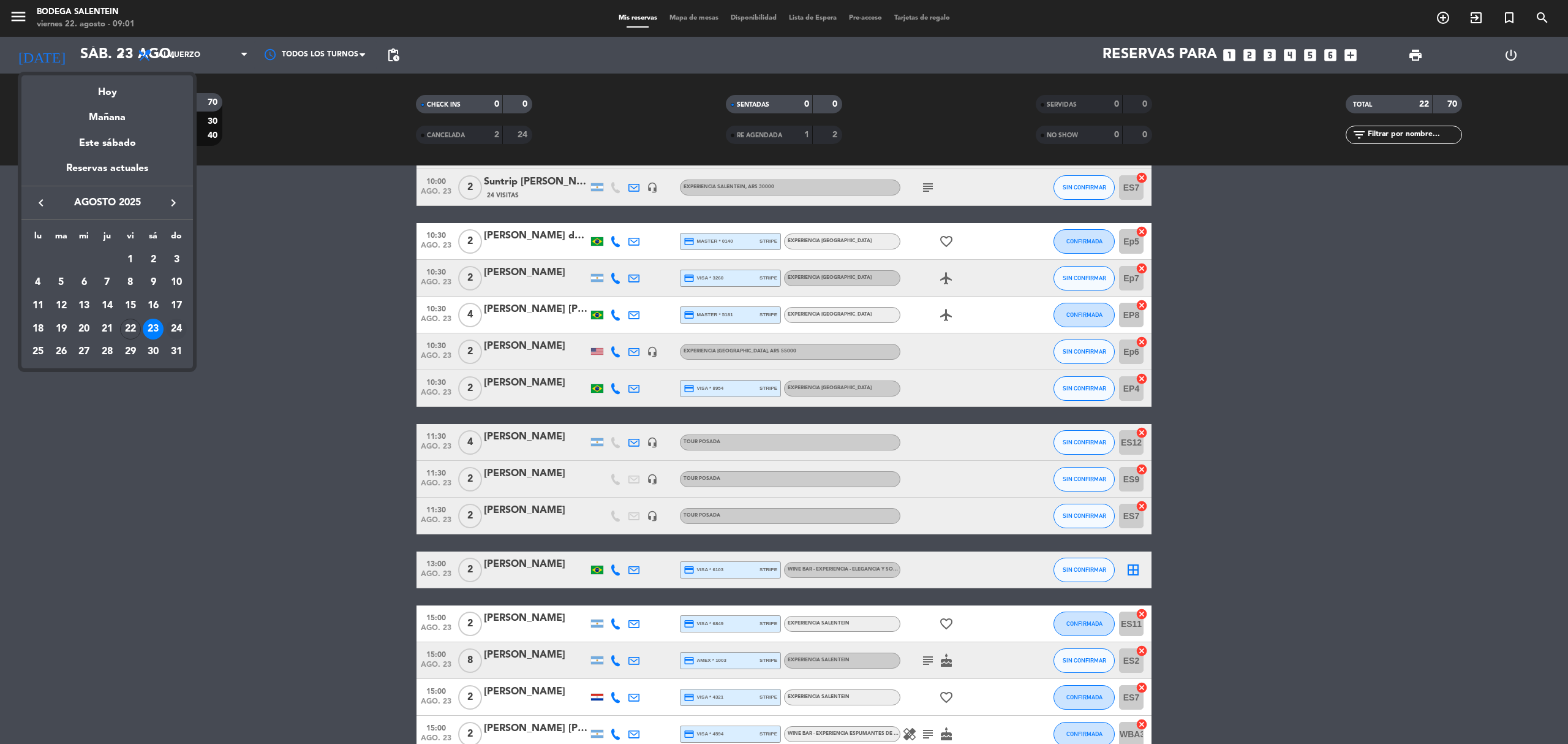
click at [183, 331] on div "24" at bounding box center [176, 329] width 21 height 21
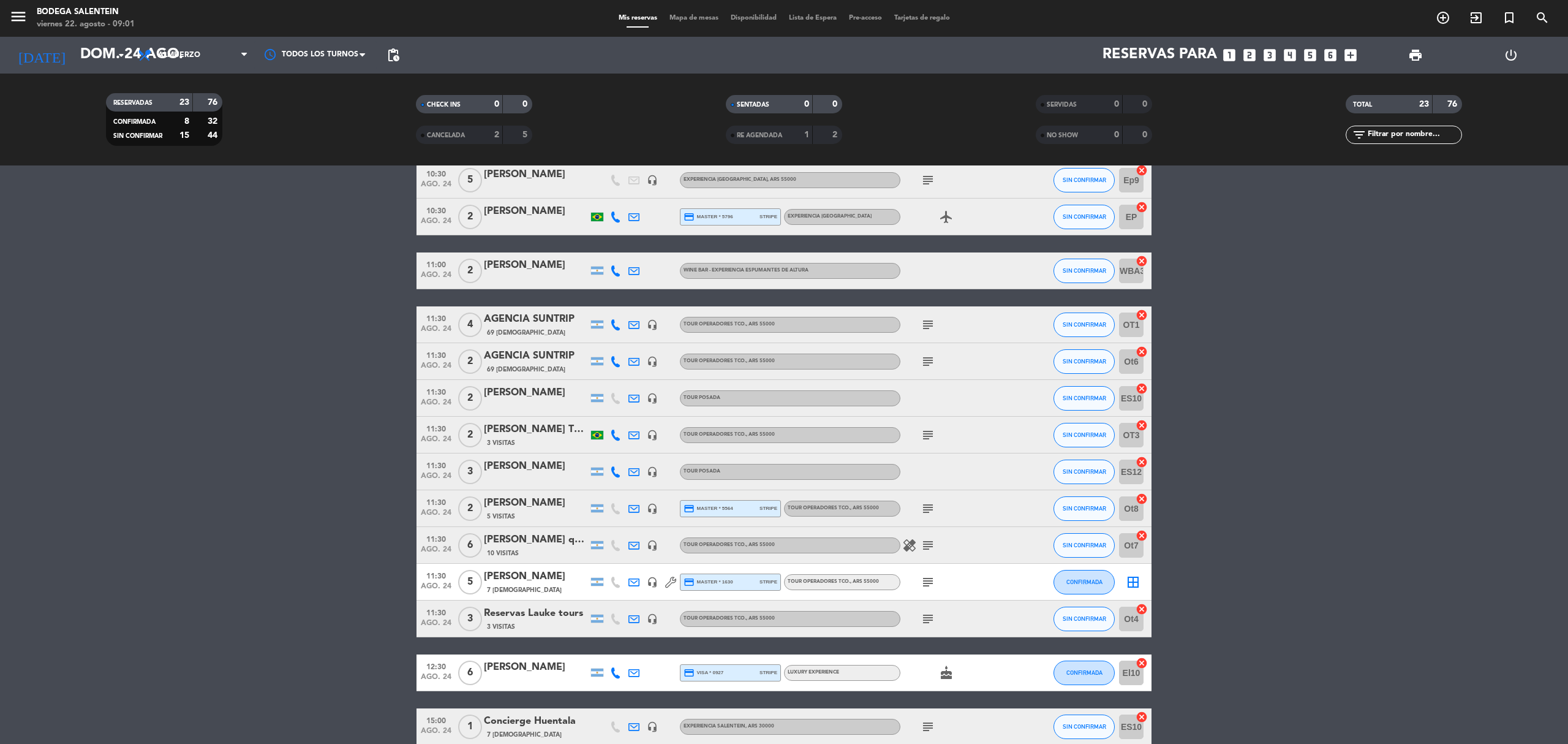
scroll to position [469, 0]
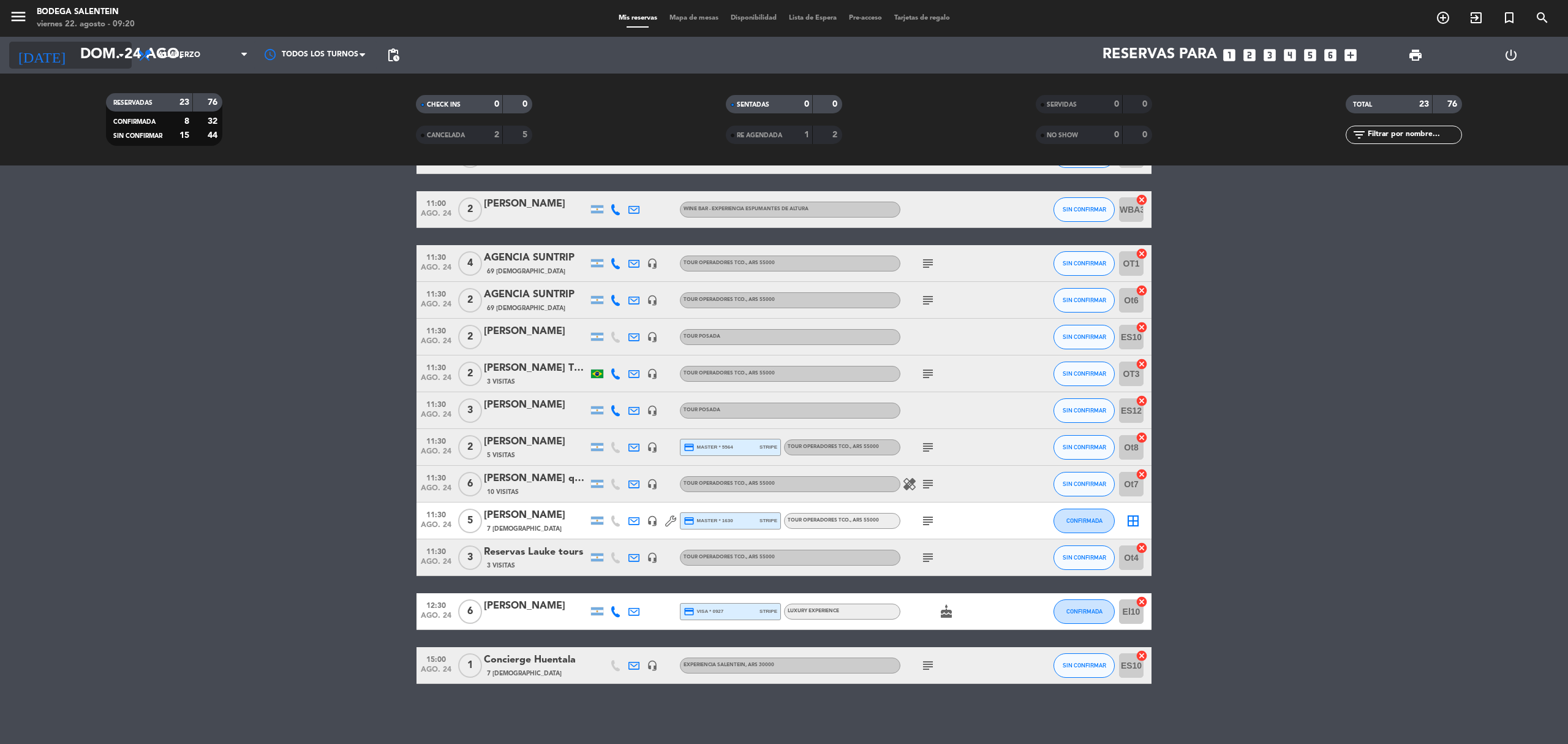
click at [77, 53] on input "dom. 24 ago." at bounding box center [165, 55] width 182 height 29
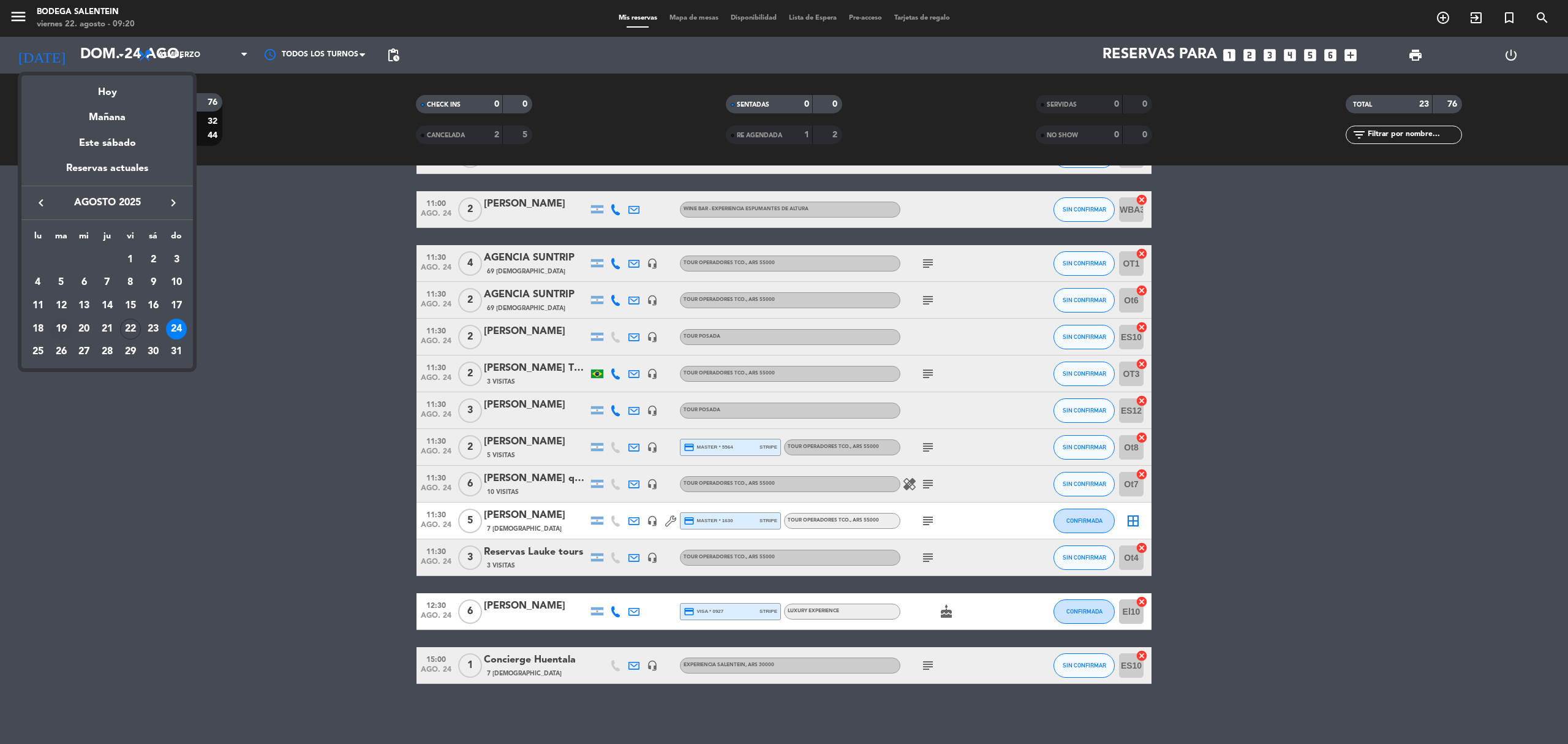
click at [65, 332] on div "19" at bounding box center [62, 329] width 21 height 21
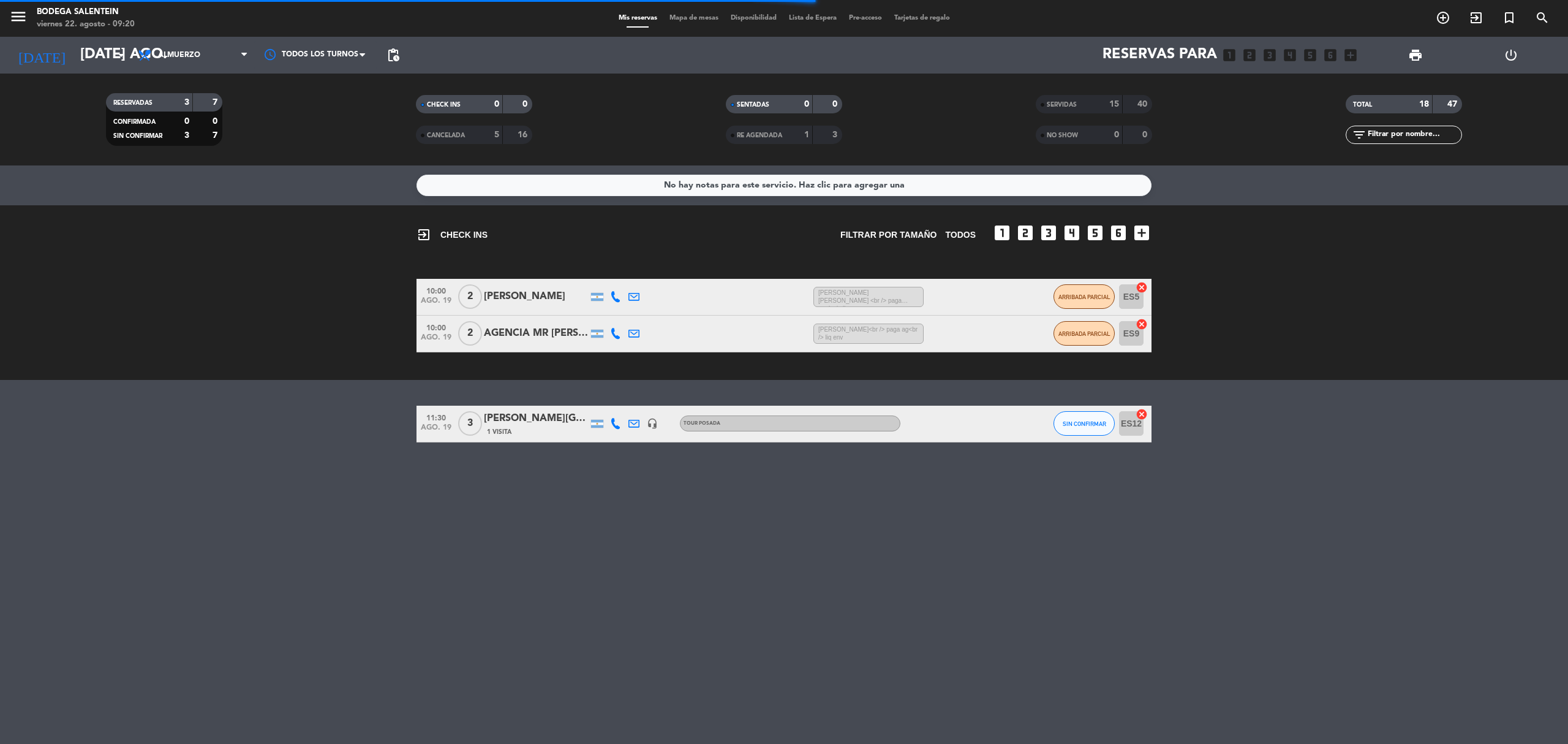
scroll to position [0, 0]
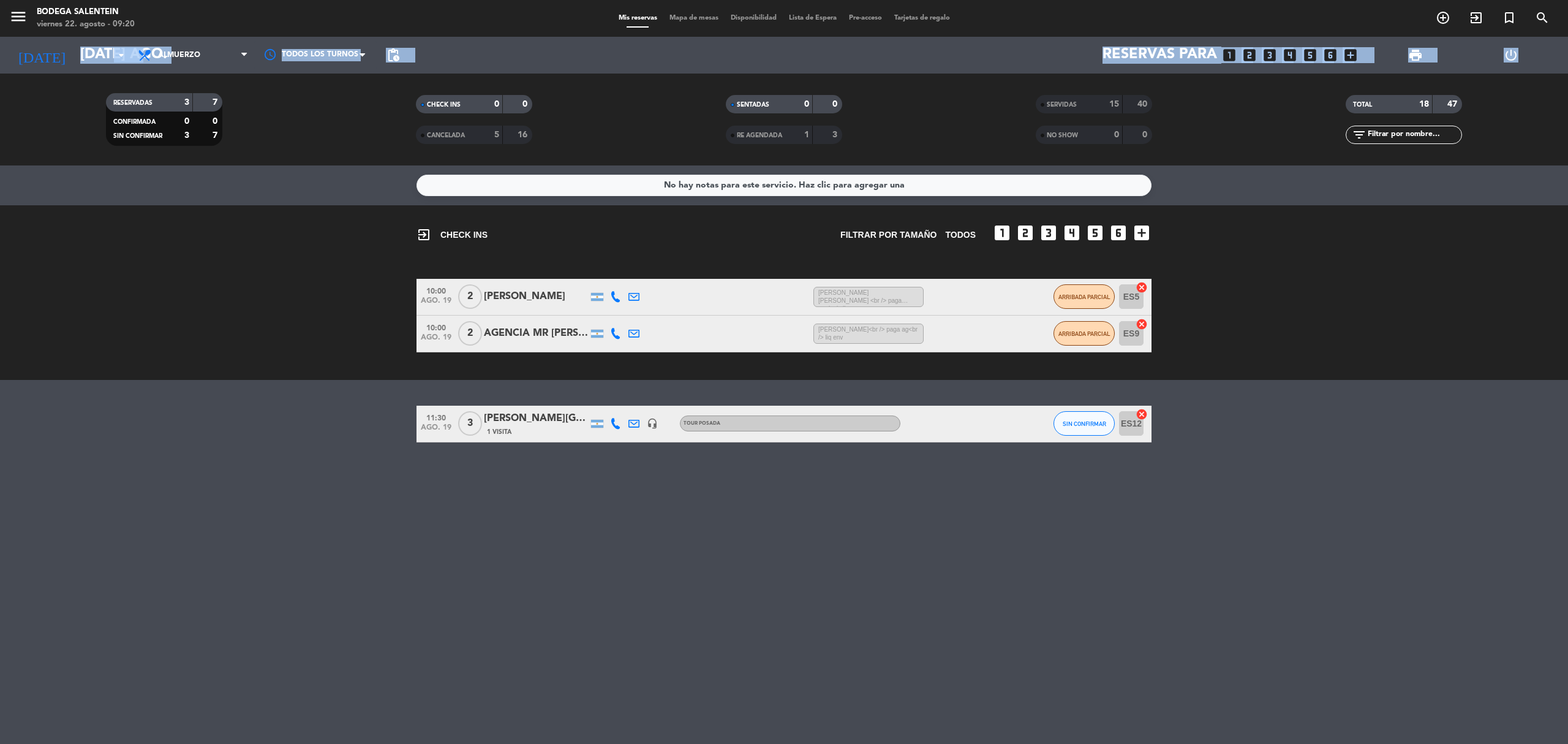
drag, startPoint x: 89, startPoint y: 70, endPoint x: 139, endPoint y: 164, distance: 106.5
click at [113, 146] on div "RESERVADAS 3 7 CONFIRMADA 0 0 SIN CONFIRMAR 3 7 CHECK INS 0 0 CANCELADA 5 16 SE…" at bounding box center [784, 119] width 1568 height 92
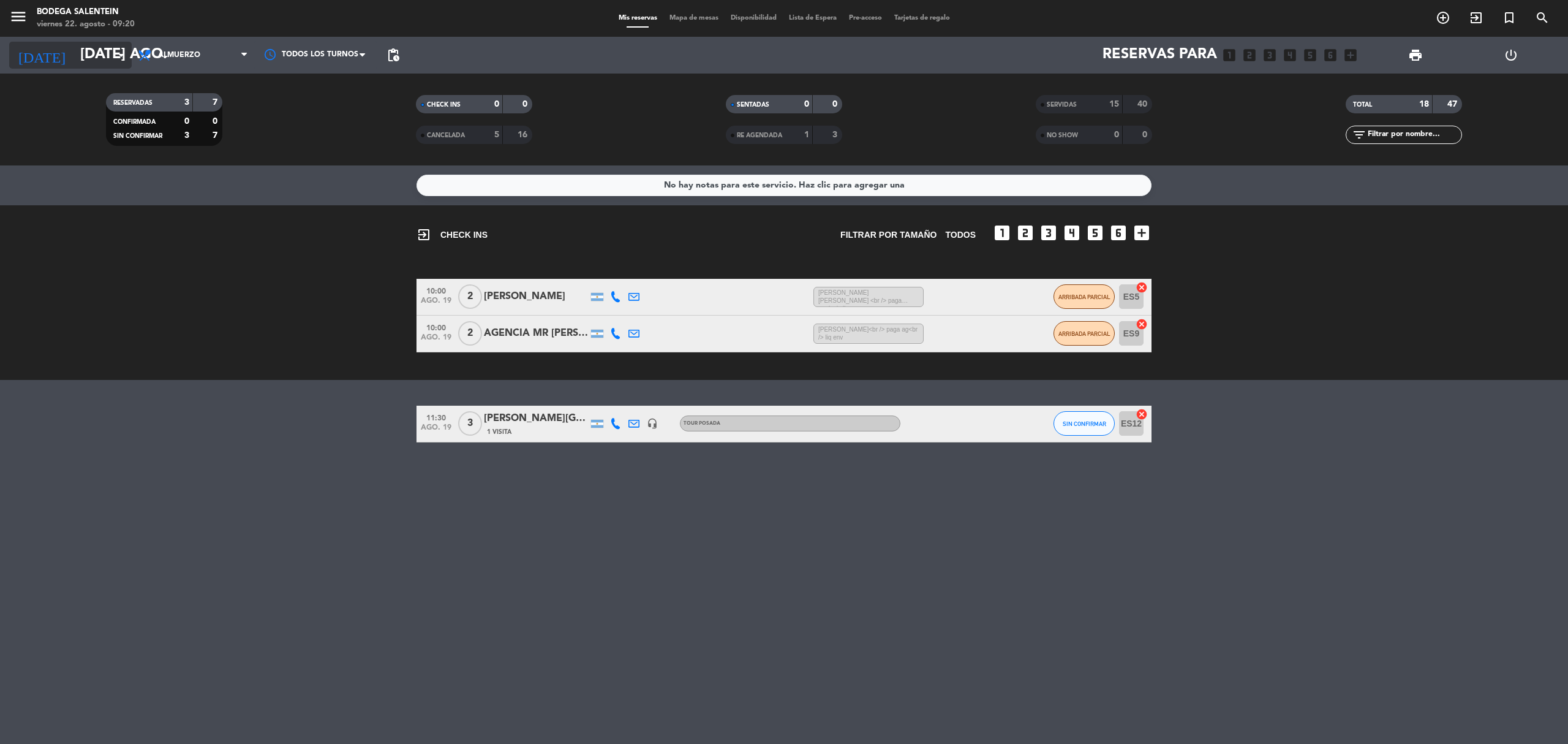
click at [78, 43] on input "[DATE] ago." at bounding box center [165, 55] width 182 height 29
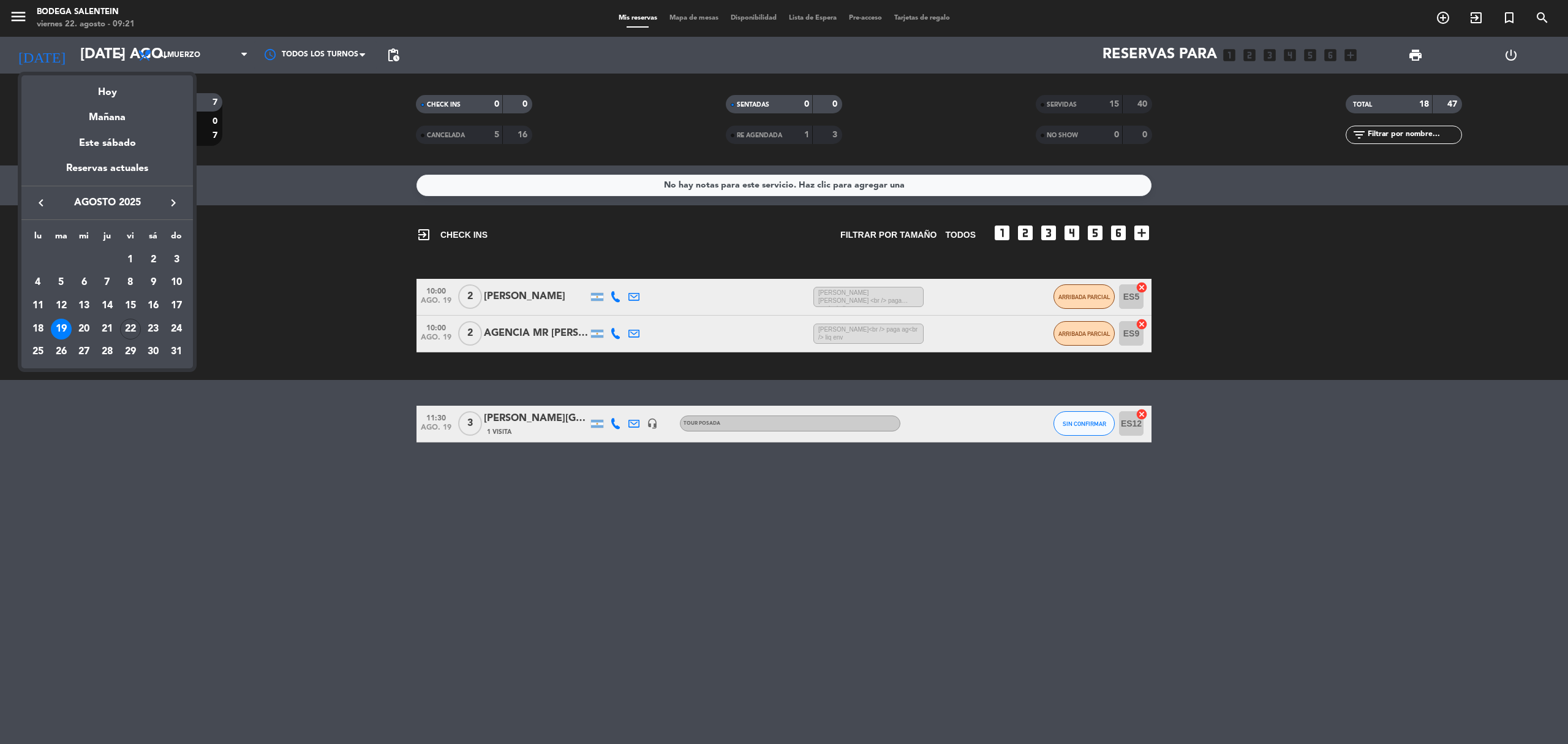
click at [169, 205] on icon "keyboard_arrow_right" at bounding box center [173, 202] width 15 height 15
click at [127, 329] on div "19" at bounding box center [130, 329] width 21 height 21
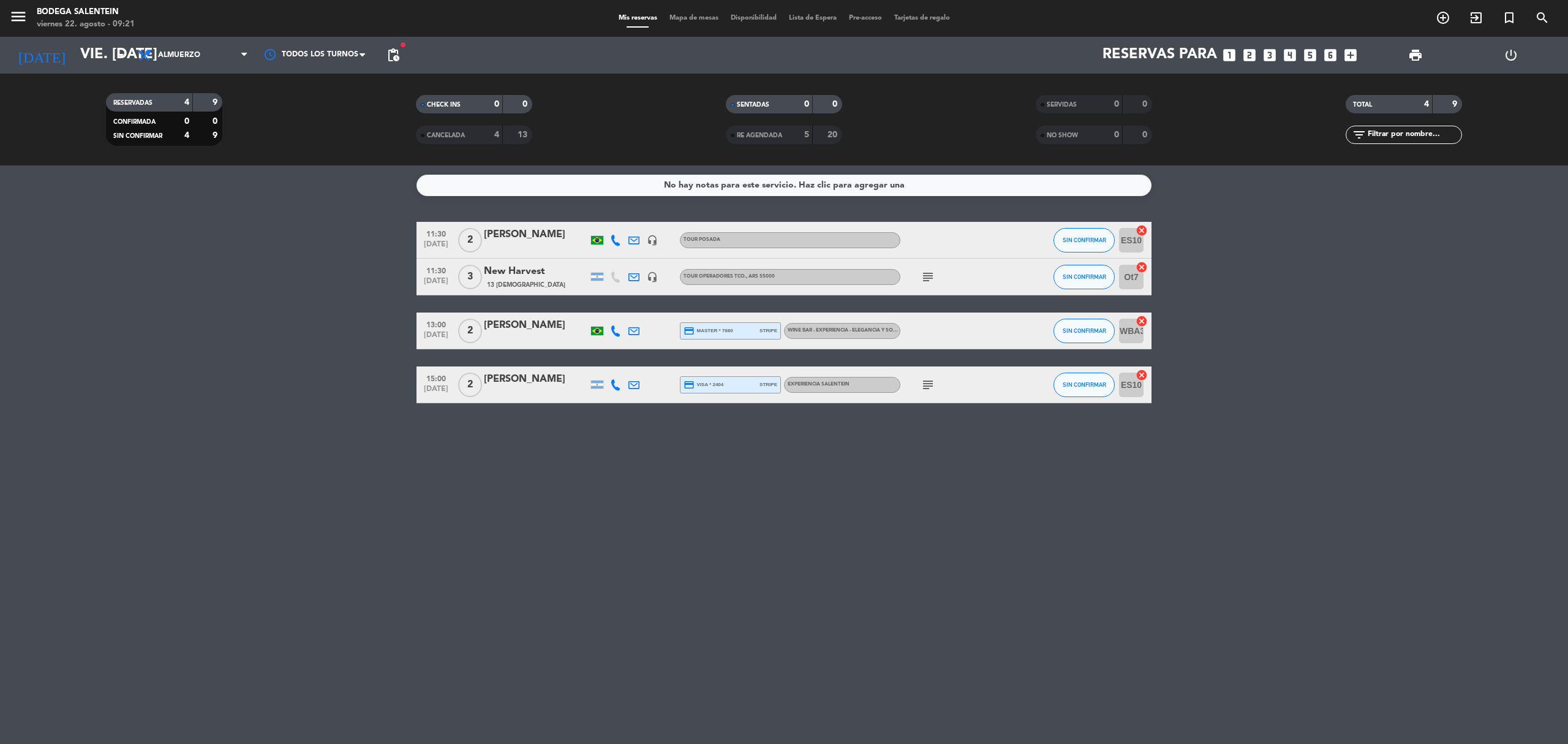
click at [462, 134] on span "CANCELADA" at bounding box center [445, 135] width 38 height 6
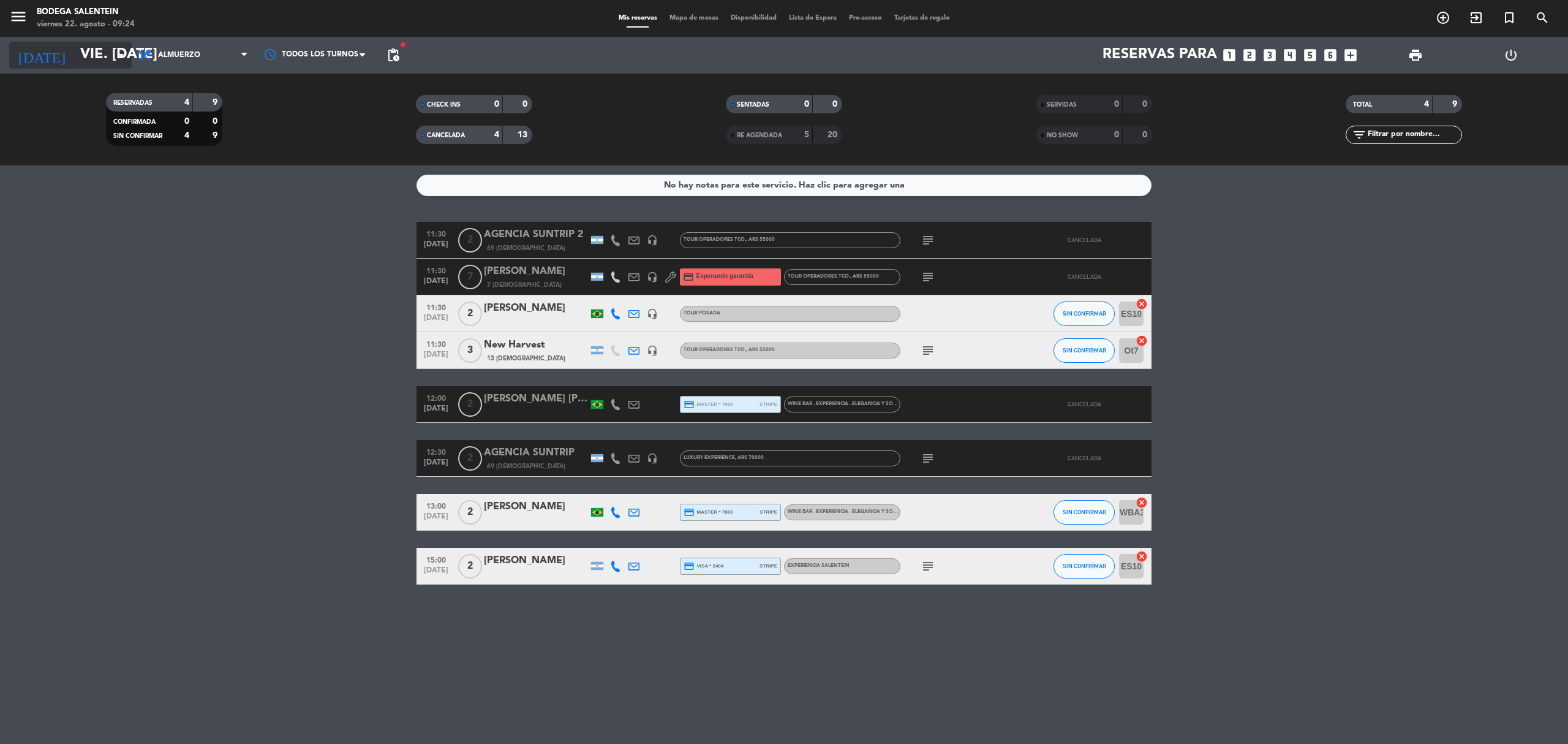
click at [74, 57] on input "vie. [DATE]" at bounding box center [165, 55] width 182 height 29
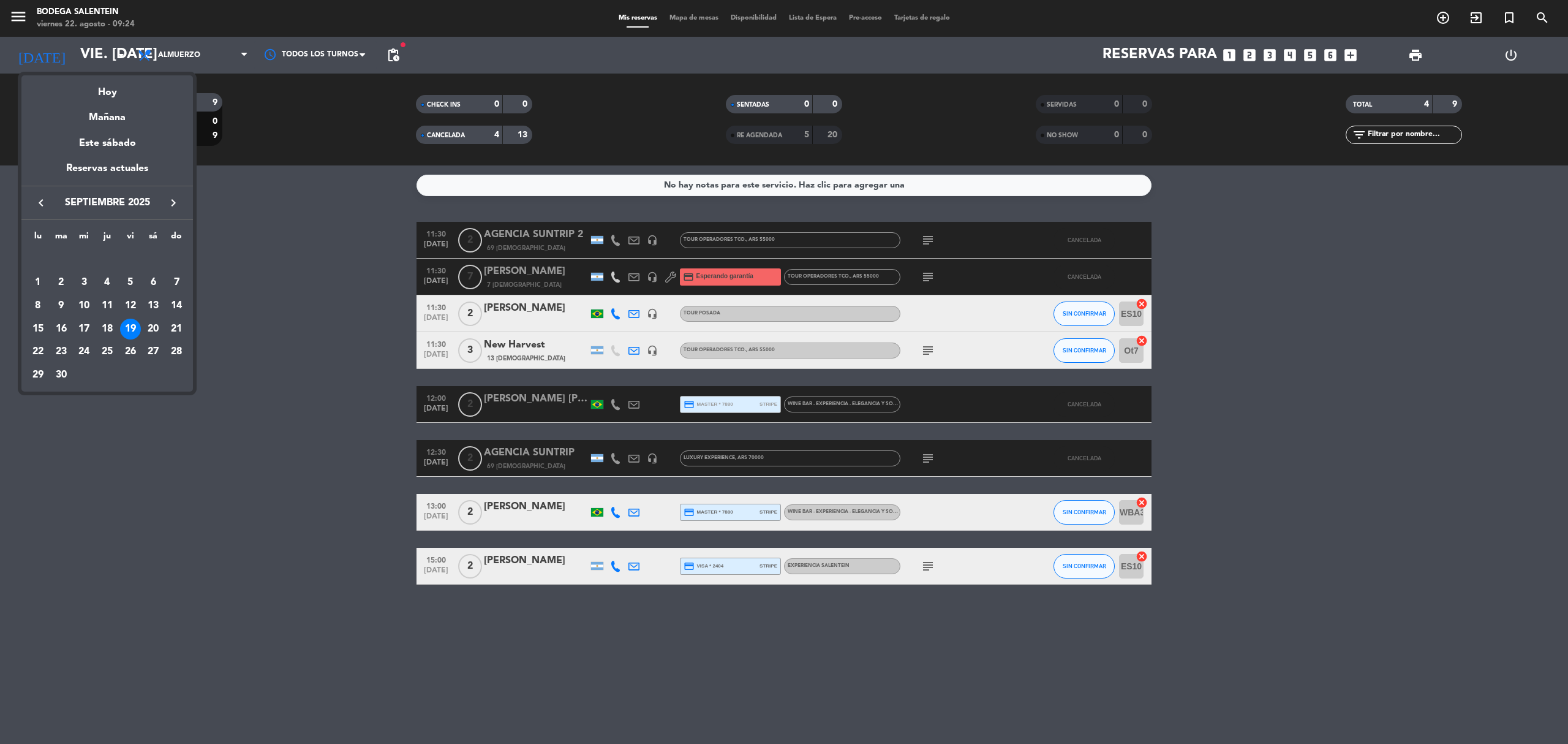
click at [37, 201] on icon "keyboard_arrow_left" at bounding box center [41, 202] width 15 height 15
click at [150, 331] on div "23" at bounding box center [153, 329] width 21 height 21
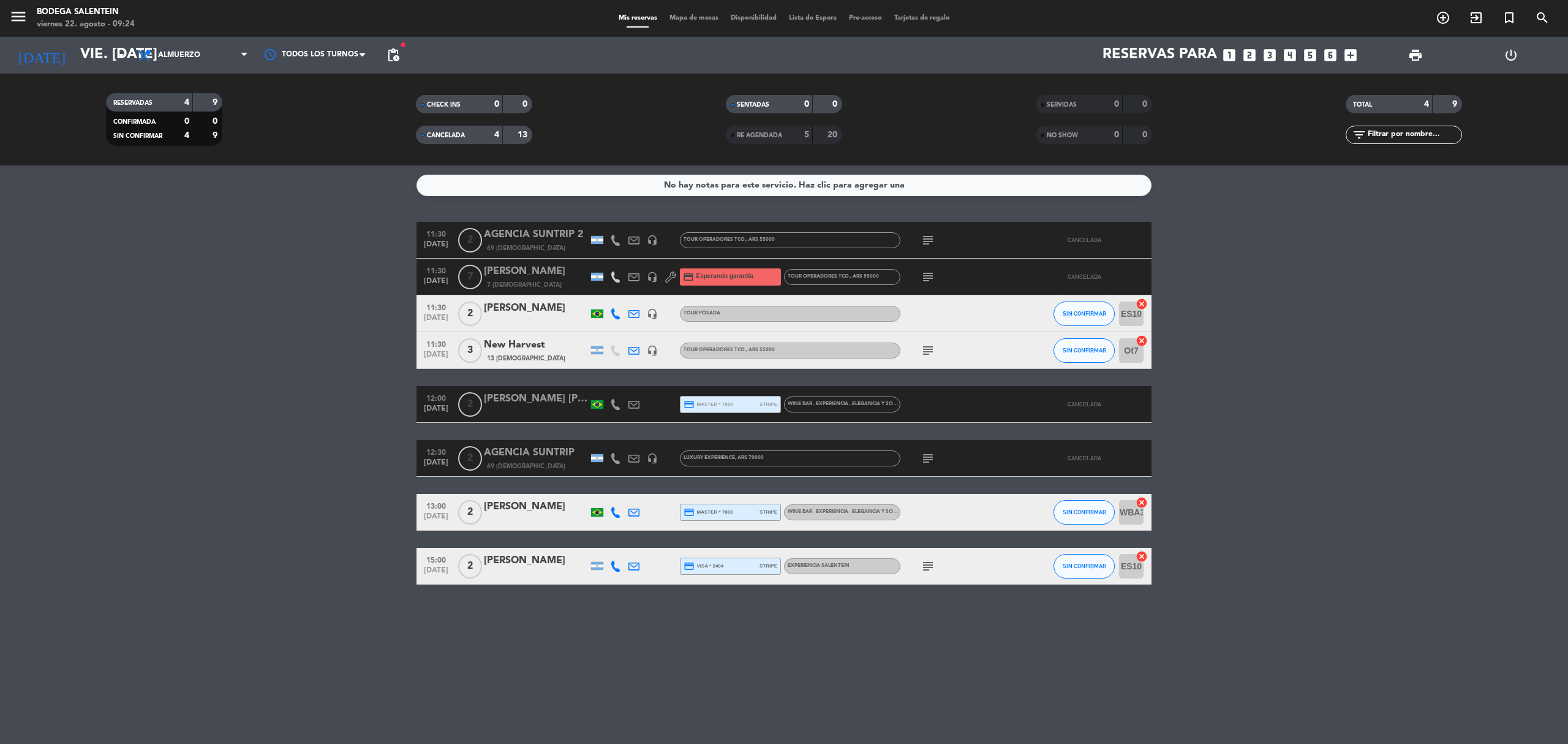
type input "sáb. 23 ago."
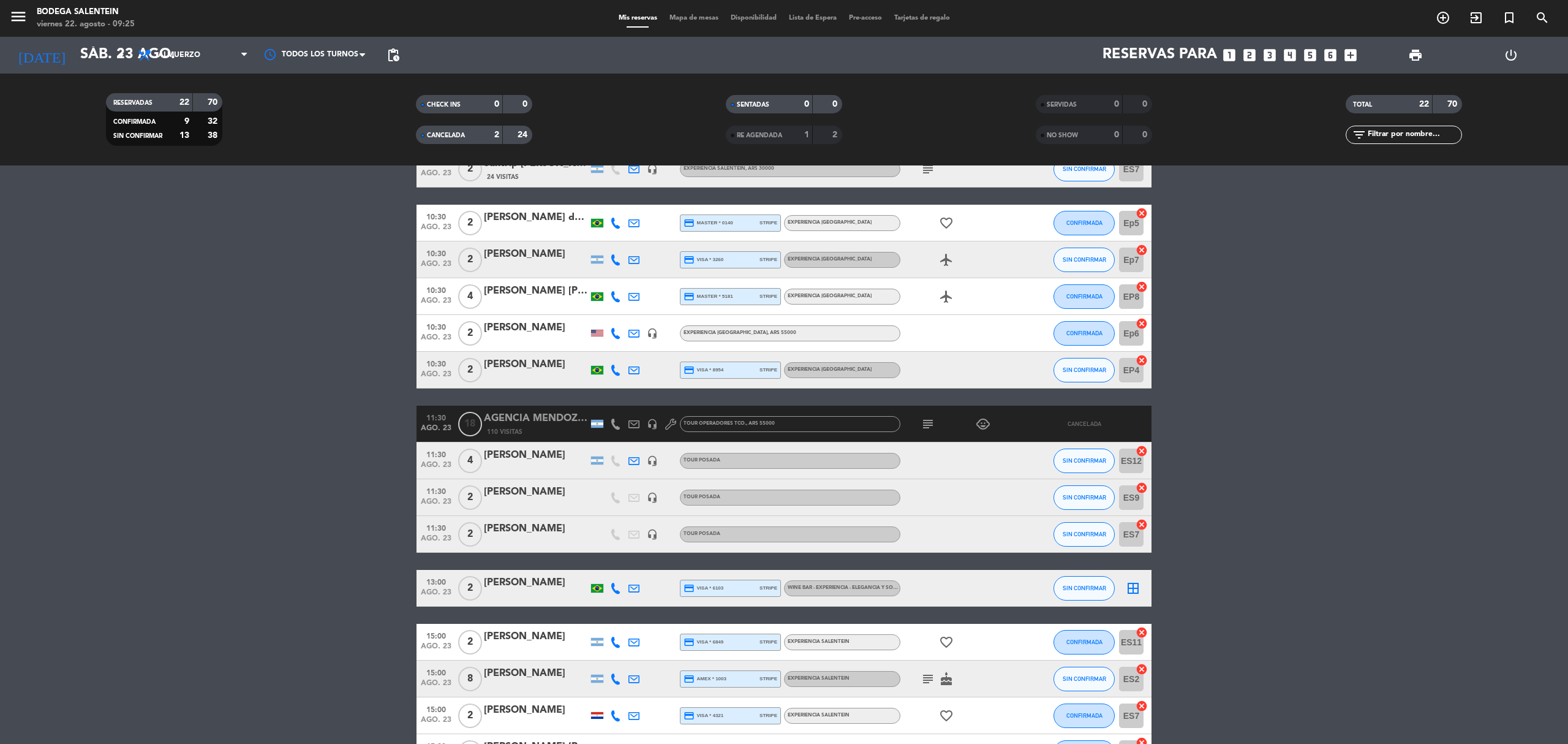
scroll to position [245, 0]
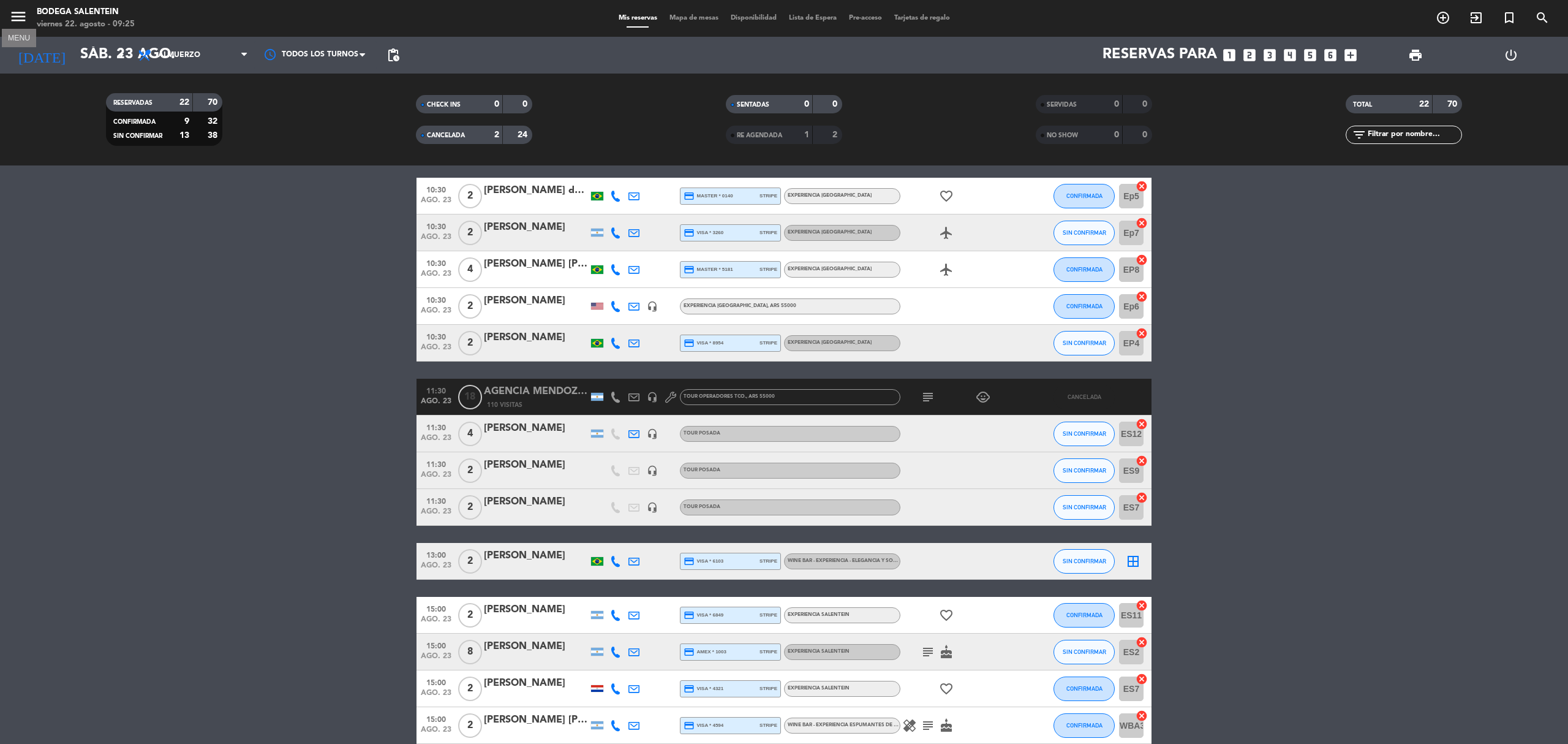
click at [22, 15] on icon "menu" at bounding box center [18, 16] width 18 height 18
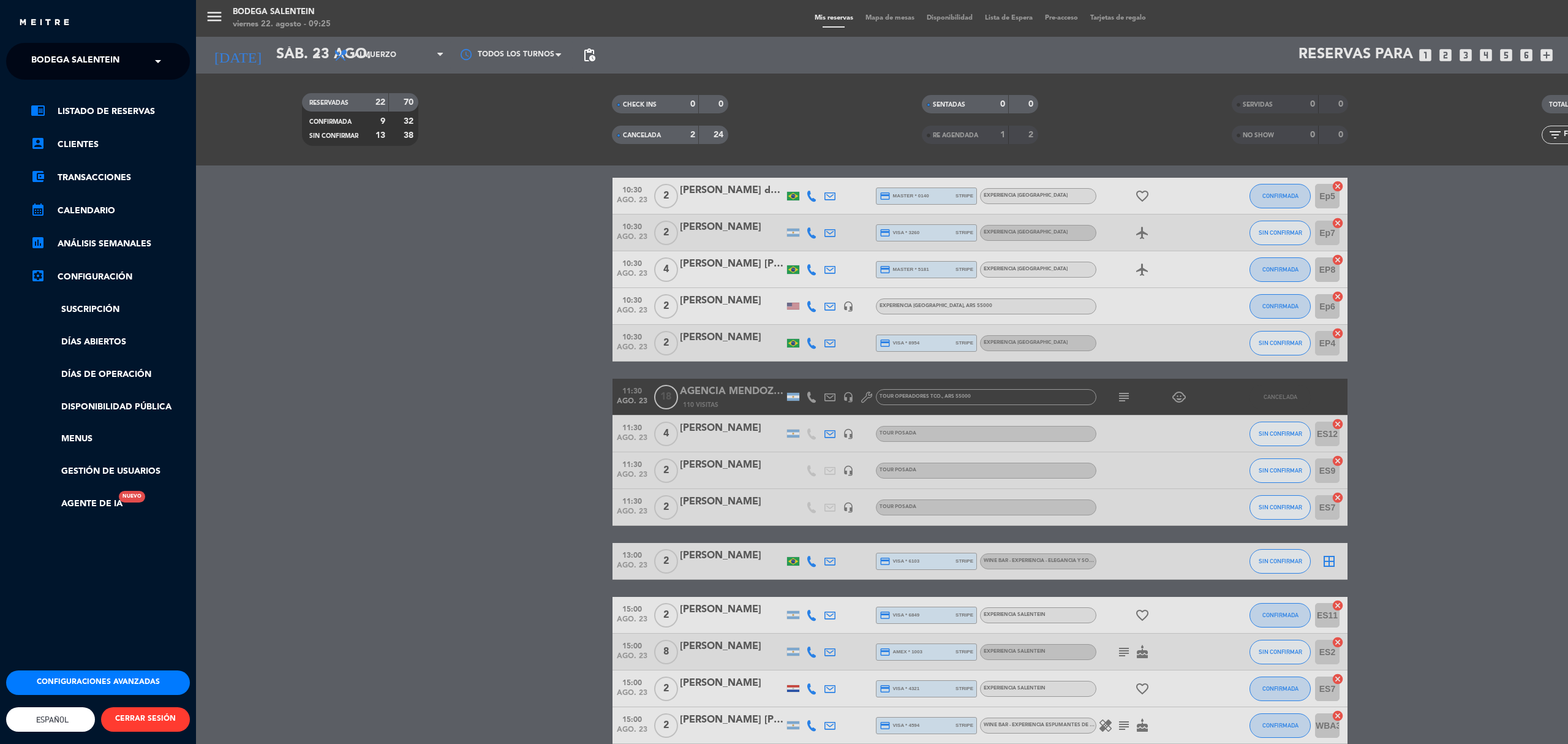
click at [90, 66] on span "Bodega Salentein" at bounding box center [76, 61] width 88 height 26
click at [97, 110] on span "Restaurante Salentein" at bounding box center [68, 113] width 111 height 14
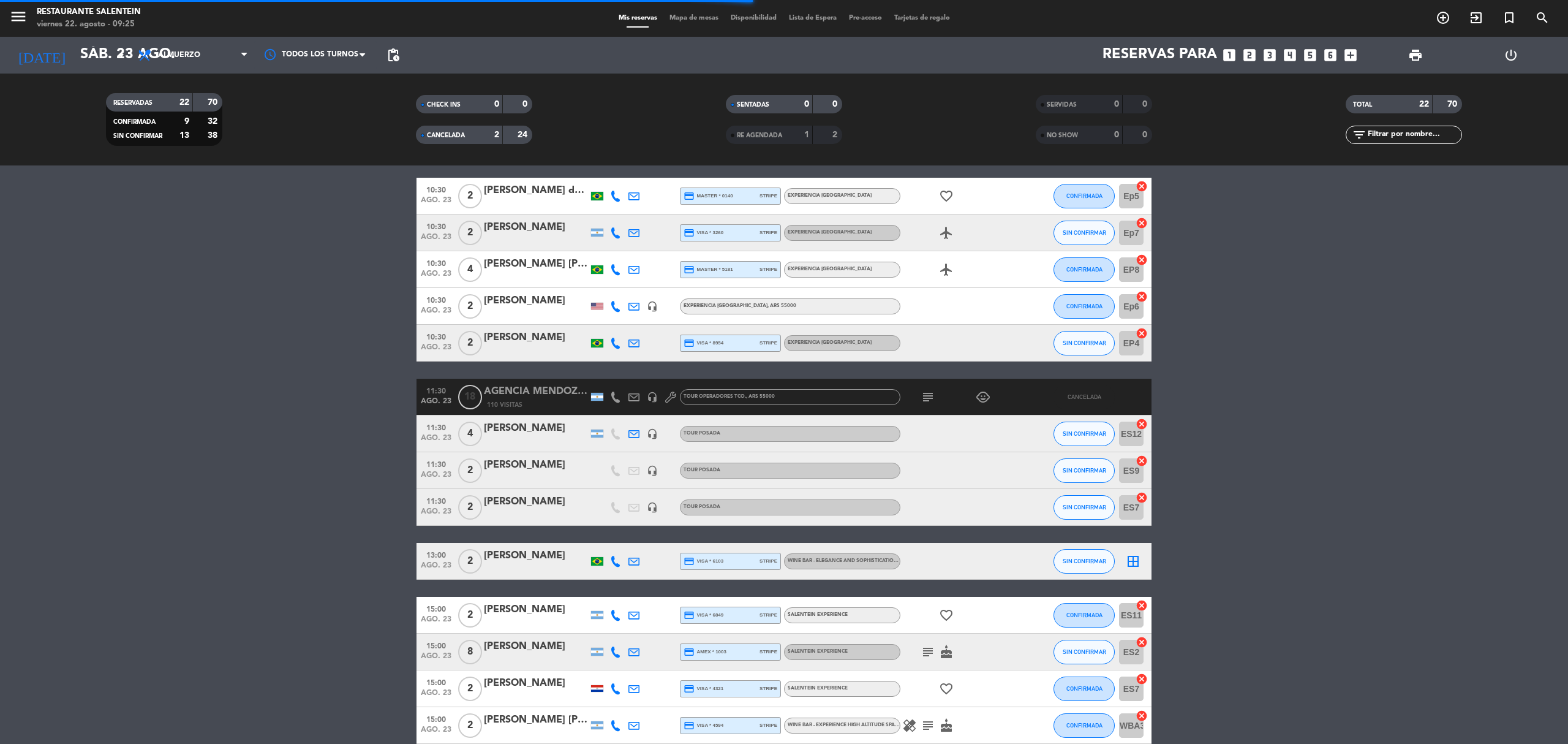
scroll to position [0, 0]
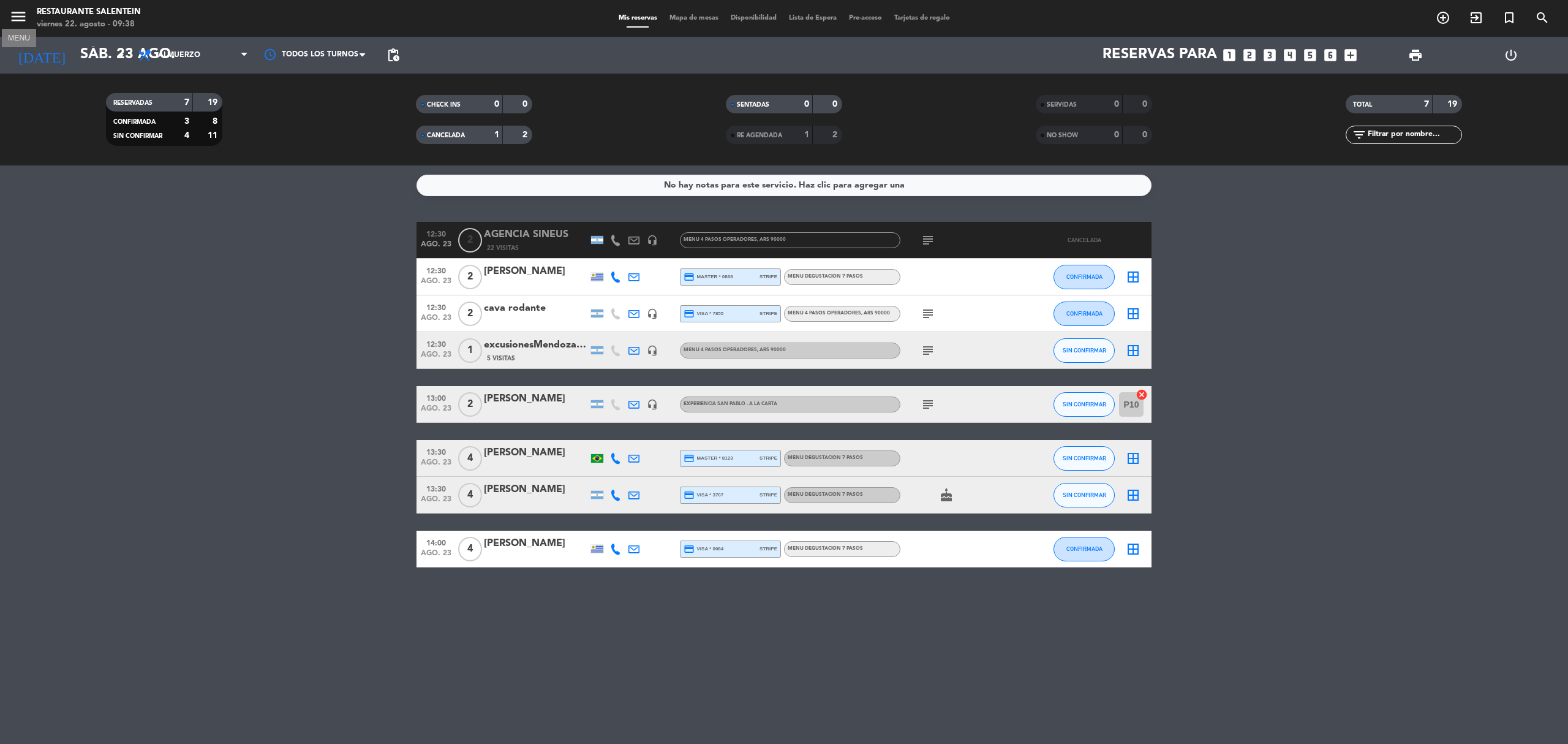
click at [18, 11] on icon "menu" at bounding box center [18, 16] width 18 height 18
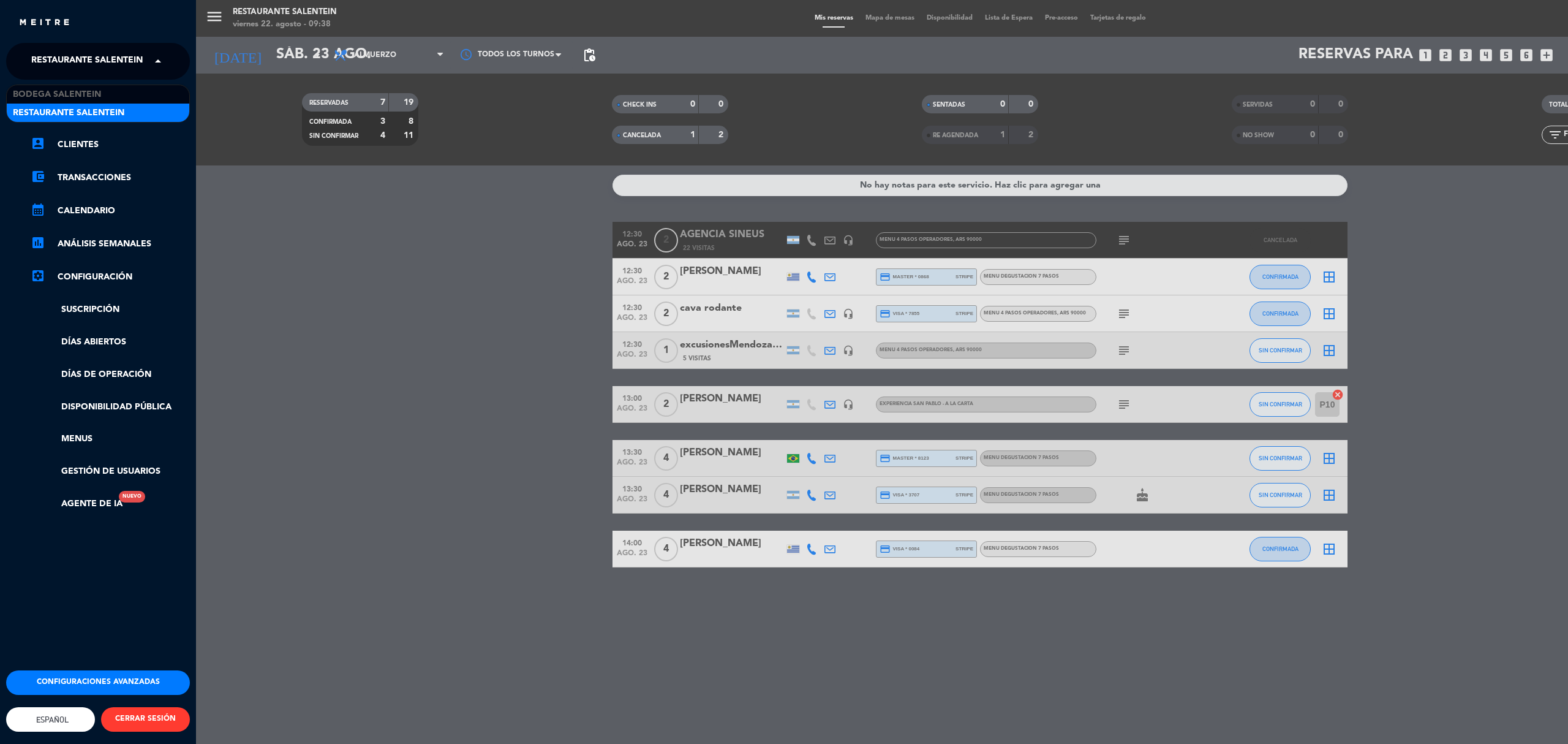
click at [81, 59] on span "Restaurante Salentein" at bounding box center [87, 61] width 111 height 26
click at [70, 96] on span "Bodega Salentein" at bounding box center [57, 95] width 88 height 14
